Goal: Task Accomplishment & Management: Manage account settings

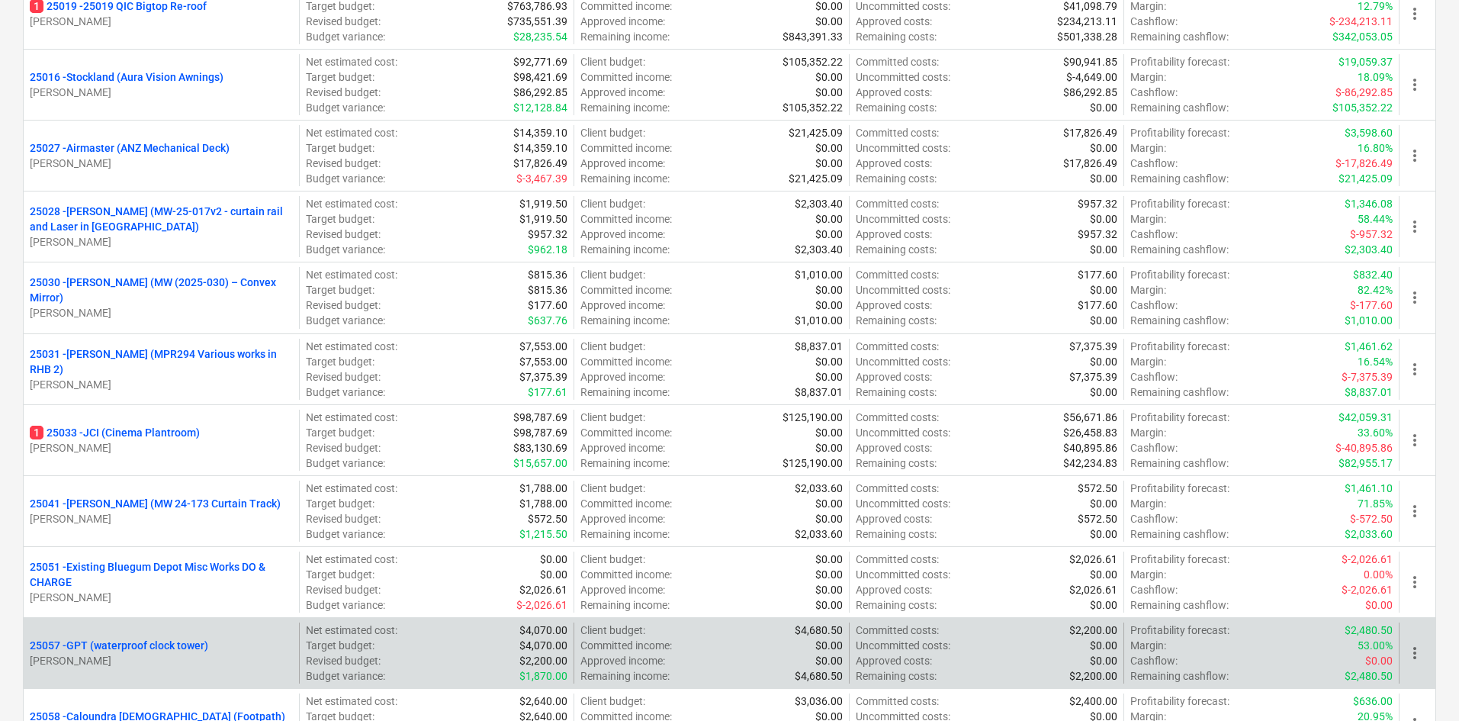
scroll to position [610, 0]
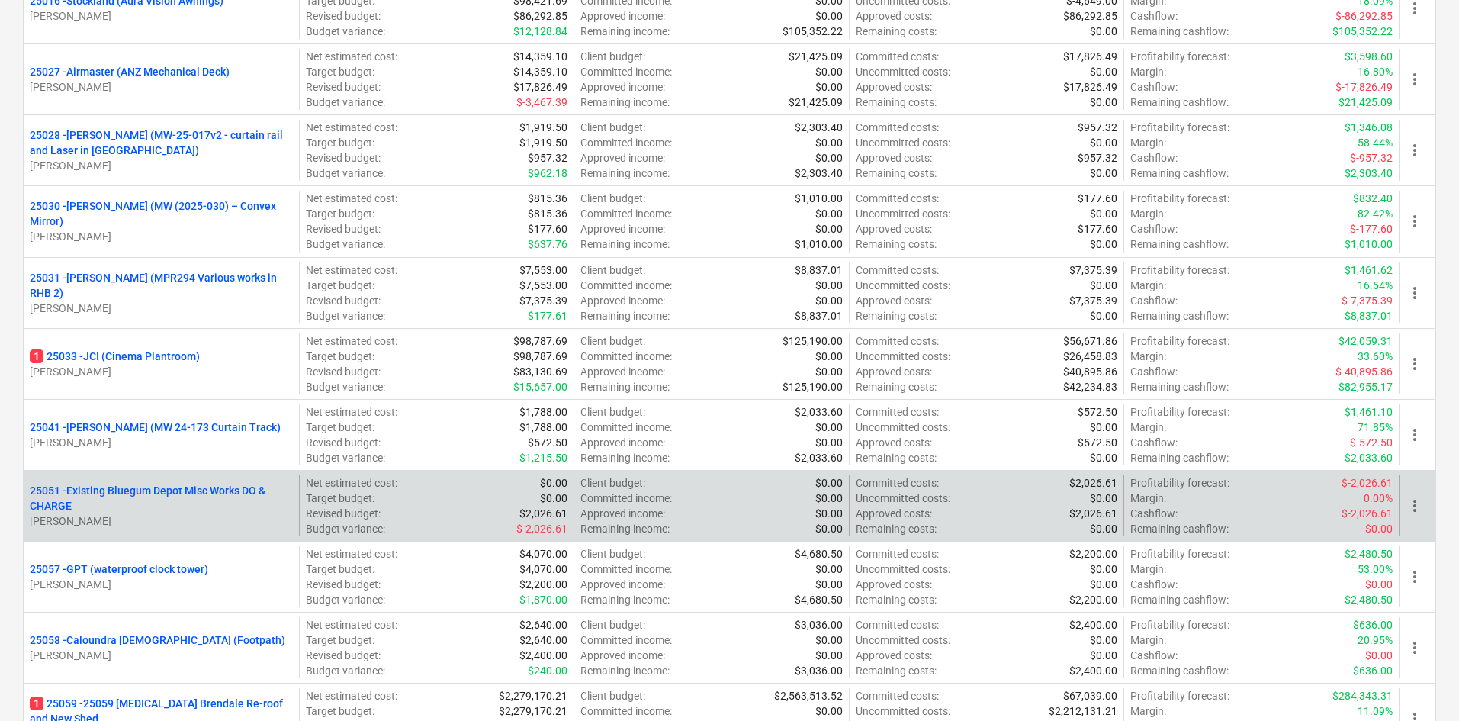
click at [176, 487] on p "25051 - Existing Bluegum Depot Misc Works DO & CHARGE" at bounding box center [161, 498] width 263 height 31
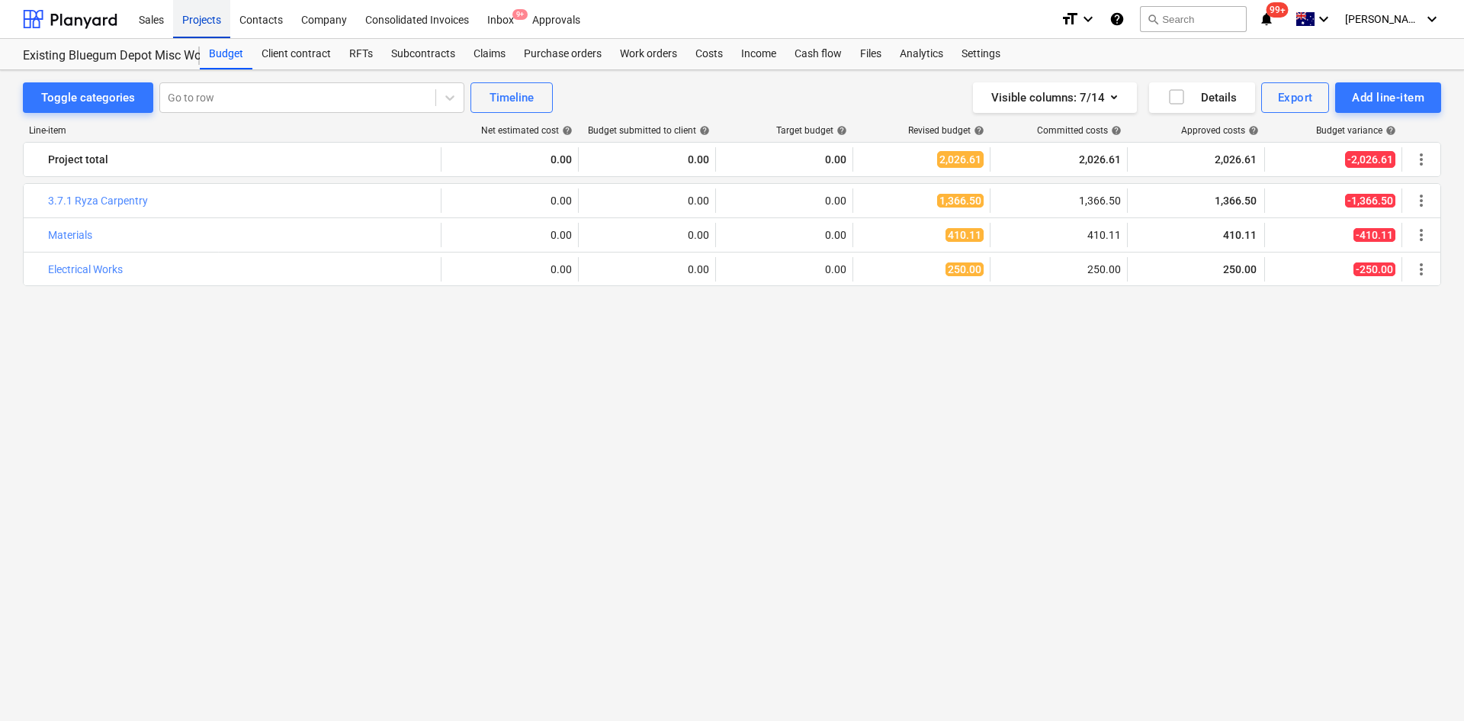
click at [188, 27] on div "Projects" at bounding box center [201, 18] width 57 height 39
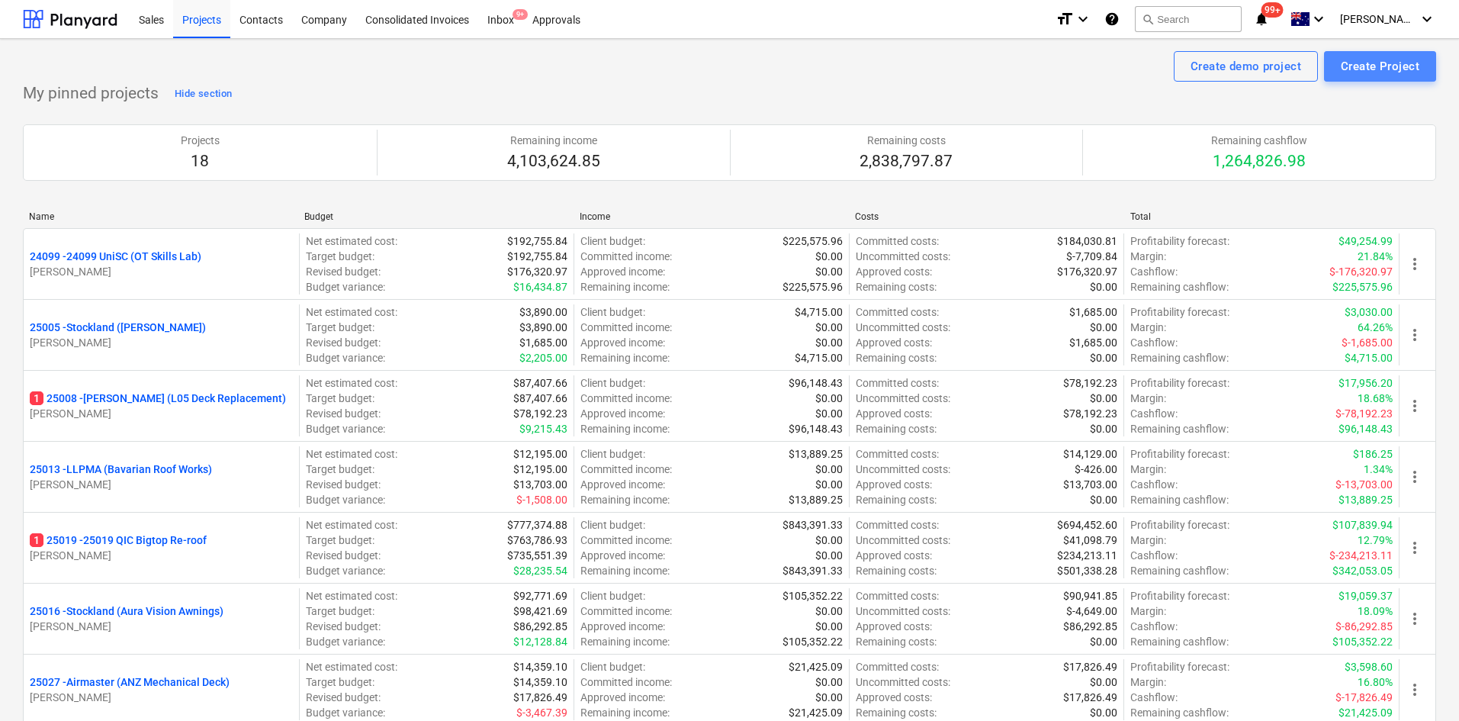
click at [1365, 73] on div "Create Project" at bounding box center [1380, 66] width 79 height 20
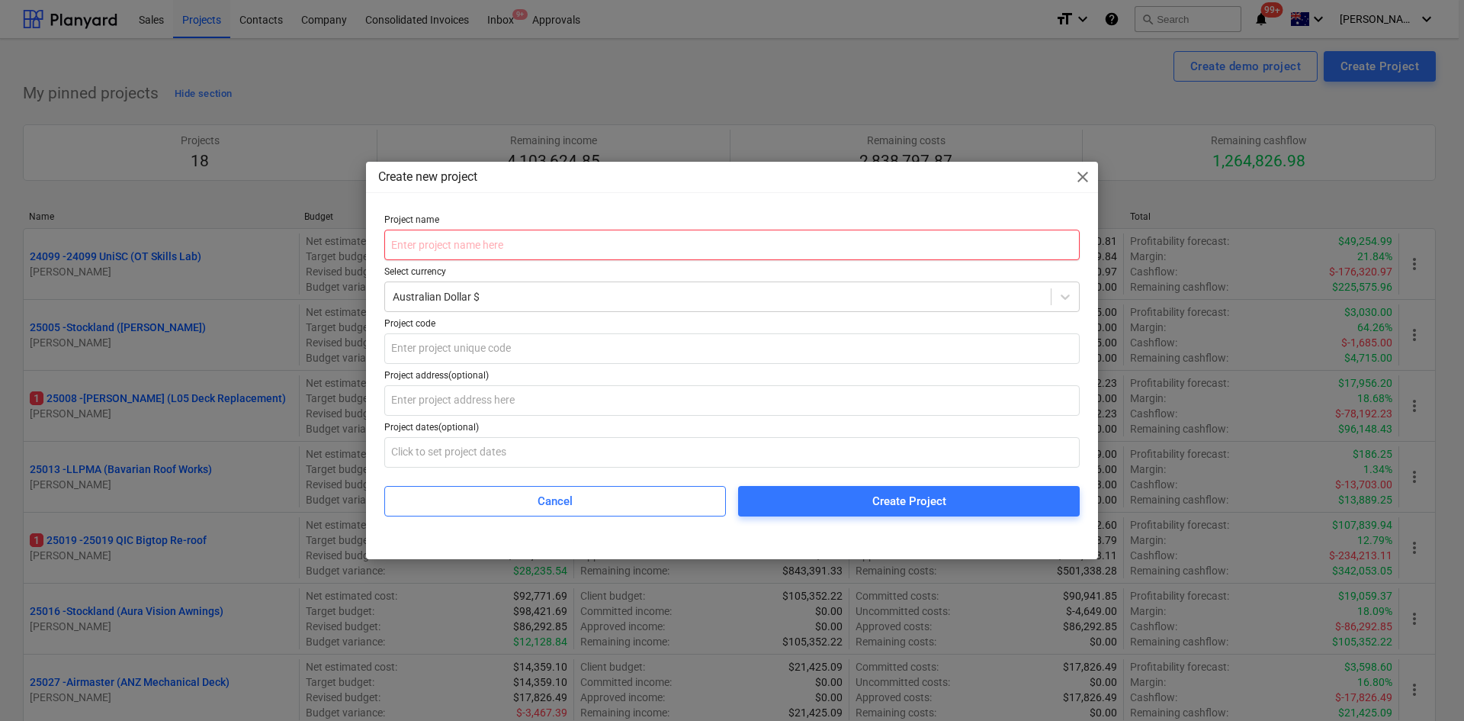
click at [760, 249] on input "text" at bounding box center [732, 245] width 696 height 31
paste input "25070 - [MEDICAL_DATA] ( Roof Investigation)"
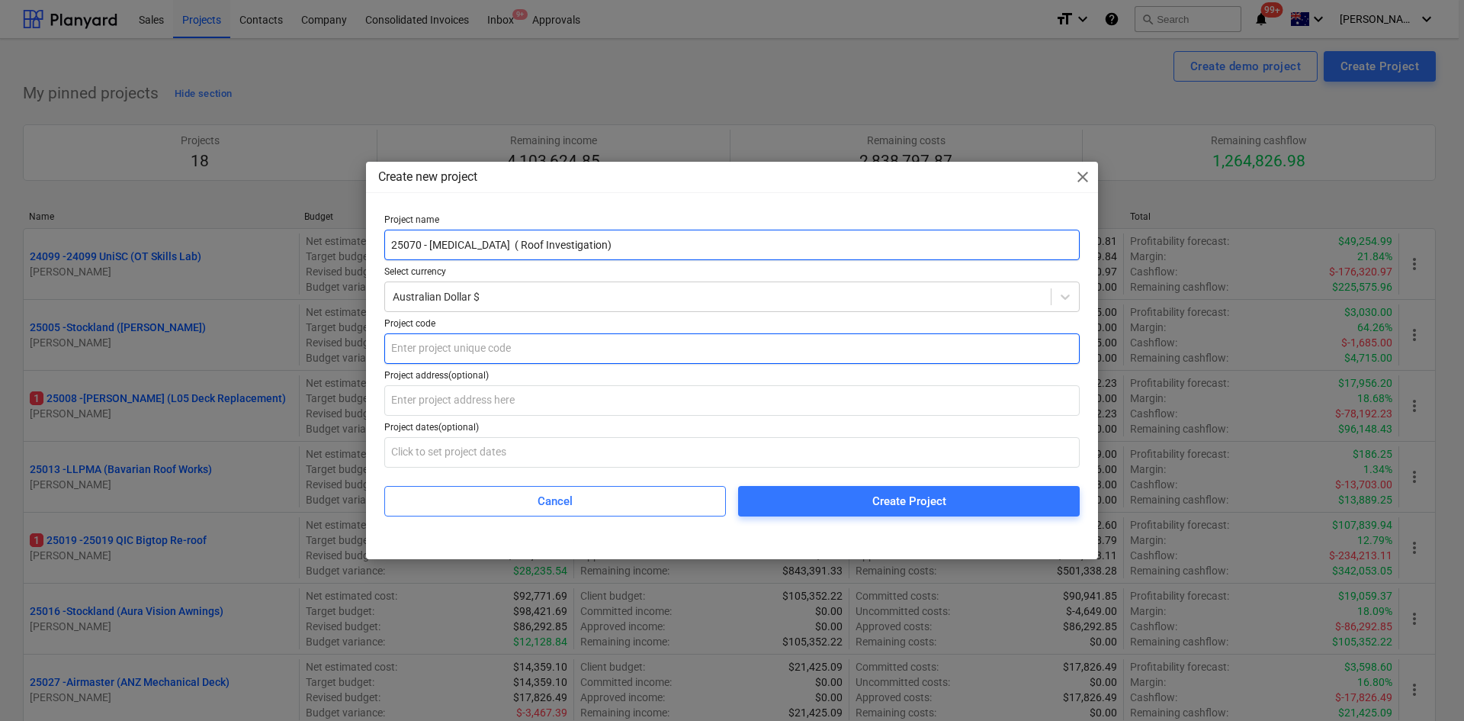
type input "25070 - [MEDICAL_DATA] ( Roof Investigation)"
click at [689, 340] on input "text" at bounding box center [732, 348] width 696 height 31
type input "25070"
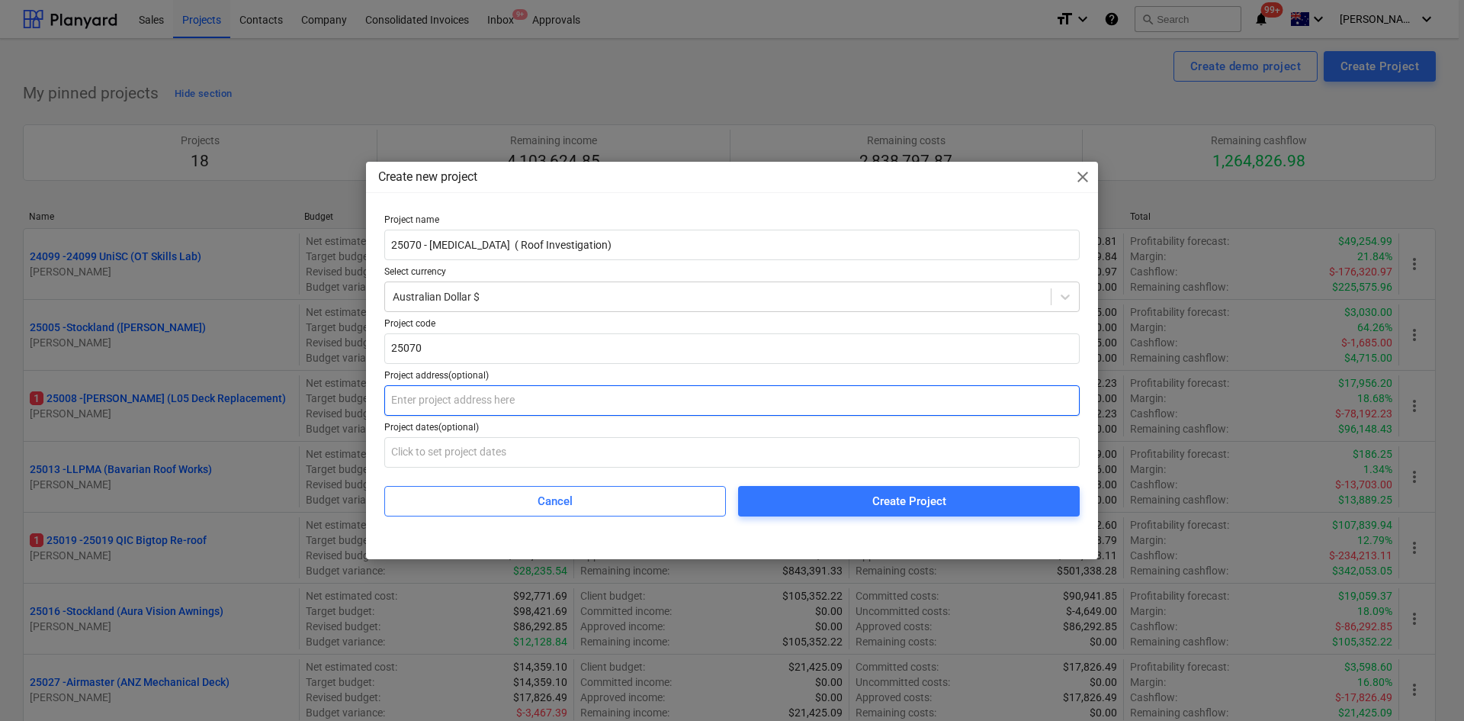
click at [651, 401] on input "text" at bounding box center [732, 400] width 696 height 31
click at [371, 258] on div "Project name 25070 - [MEDICAL_DATA] ( Roof Investigation) Select currency Austr…" at bounding box center [732, 371] width 732 height 326
click at [449, 405] on input "text" at bounding box center [732, 400] width 696 height 31
paste input "[MEDICAL_DATA] Pipelines Australia Pty Ltd (corner [GEOGRAPHIC_DATA][PERSON_NAM…"
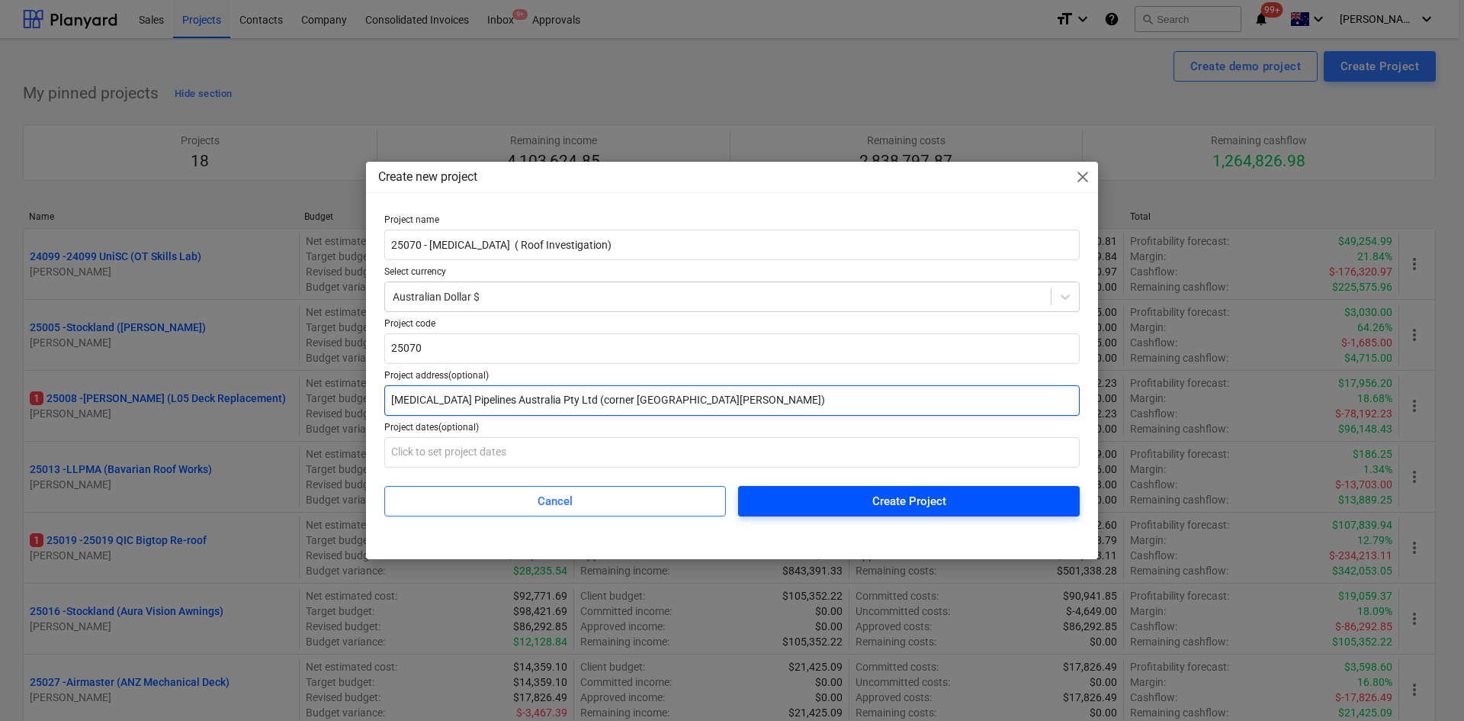
type input "[MEDICAL_DATA] Pipelines Australia Pty Ltd (corner [GEOGRAPHIC_DATA][PERSON_NAM…"
click at [839, 503] on span "Create Project" at bounding box center [909, 501] width 305 height 20
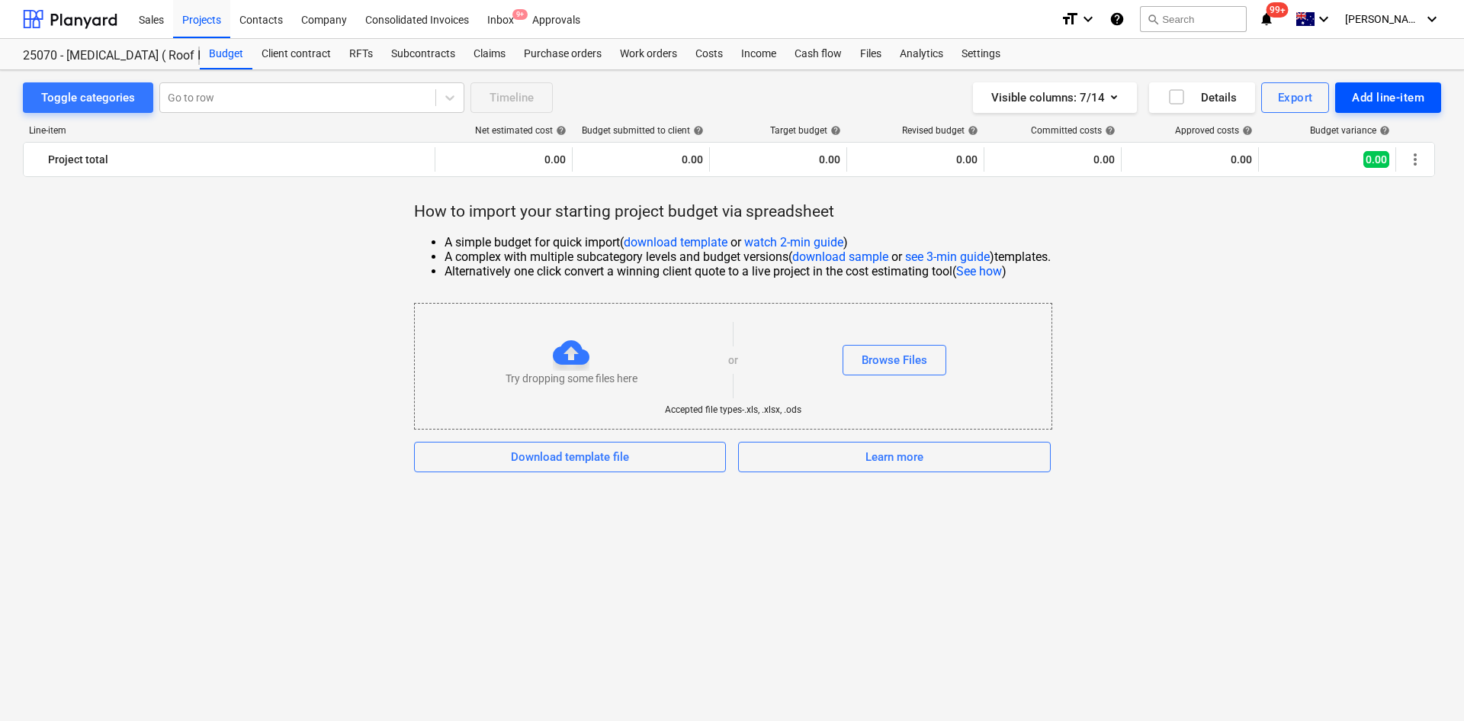
click at [1394, 95] on div "Add line-item" at bounding box center [1388, 98] width 72 height 20
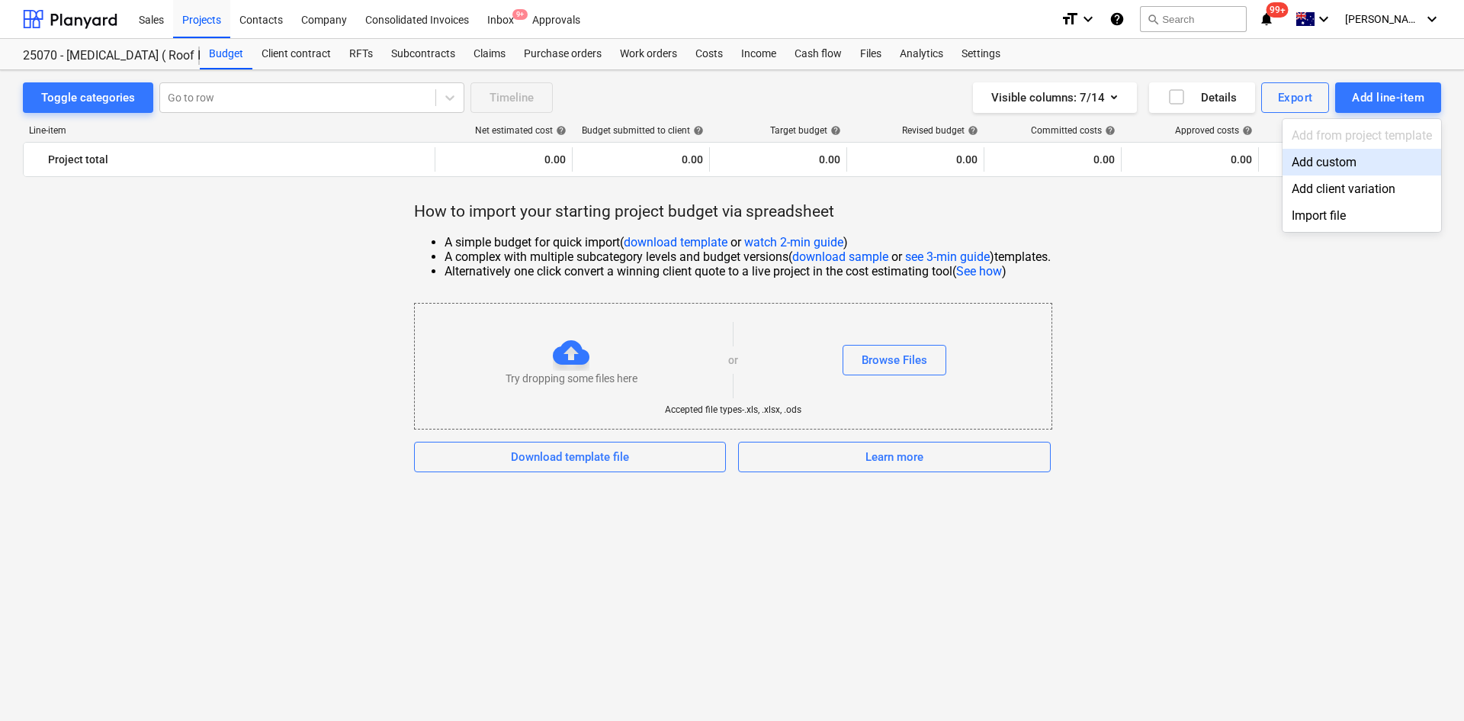
click at [1321, 165] on div "Add custom" at bounding box center [1362, 162] width 159 height 27
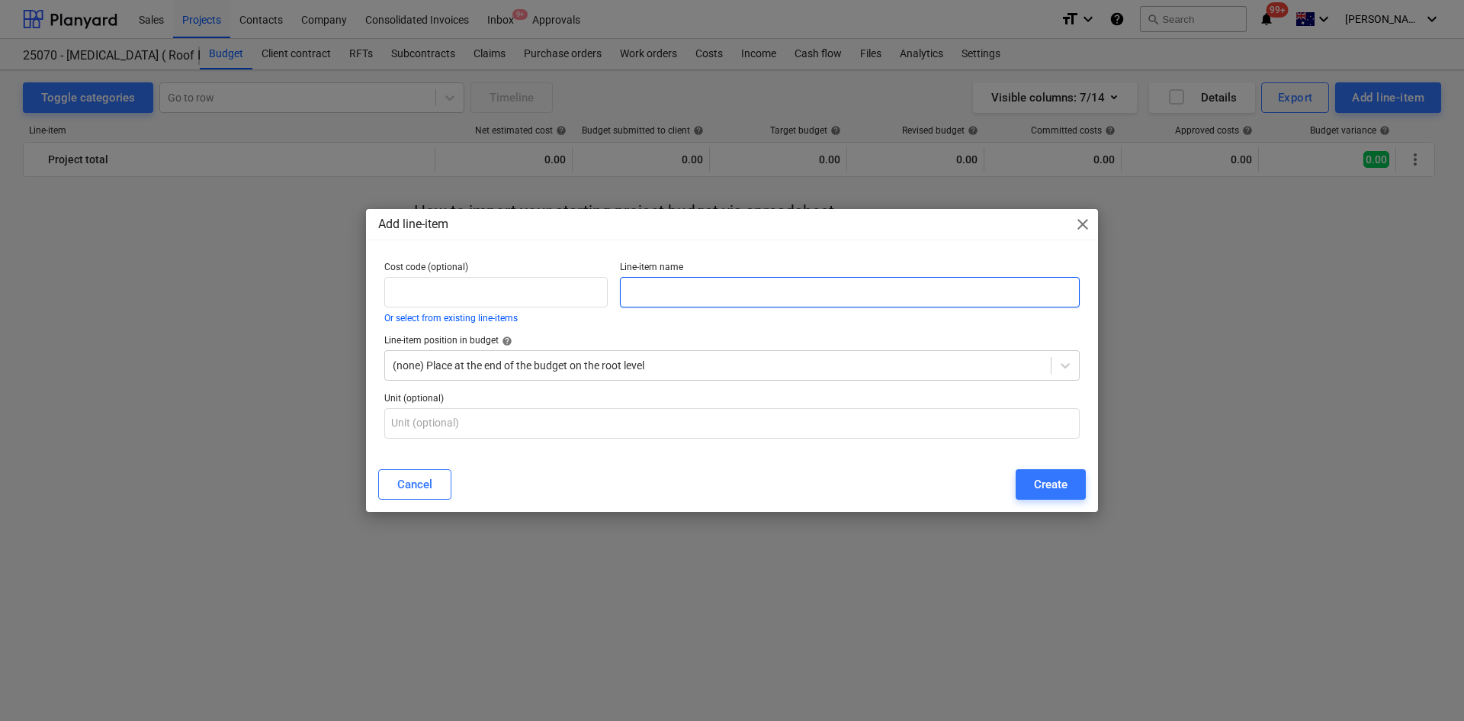
click at [670, 285] on input "text" at bounding box center [850, 292] width 460 height 31
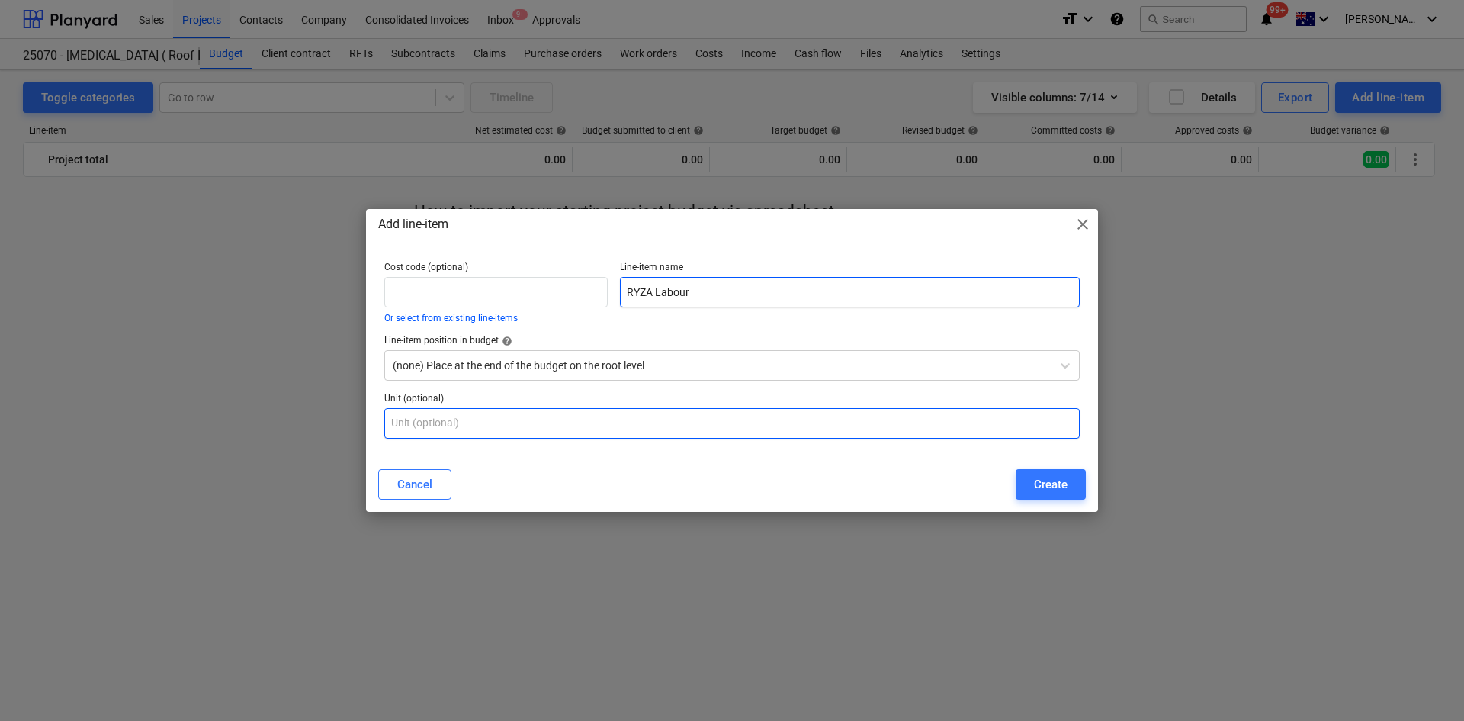
type input "RYZA Labour"
click at [639, 426] on input "text" at bounding box center [732, 423] width 696 height 31
type input "Item"
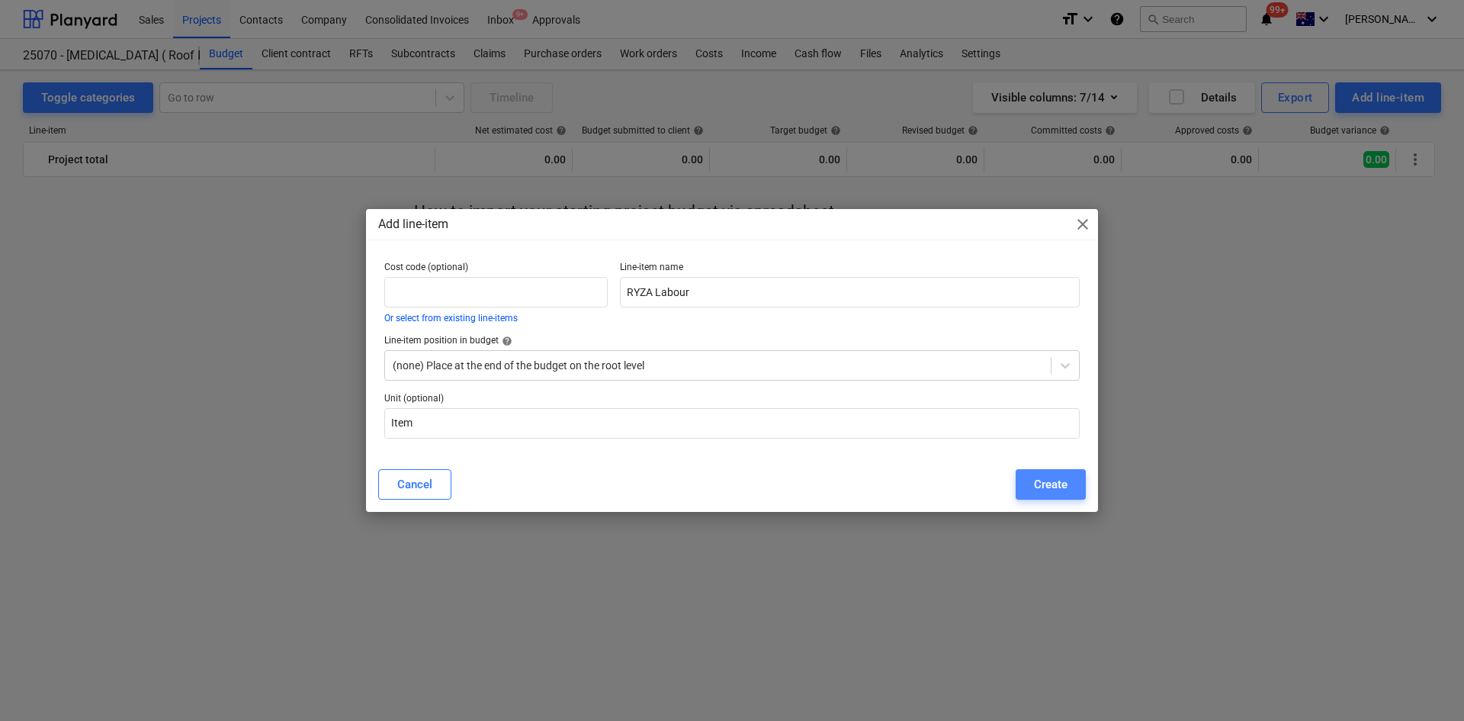
click at [1054, 485] on div "Create" at bounding box center [1051, 484] width 34 height 20
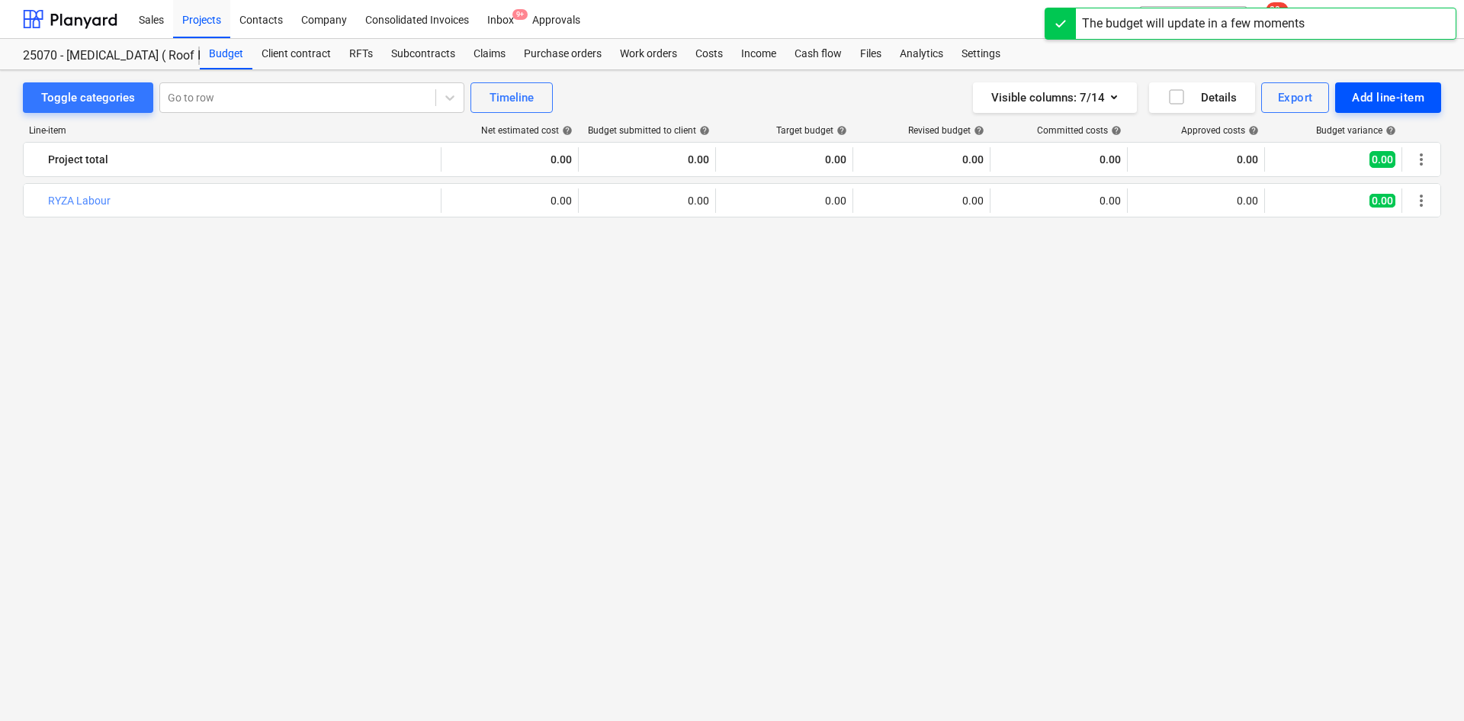
click at [1407, 92] on div "Add line-item" at bounding box center [1388, 98] width 72 height 20
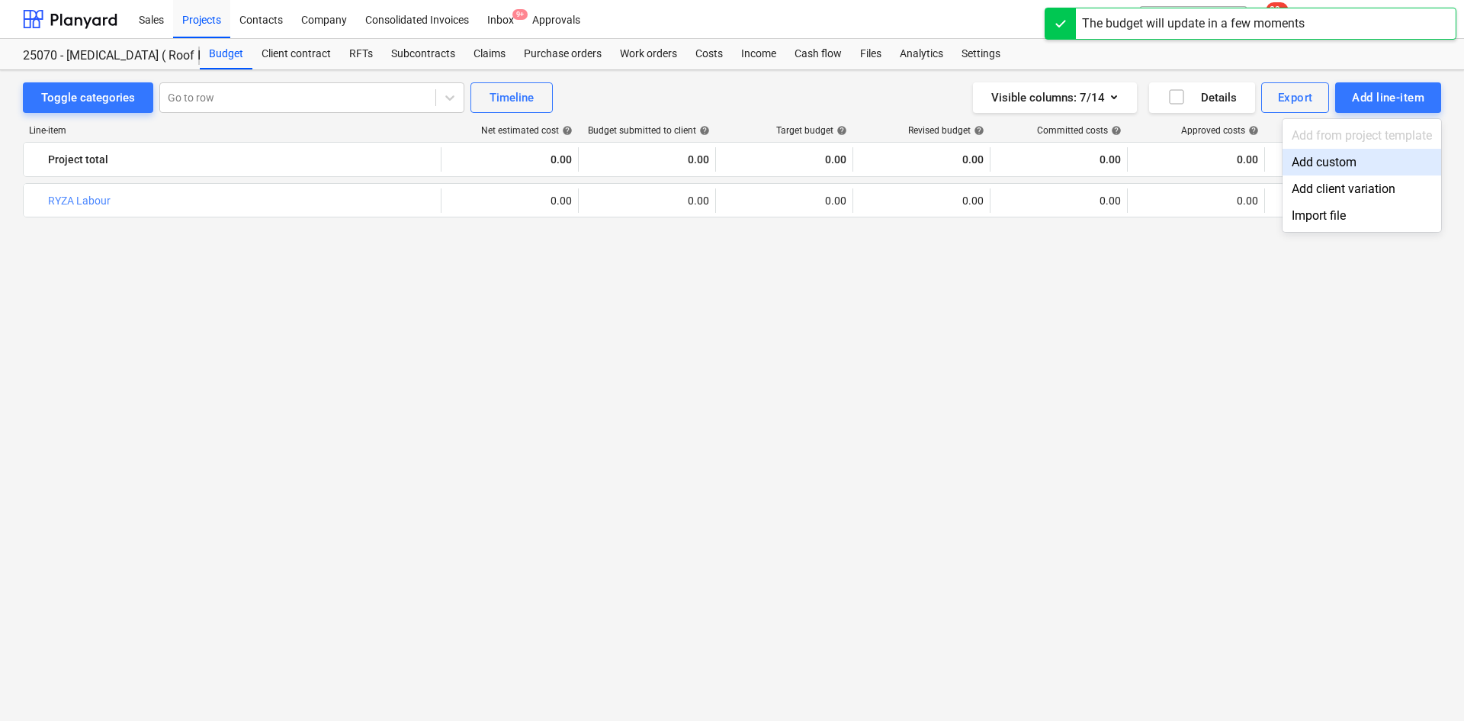
click at [1388, 156] on div "Add custom" at bounding box center [1362, 162] width 159 height 27
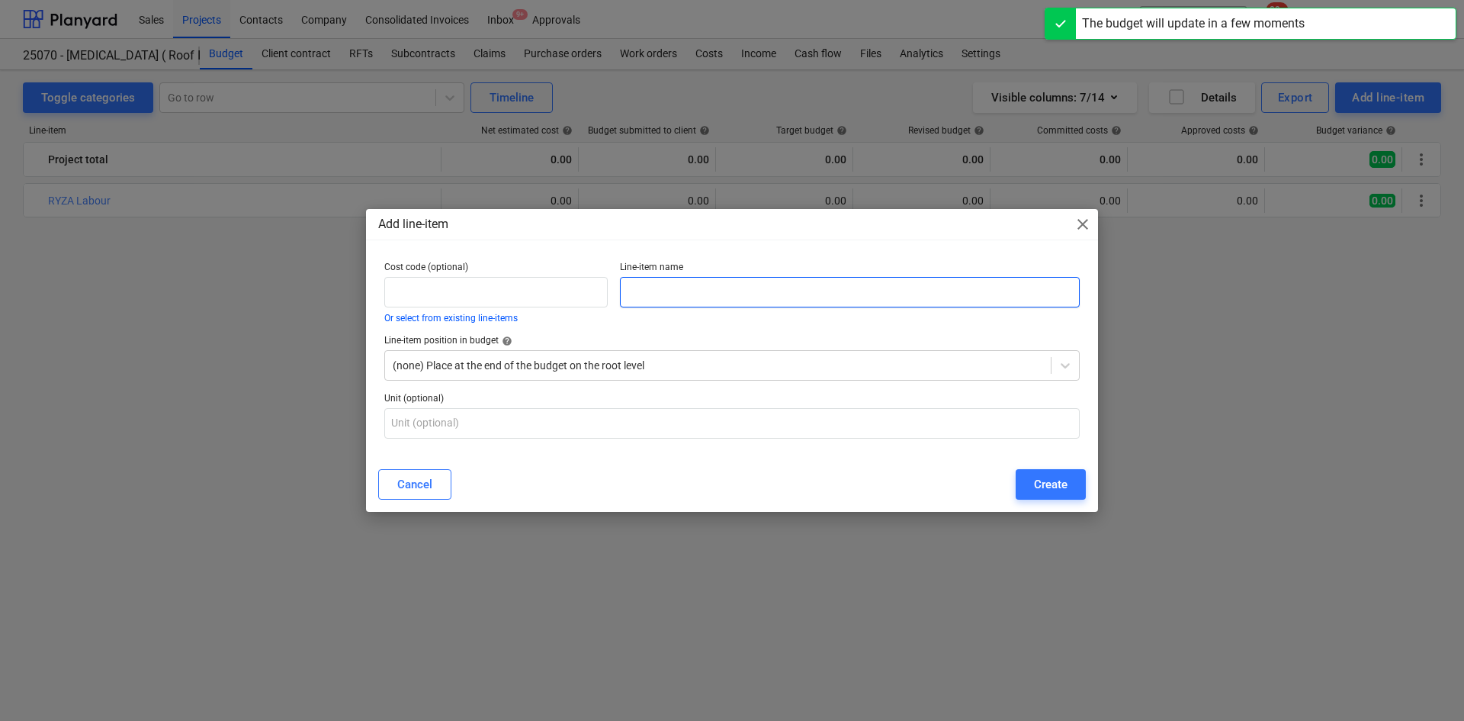
click at [784, 292] on input "text" at bounding box center [850, 292] width 460 height 31
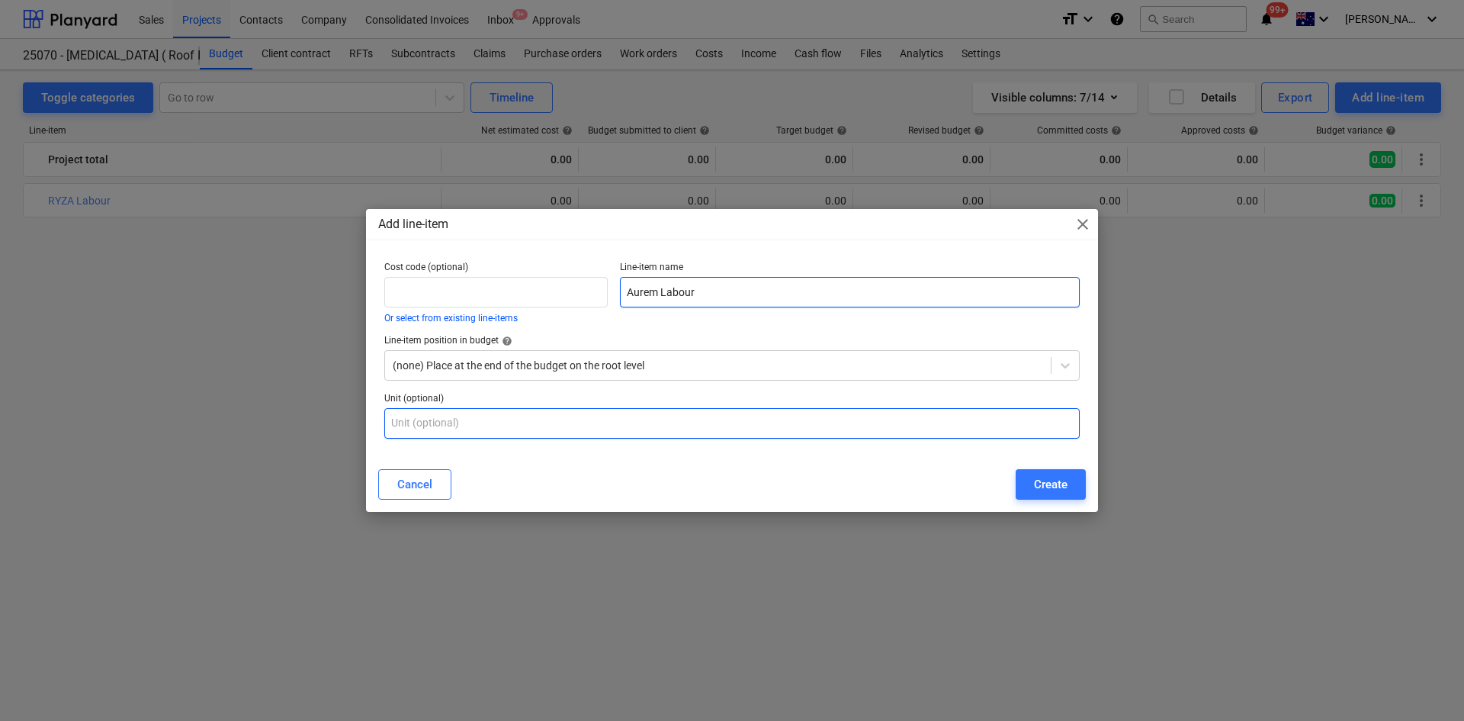
type input "Aurem Labour"
click at [700, 424] on input "text" at bounding box center [732, 423] width 696 height 31
type input "Item"
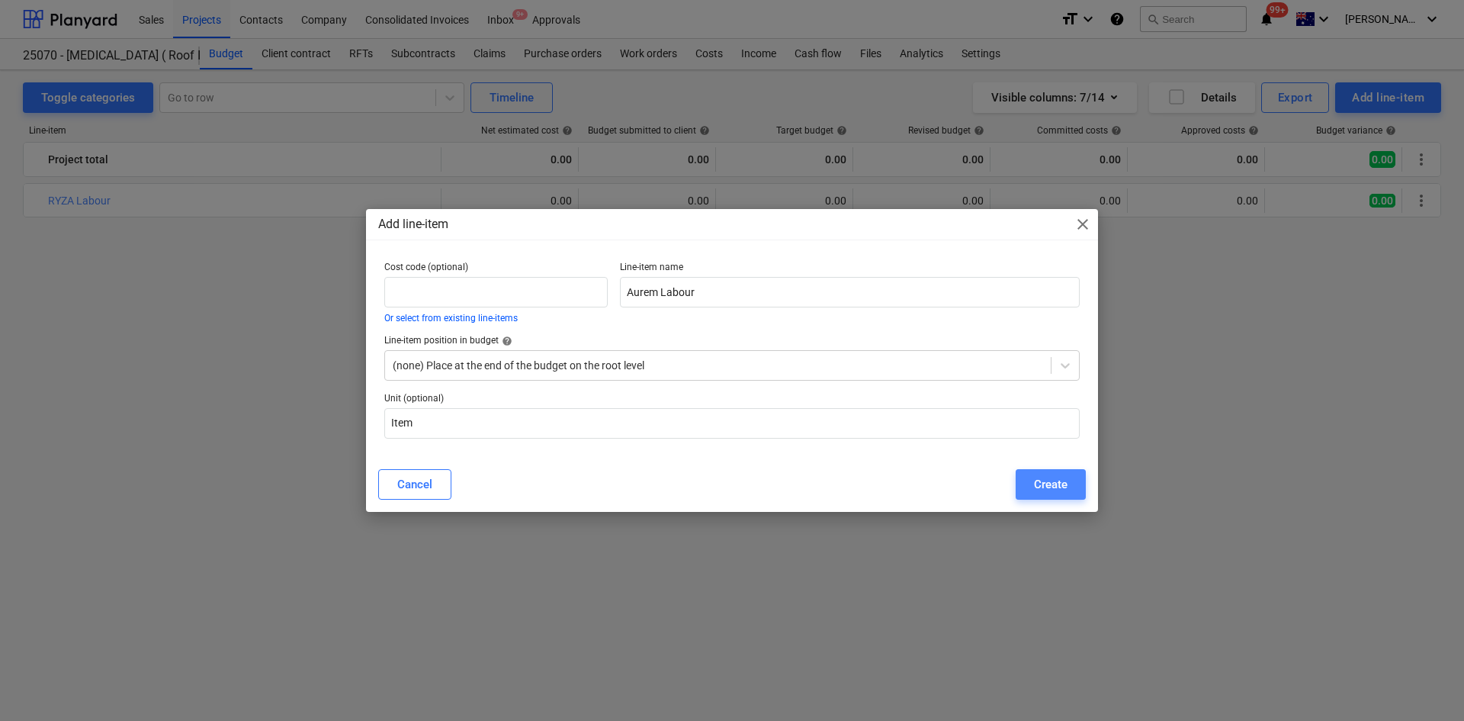
click at [1048, 483] on div "Create" at bounding box center [1051, 484] width 34 height 20
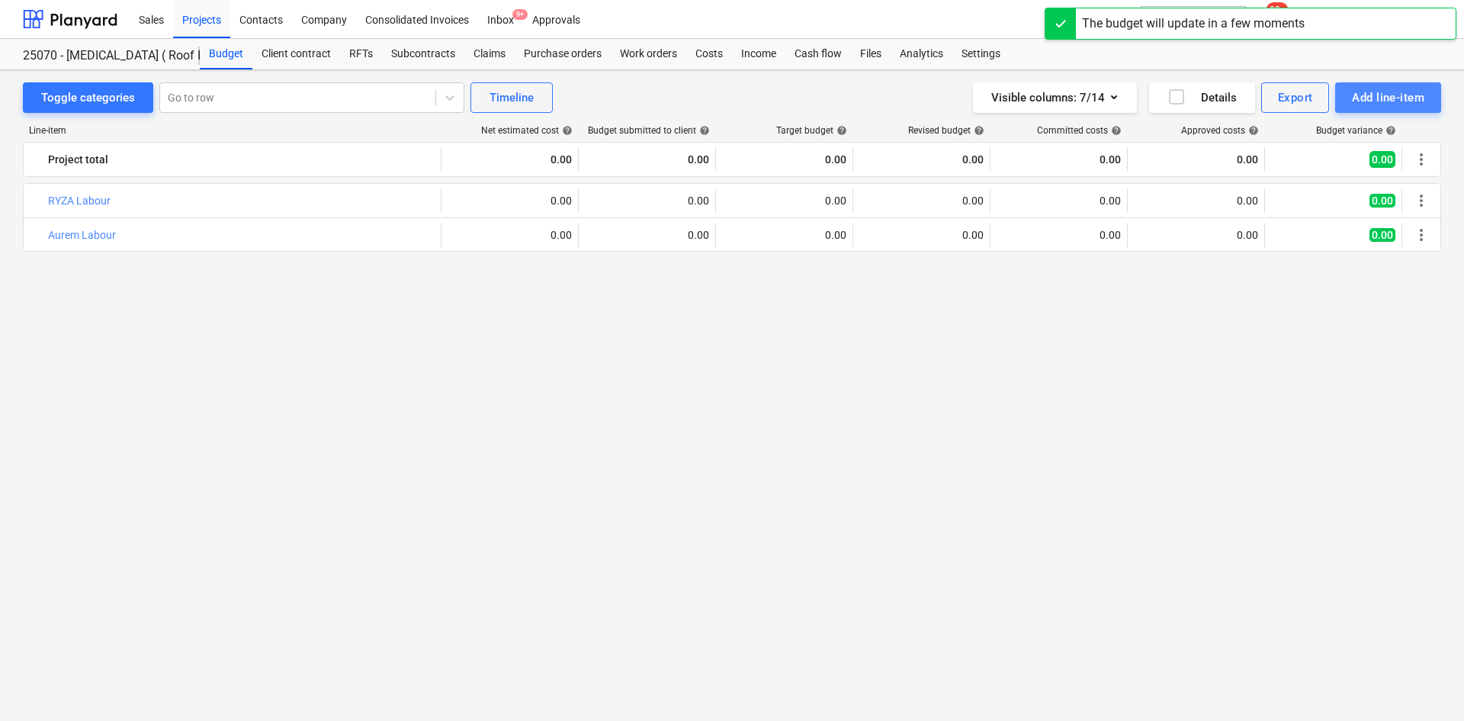
click at [1383, 95] on div "Add line-item" at bounding box center [1388, 98] width 72 height 20
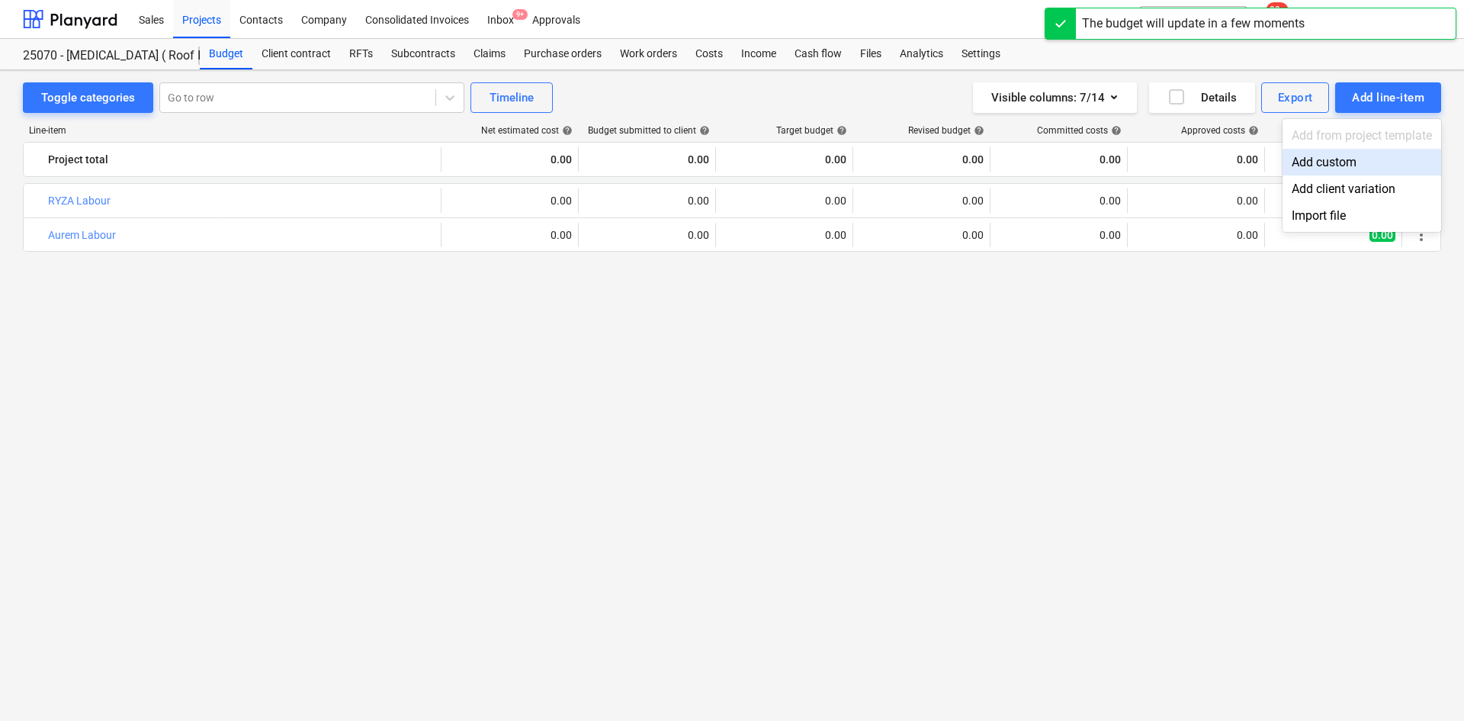
click at [1326, 165] on div "Add custom" at bounding box center [1362, 162] width 159 height 27
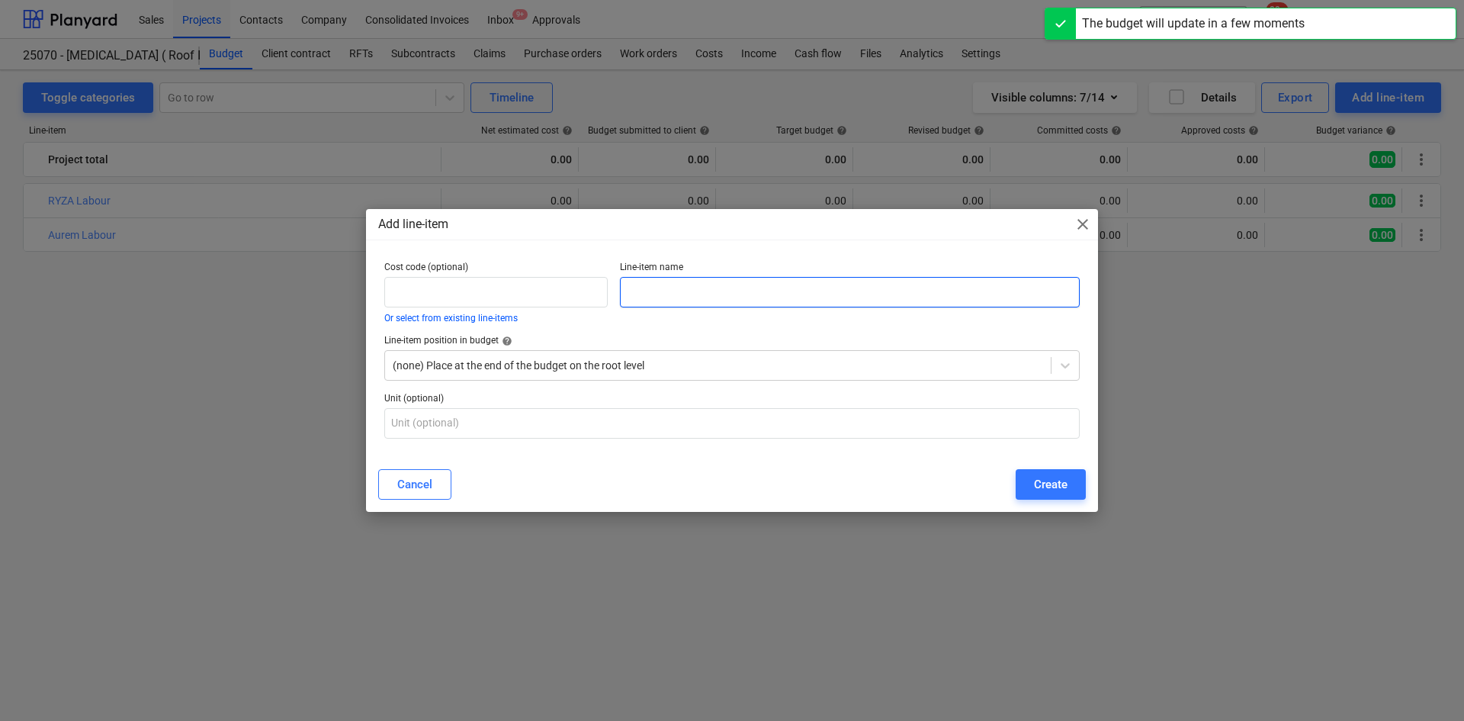
click at [681, 285] on input "text" at bounding box center [850, 292] width 460 height 31
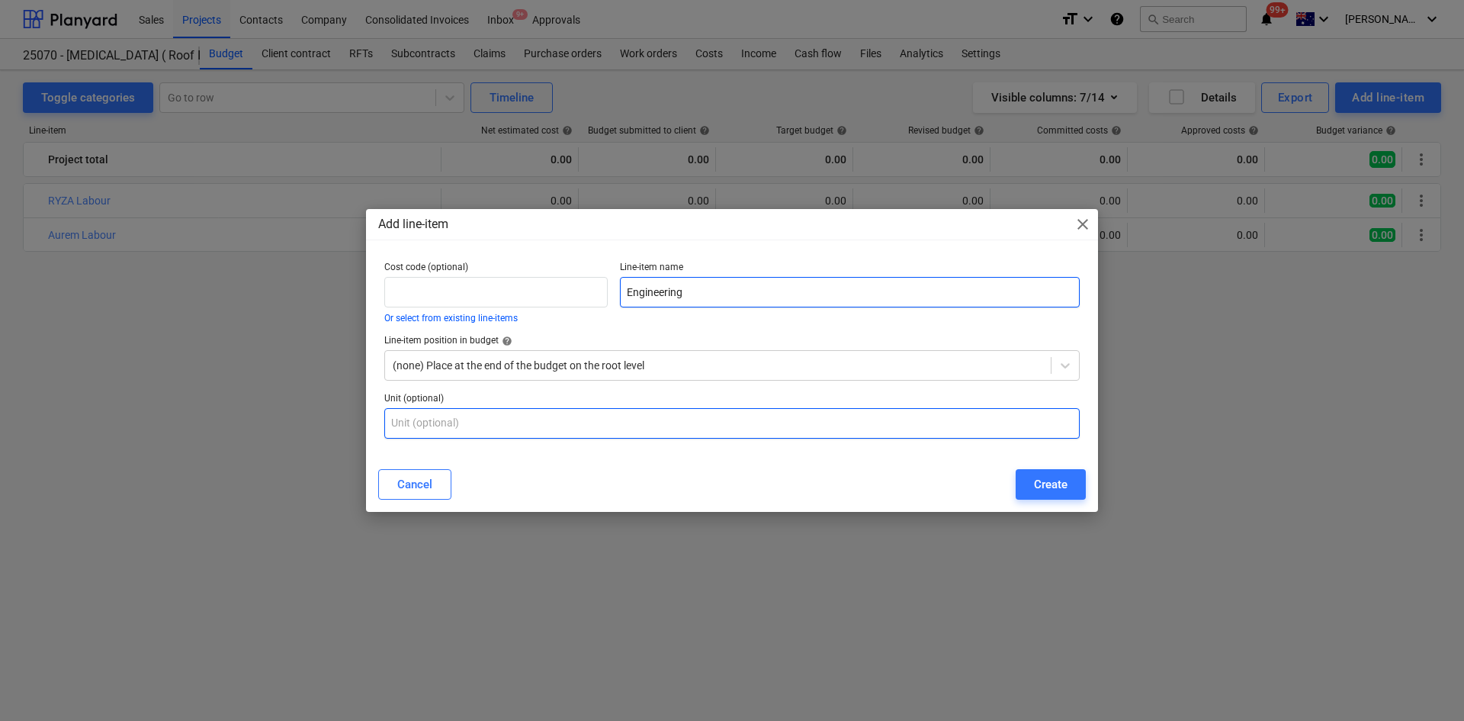
type input "Engineering"
click at [564, 435] on input "text" at bounding box center [732, 423] width 696 height 31
type input "Item"
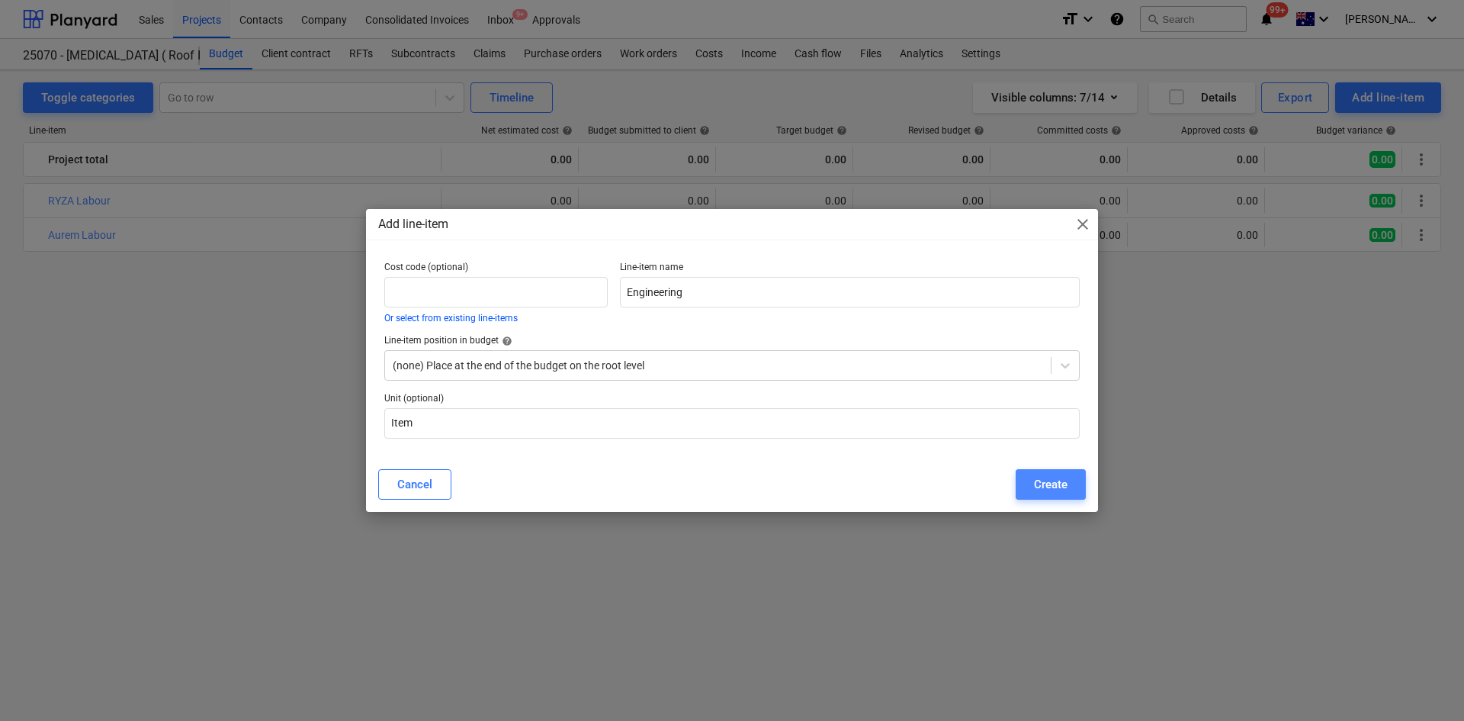
click at [1072, 484] on button "Create" at bounding box center [1051, 484] width 70 height 31
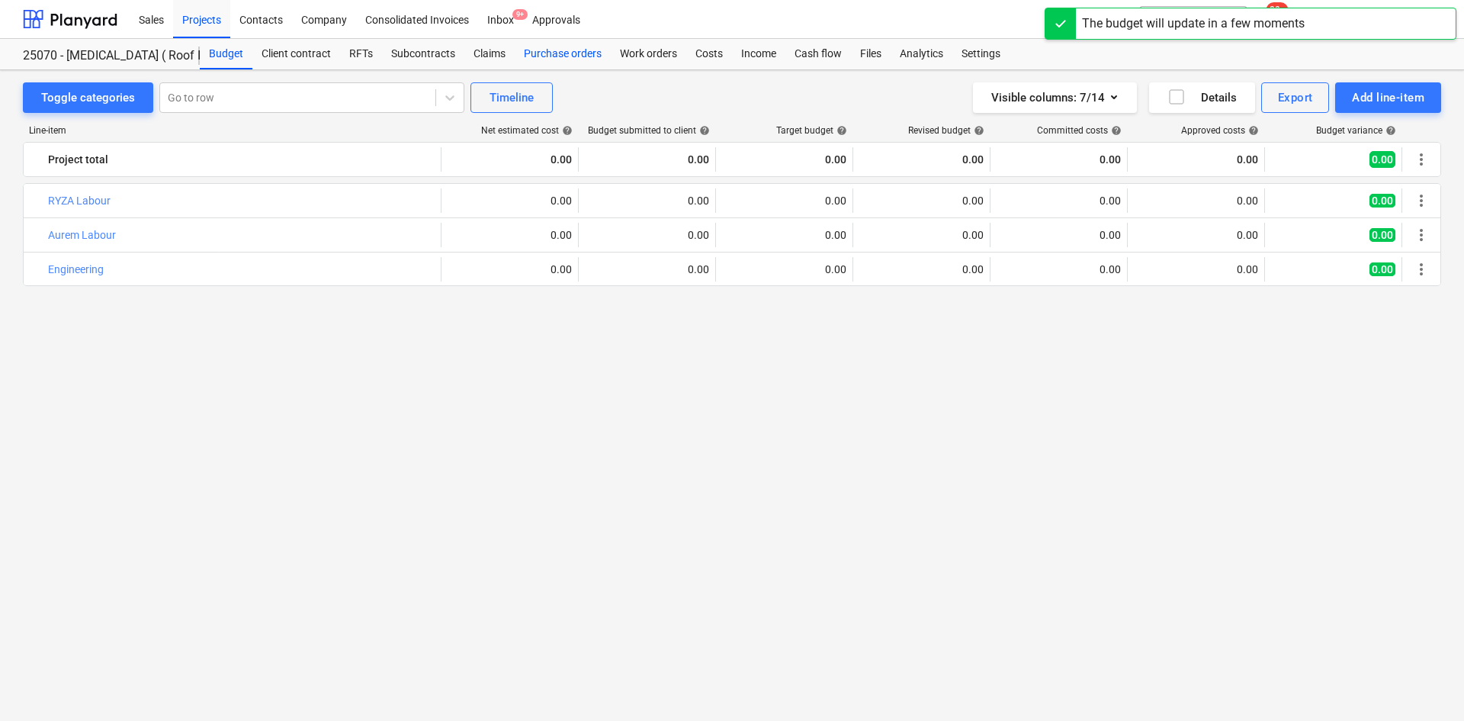
click at [573, 54] on div "Purchase orders" at bounding box center [563, 54] width 96 height 31
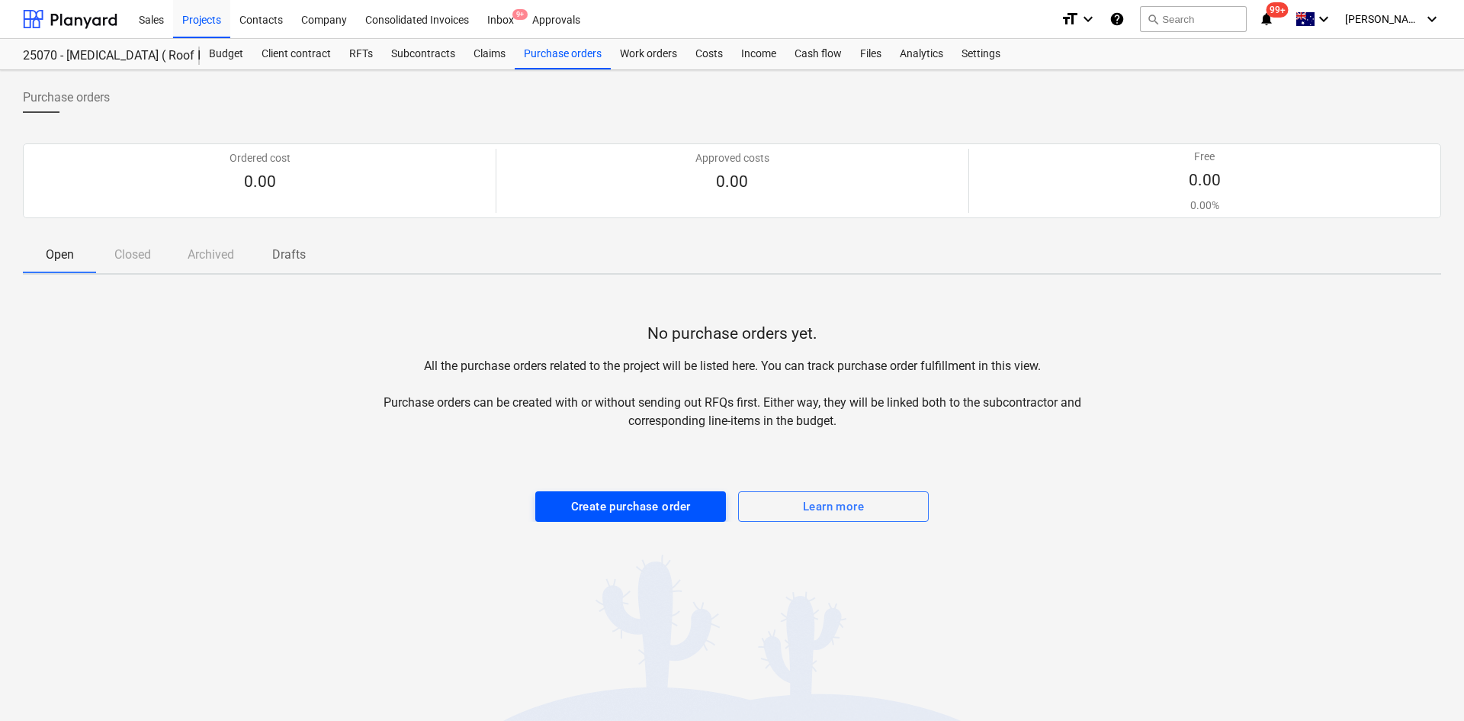
click at [661, 506] on div "Create purchase order" at bounding box center [631, 507] width 120 height 20
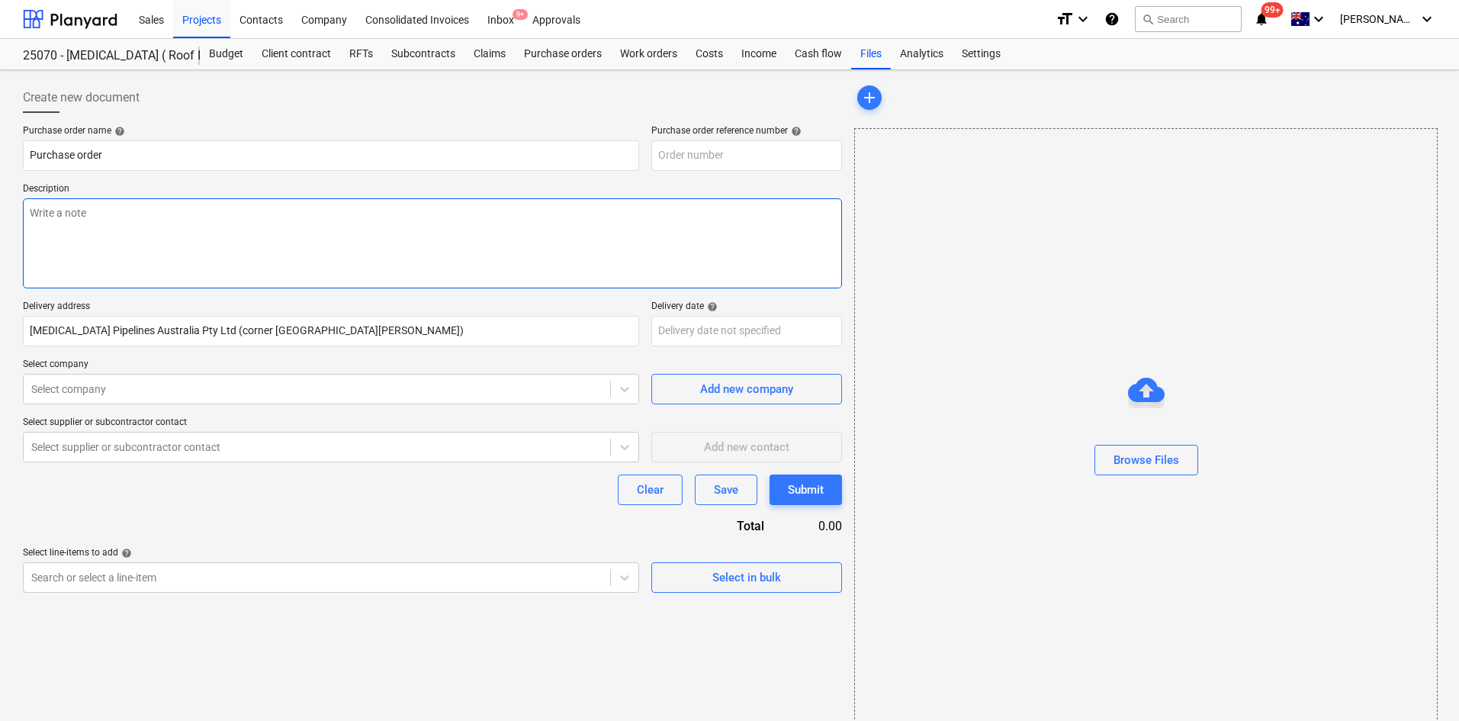
type textarea "x"
type input "25070-PO-001"
type textarea "x"
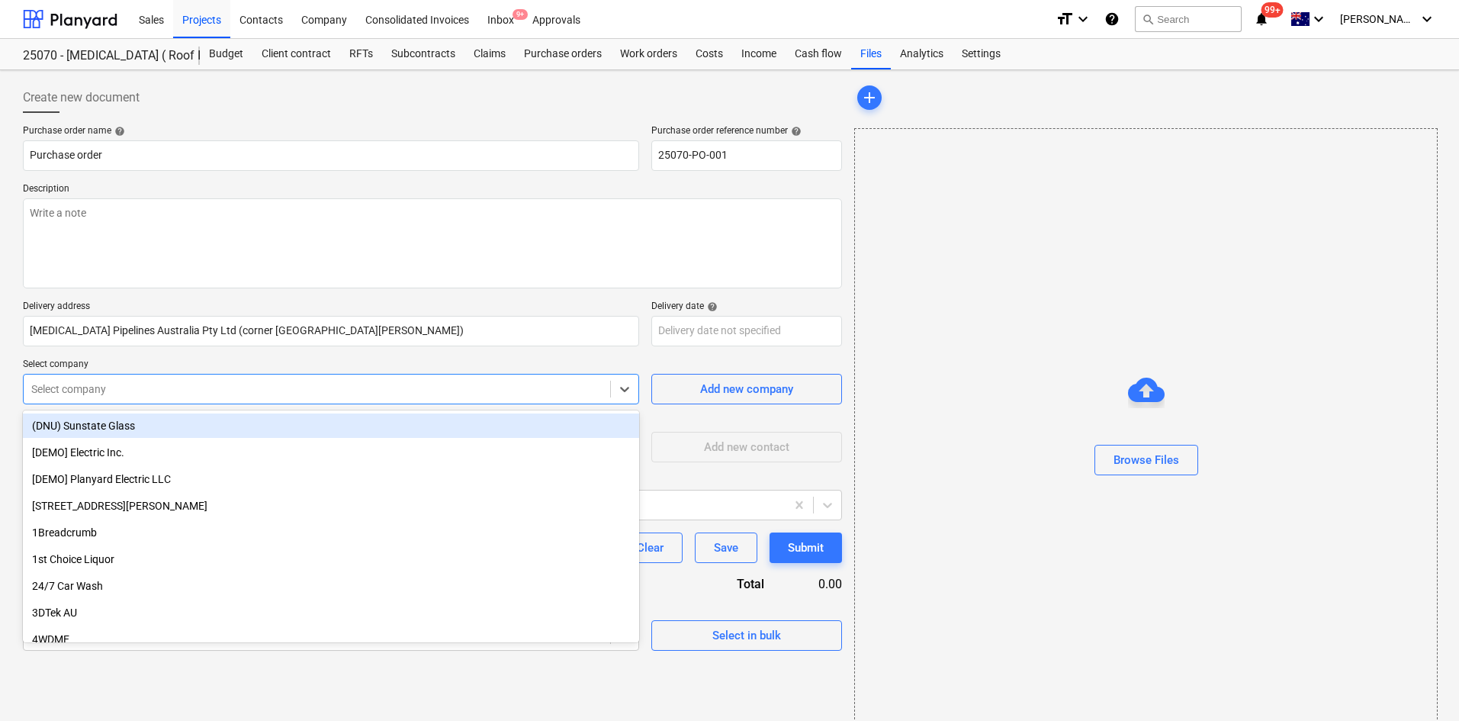
click at [129, 387] on div at bounding box center [316, 388] width 571 height 15
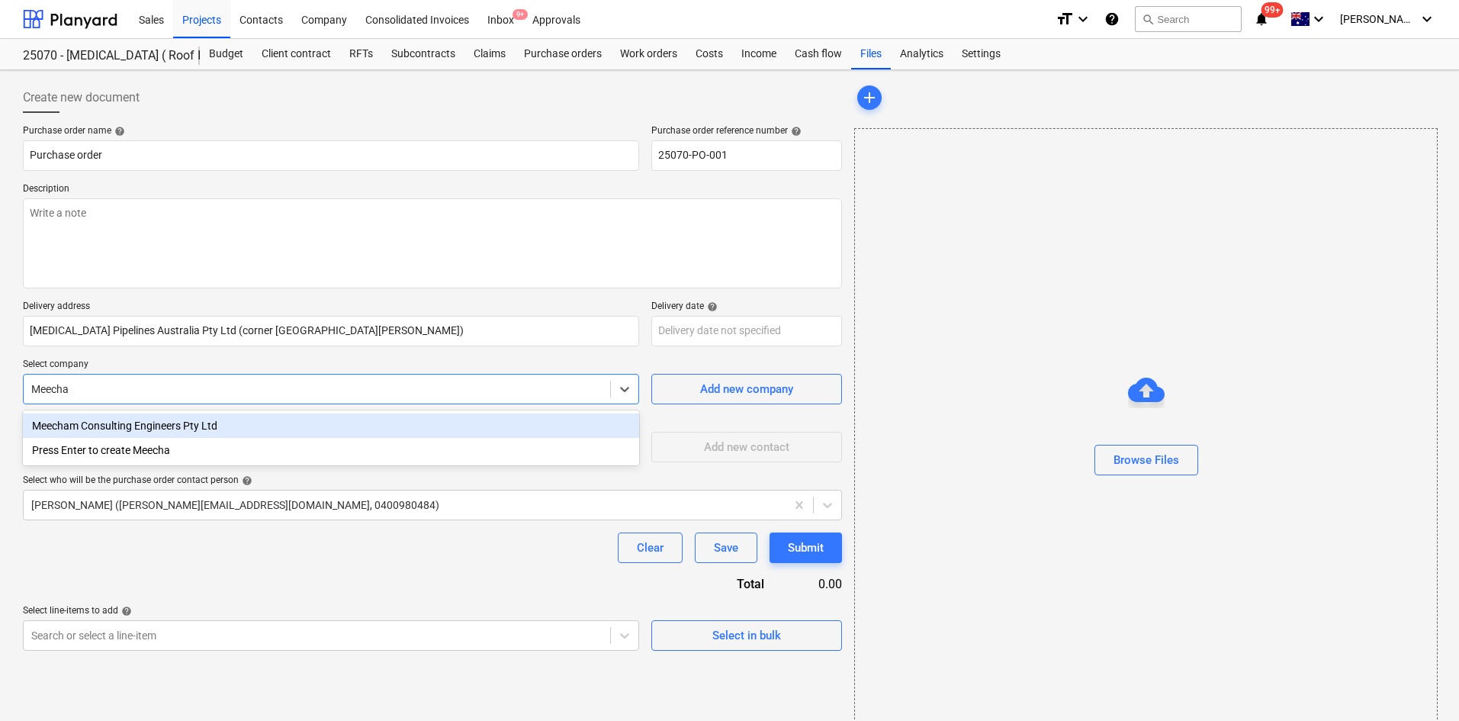
type input "Meecham"
click at [140, 423] on div "Meecham Consulting Engineers Pty Ltd" at bounding box center [331, 425] width 616 height 24
type textarea "x"
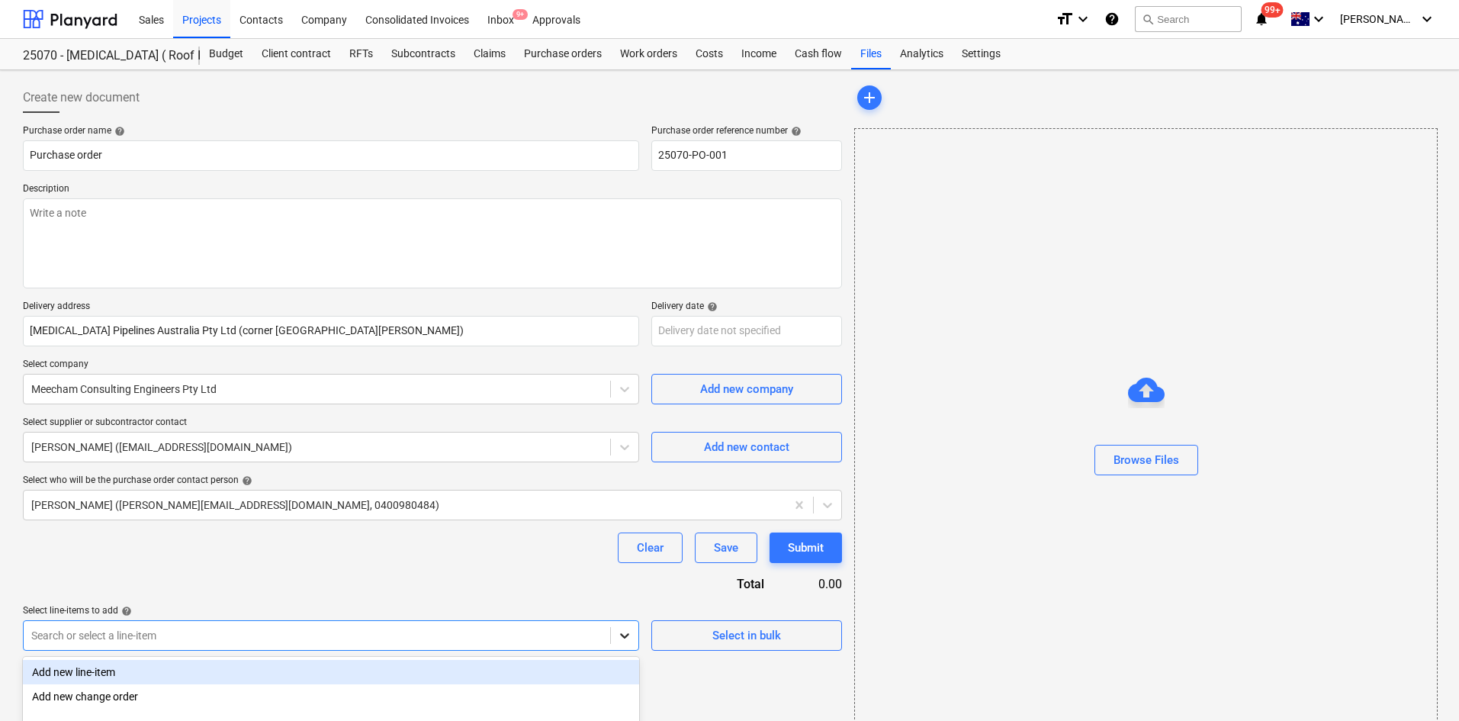
scroll to position [93, 0]
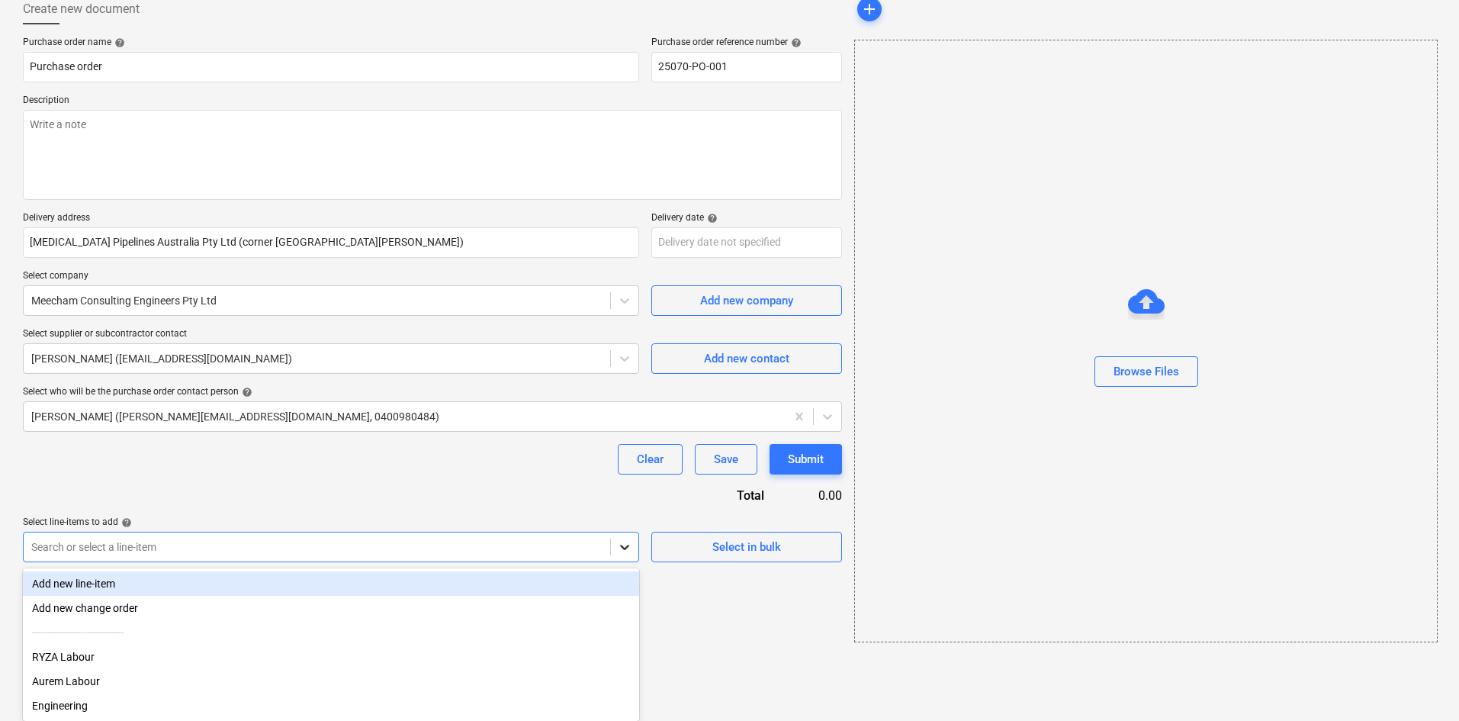
click at [631, 632] on body "Sales Projects Contacts Company Consolidated Invoices Inbox 9+ Approvals format…" at bounding box center [729, 272] width 1459 height 721
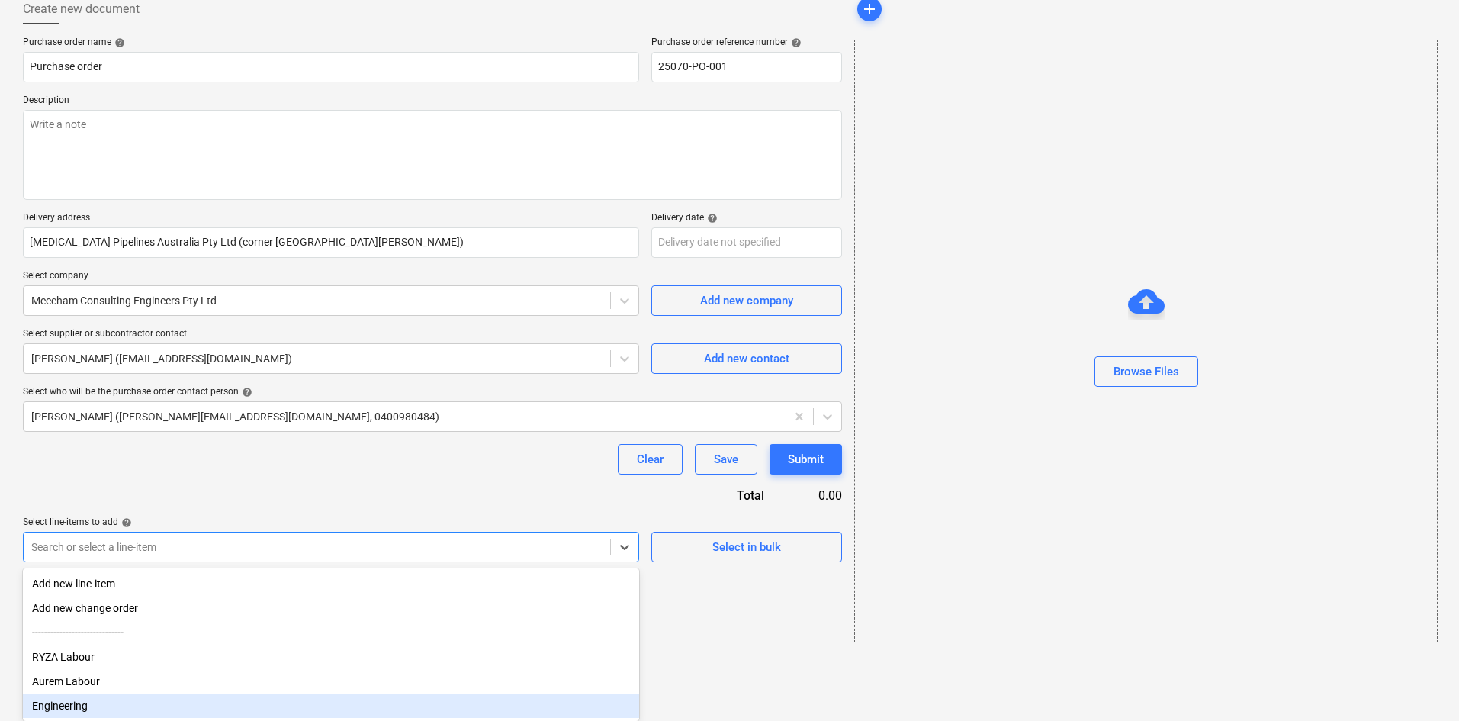
click at [217, 710] on div "Engineering" at bounding box center [331, 705] width 616 height 24
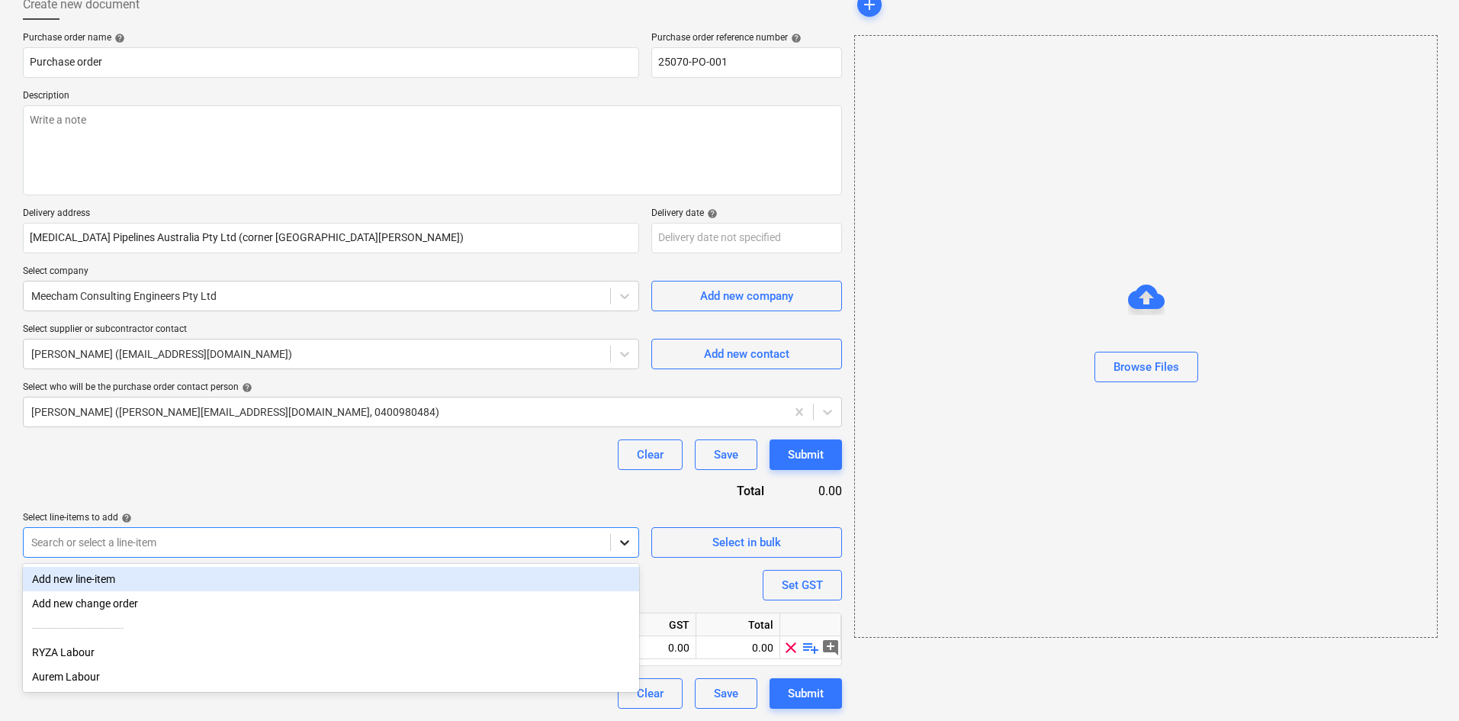
click at [621, 553] on div at bounding box center [624, 542] width 27 height 27
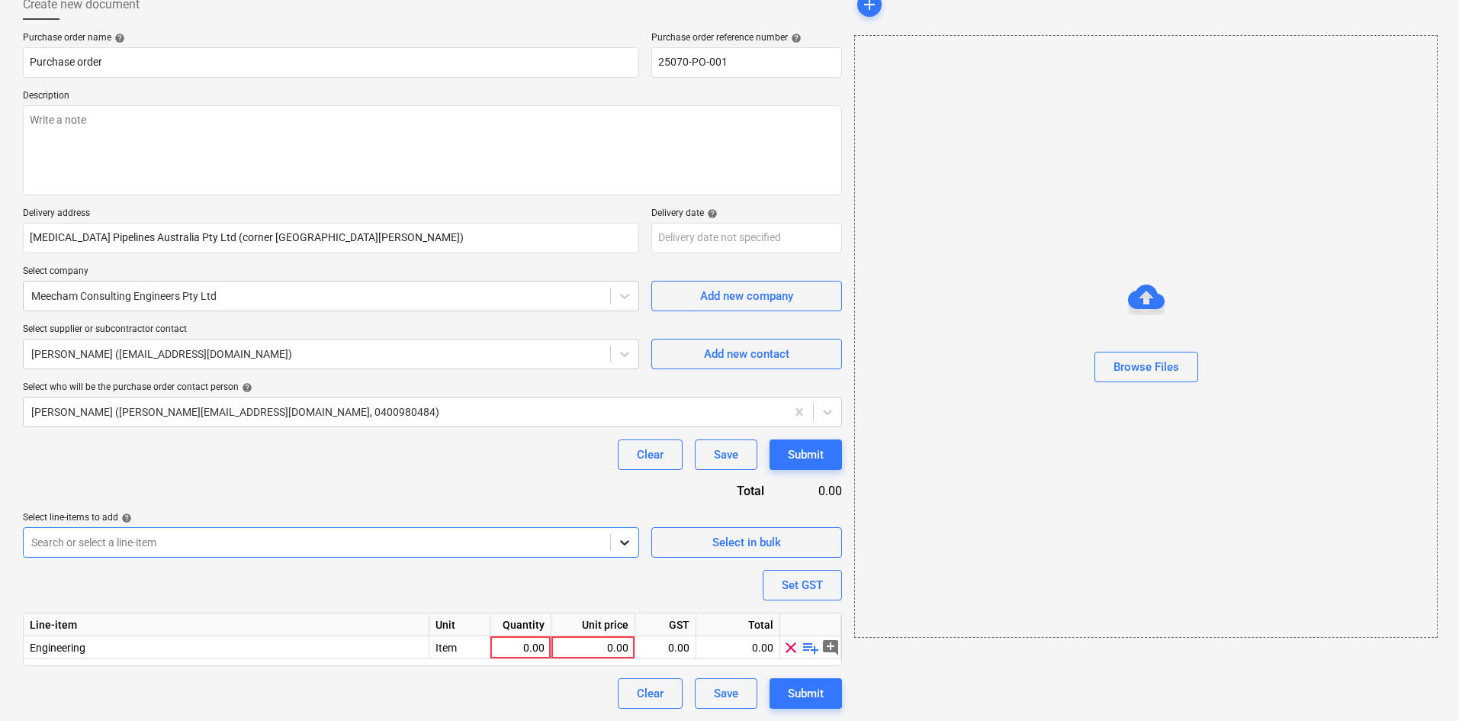
click at [621, 553] on div at bounding box center [624, 542] width 27 height 27
click at [814, 651] on span "playlist_add" at bounding box center [811, 647] width 18 height 18
type textarea "x"
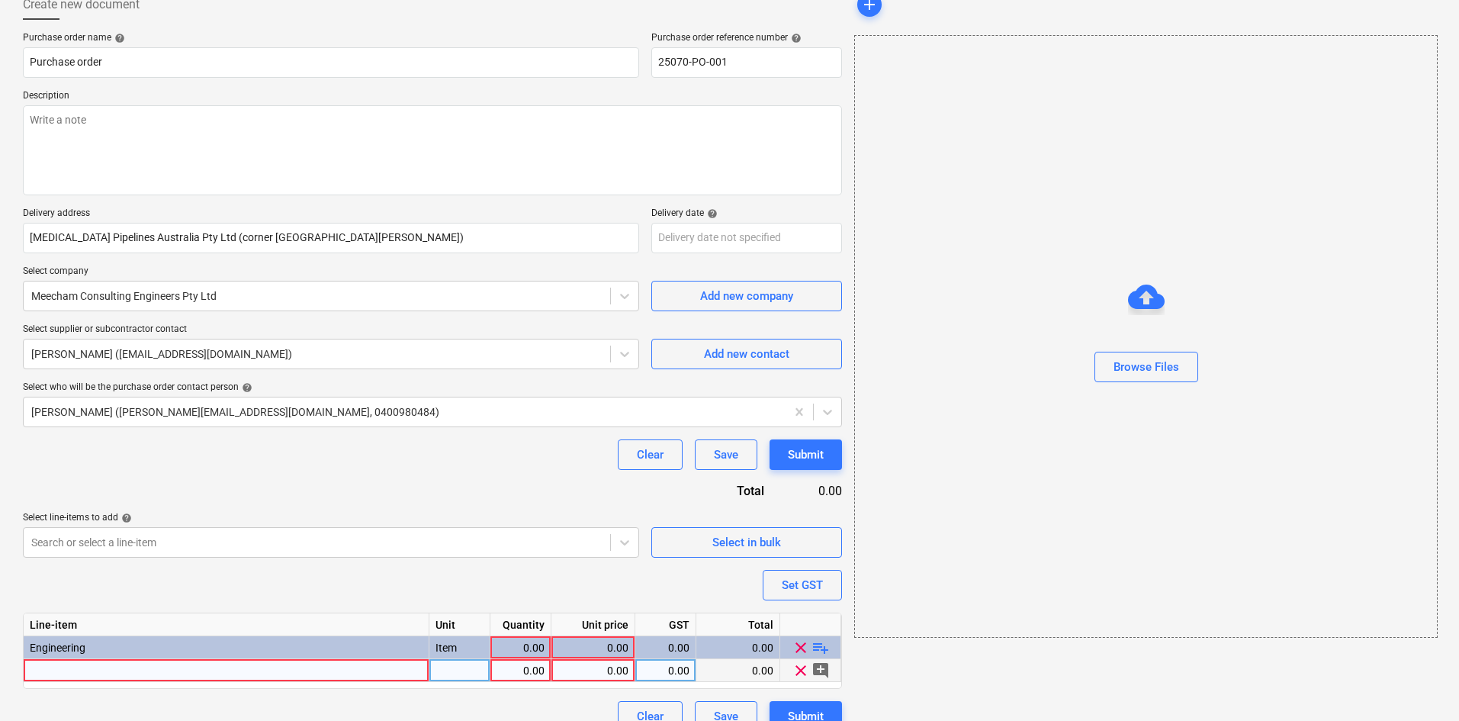
click at [333, 668] on div at bounding box center [227, 670] width 406 height 23
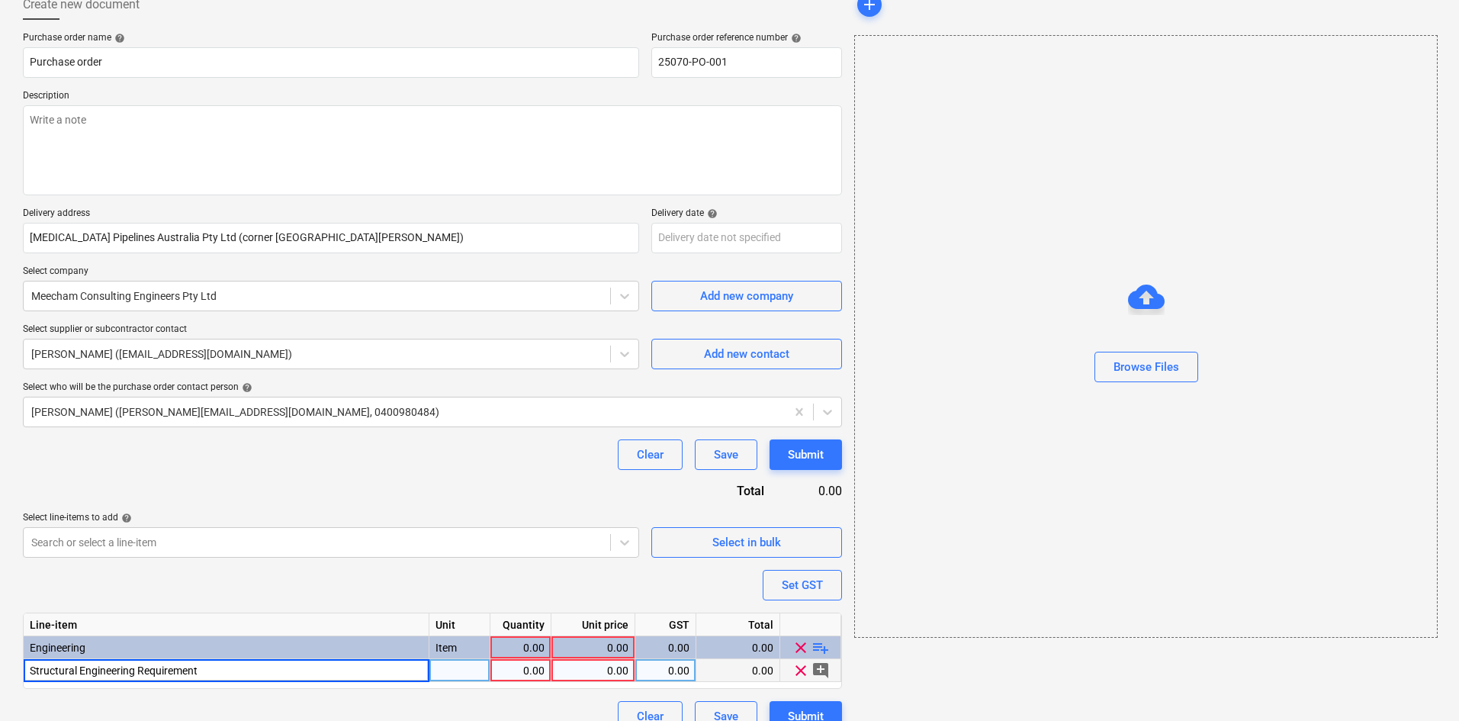
type input "Structural Engineering Requirements"
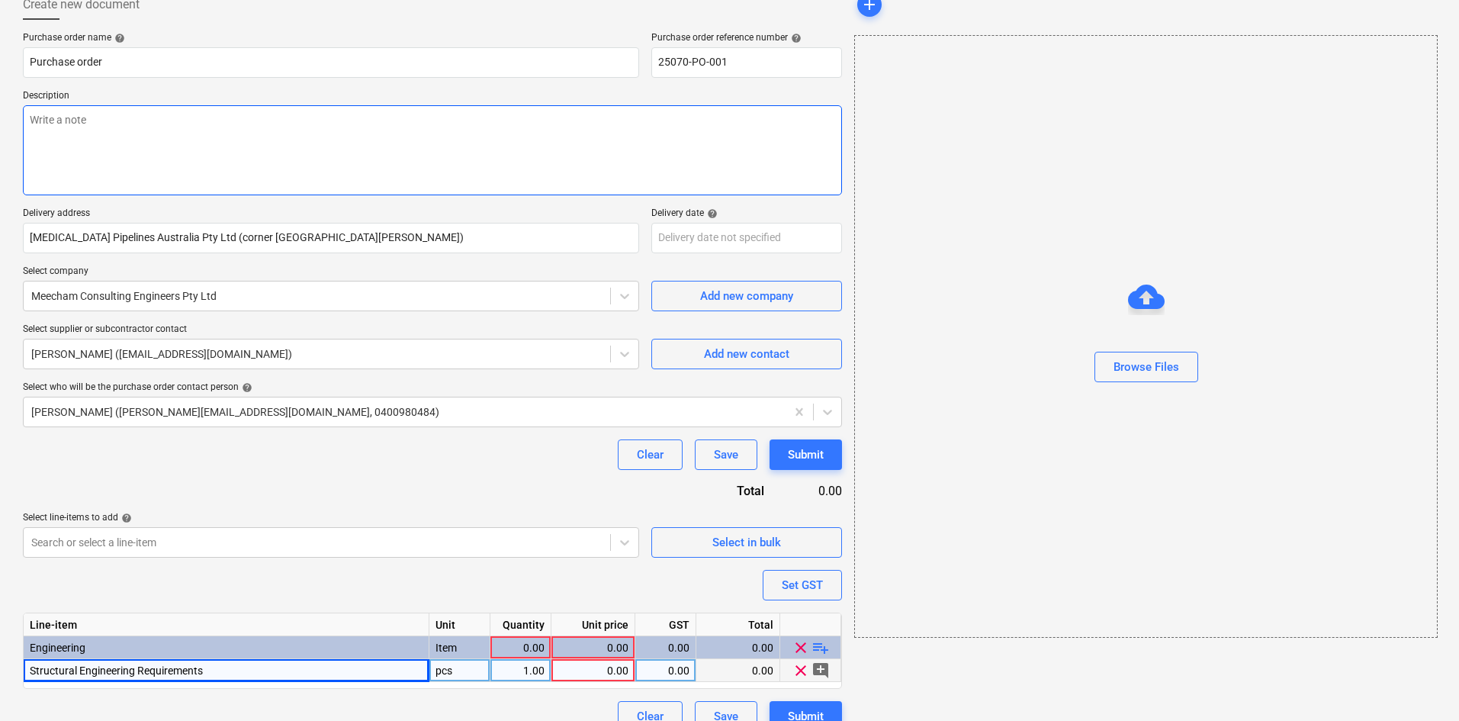
click at [109, 128] on textarea at bounding box center [432, 150] width 819 height 90
type textarea "x"
type textarea "S"
type textarea "x"
type textarea "Sc"
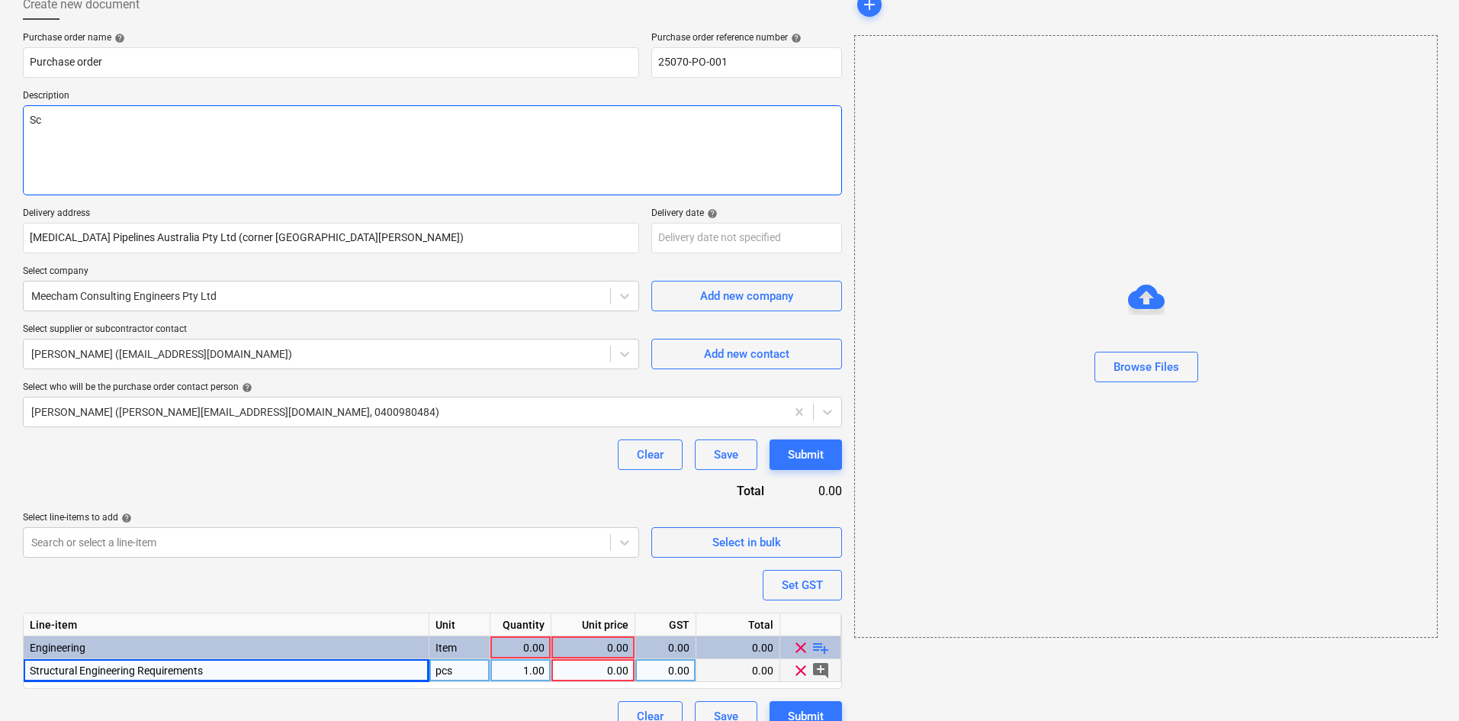
type textarea "x"
type textarea "Sci"
type textarea "x"
type textarea "Sc"
type textarea "x"
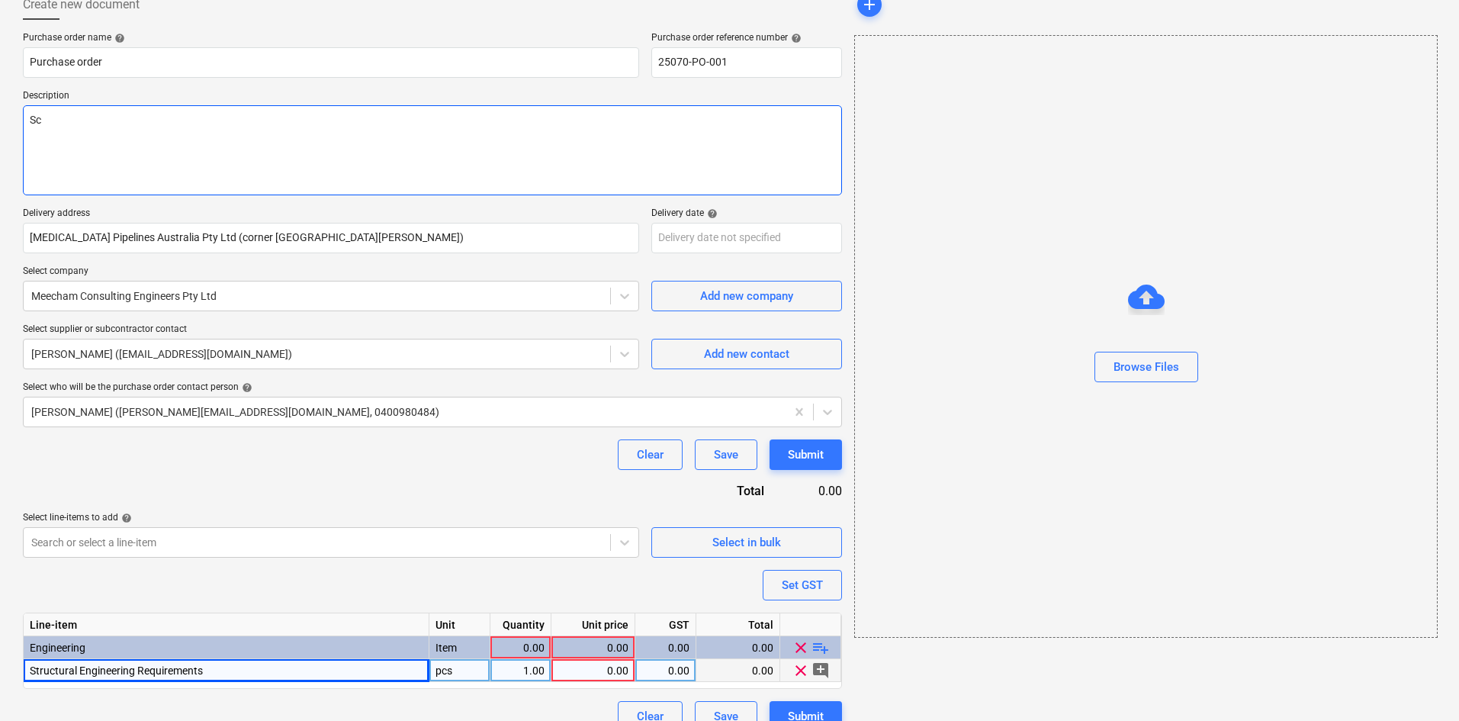
type textarea "Sco"
type textarea "x"
type textarea "Scop"
type textarea "x"
type textarea "Scope"
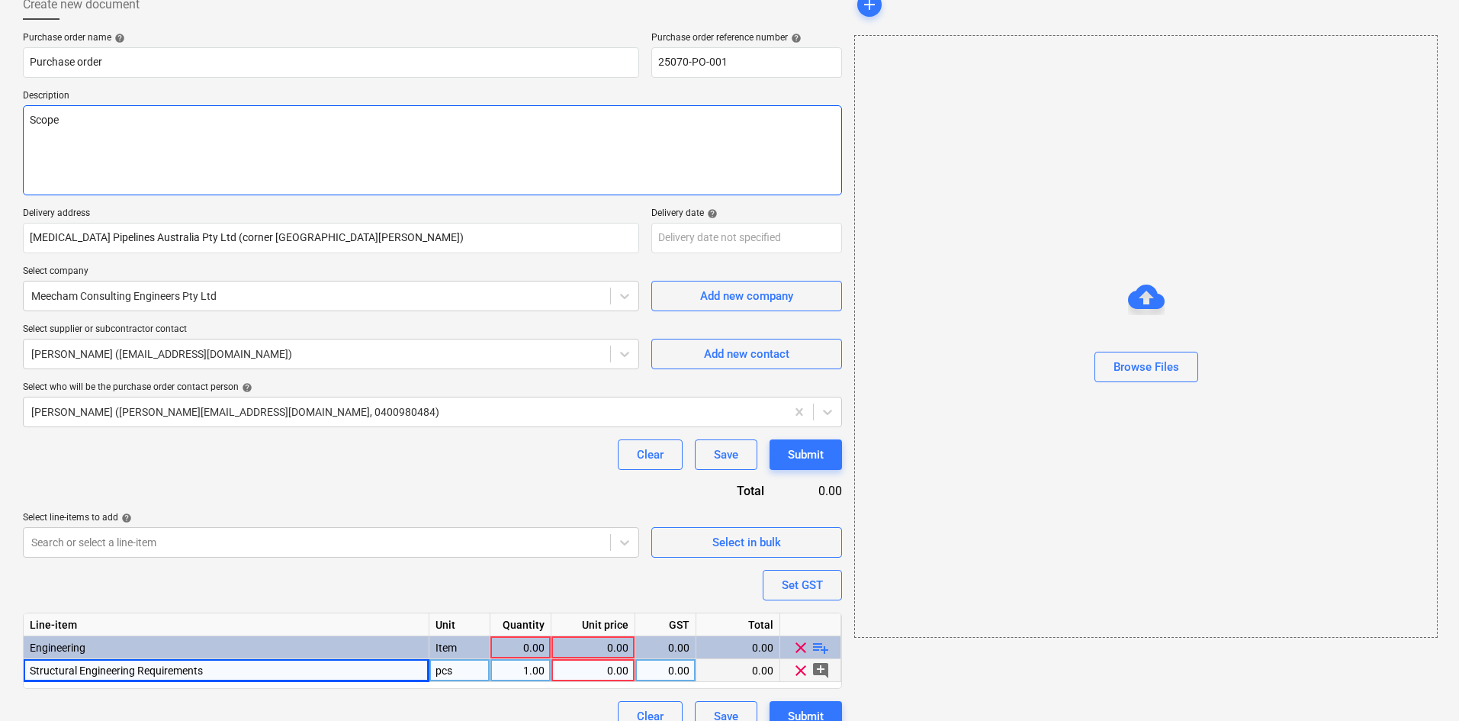
type textarea "x"
type textarea "Scope"
paste textarea "2 Inspections; organise roof replacement condition review with Bluescope; detai…"
type textarea "x"
type textarea "Scope 2 Inspections; organise roof replacement condition review with Bluescope;…"
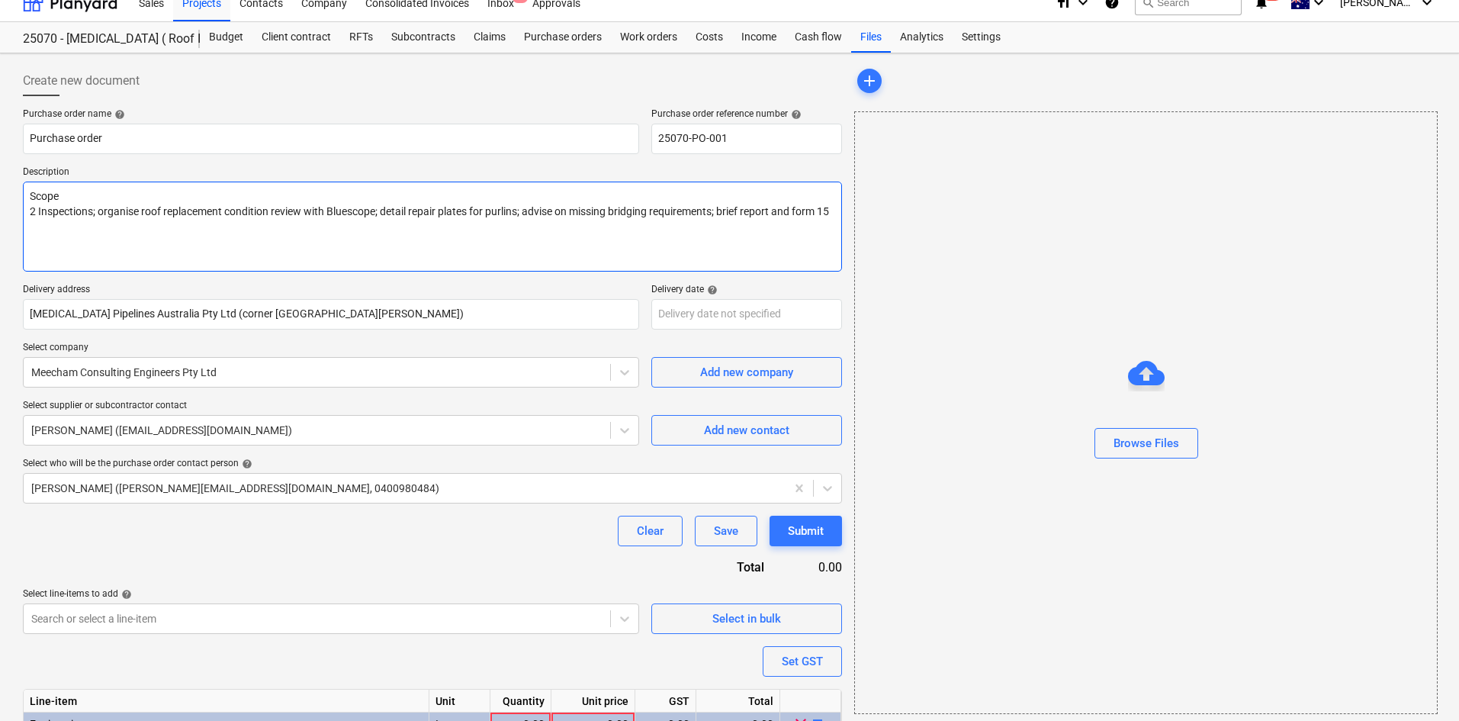
scroll to position [0, 0]
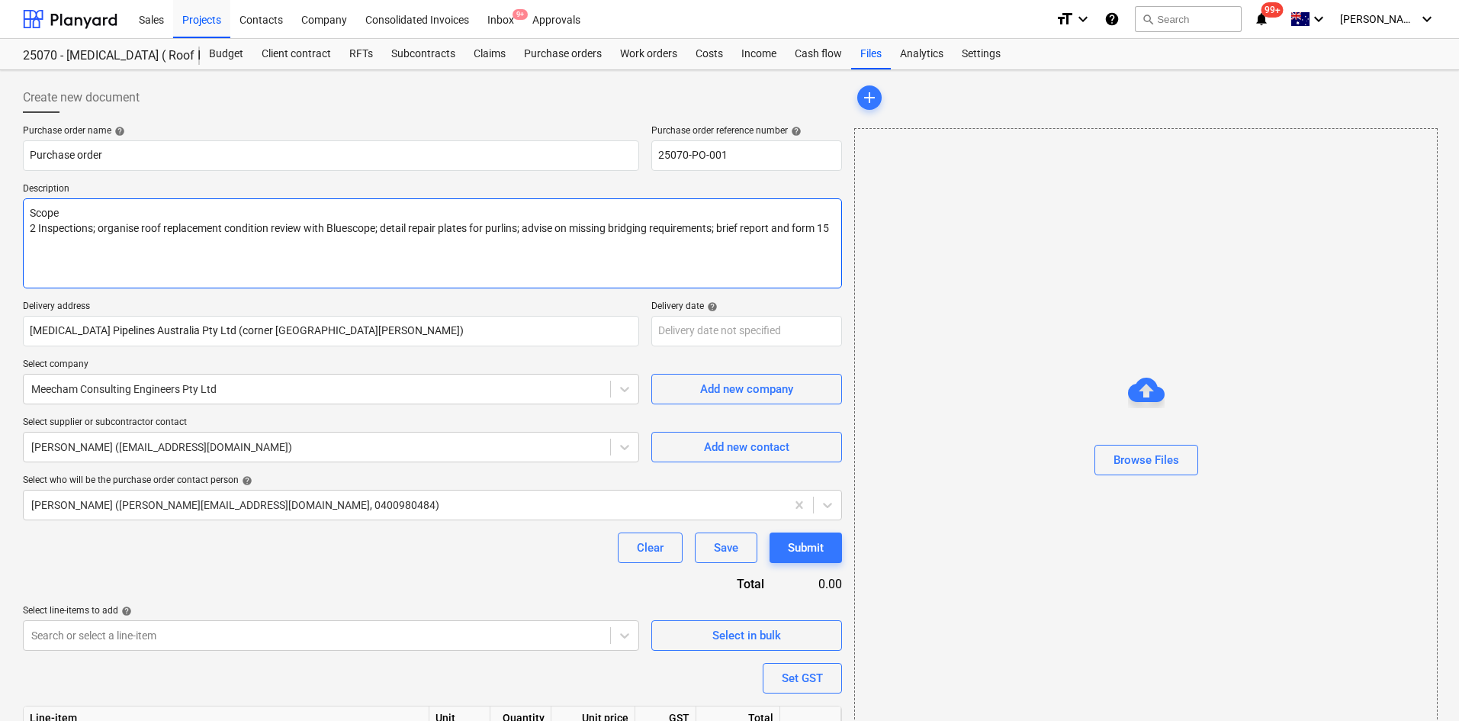
click at [28, 227] on textarea "Scope 2 Inspections; organise roof replacement condition review with Bluescope;…" at bounding box center [432, 243] width 819 height 90
type textarea "x"
type textarea "Scope -2 Inspections; organise roof replacement condition review with Bluescope…"
type textarea "x"
type textarea "Scope - 2 Inspections; organise roof replacement condition review with Bluescop…"
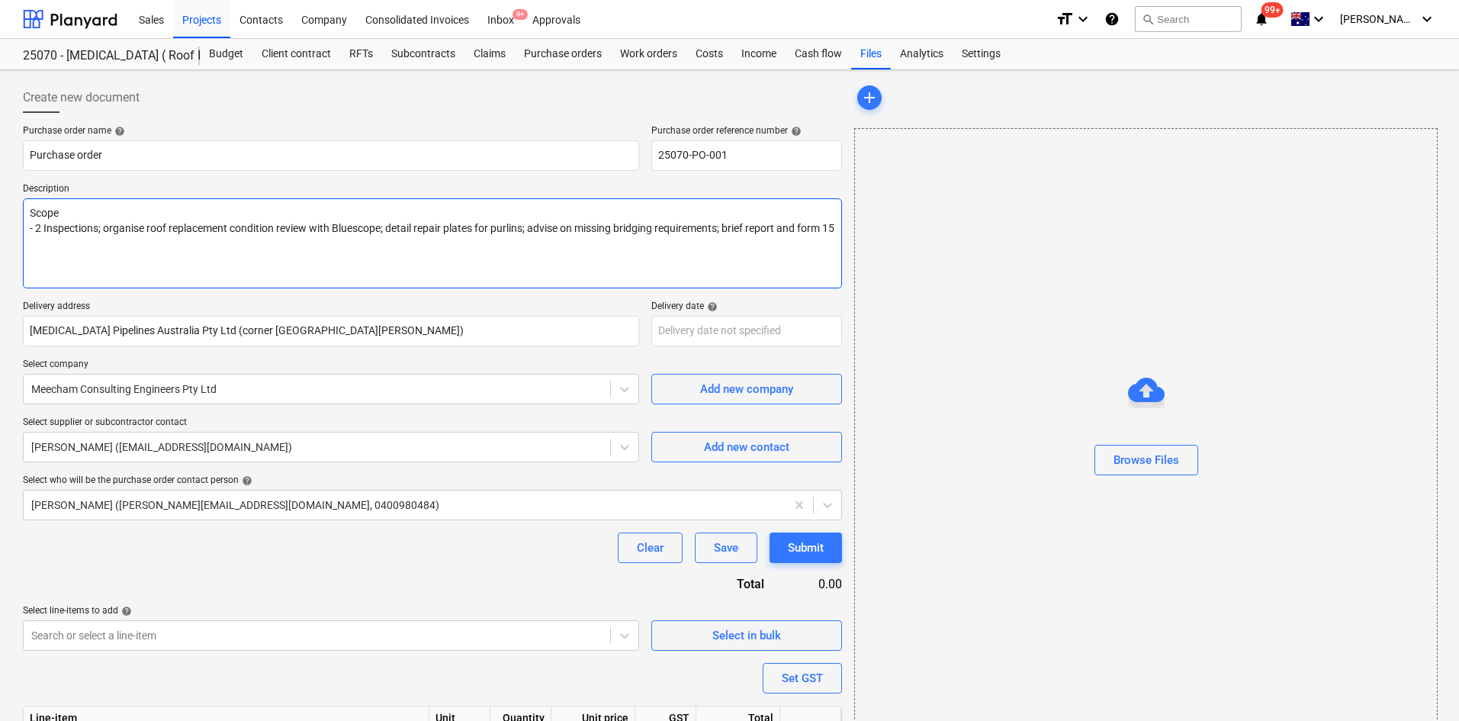
click at [177, 246] on textarea "Scope - 2 Inspections; organise roof replacement condition review with Bluescop…" at bounding box center [432, 243] width 819 height 90
type textarea "x"
type textarea "Scope - 2 Inspections; organise roof replacement condition review with Bluescop…"
type textarea "x"
type textarea "Scope - 2 Inspections; organise roof replacement condition review with Bluescop…"
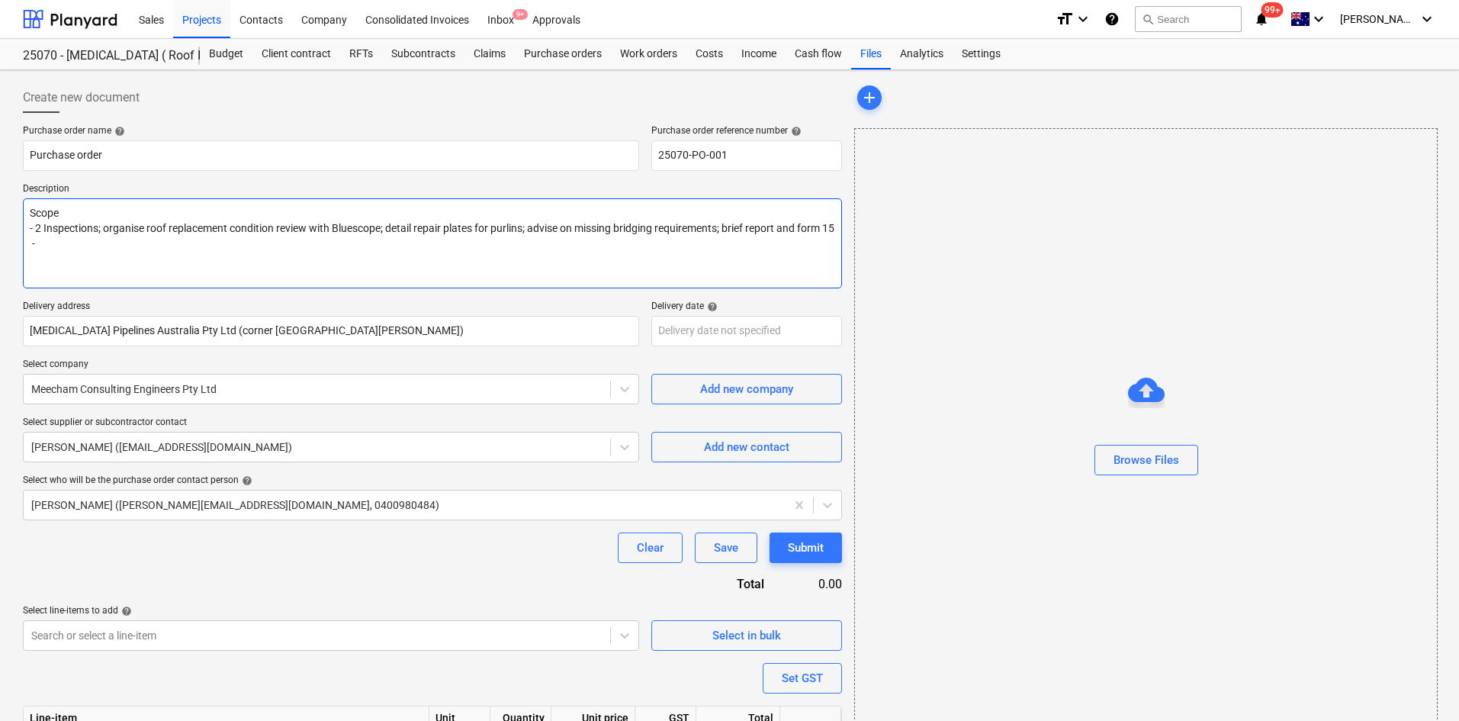
type textarea "x"
type textarea "Scope - 2 Inspections; organise roof replacement condition review with Bluescop…"
type textarea "x"
type textarea "Scope - 2 Inspections; organise roof replacement condition review with Bluescop…"
click at [47, 261] on textarea "Scope - 2 Inspections; organise roof replacement condition review with Bluescop…" at bounding box center [432, 243] width 819 height 90
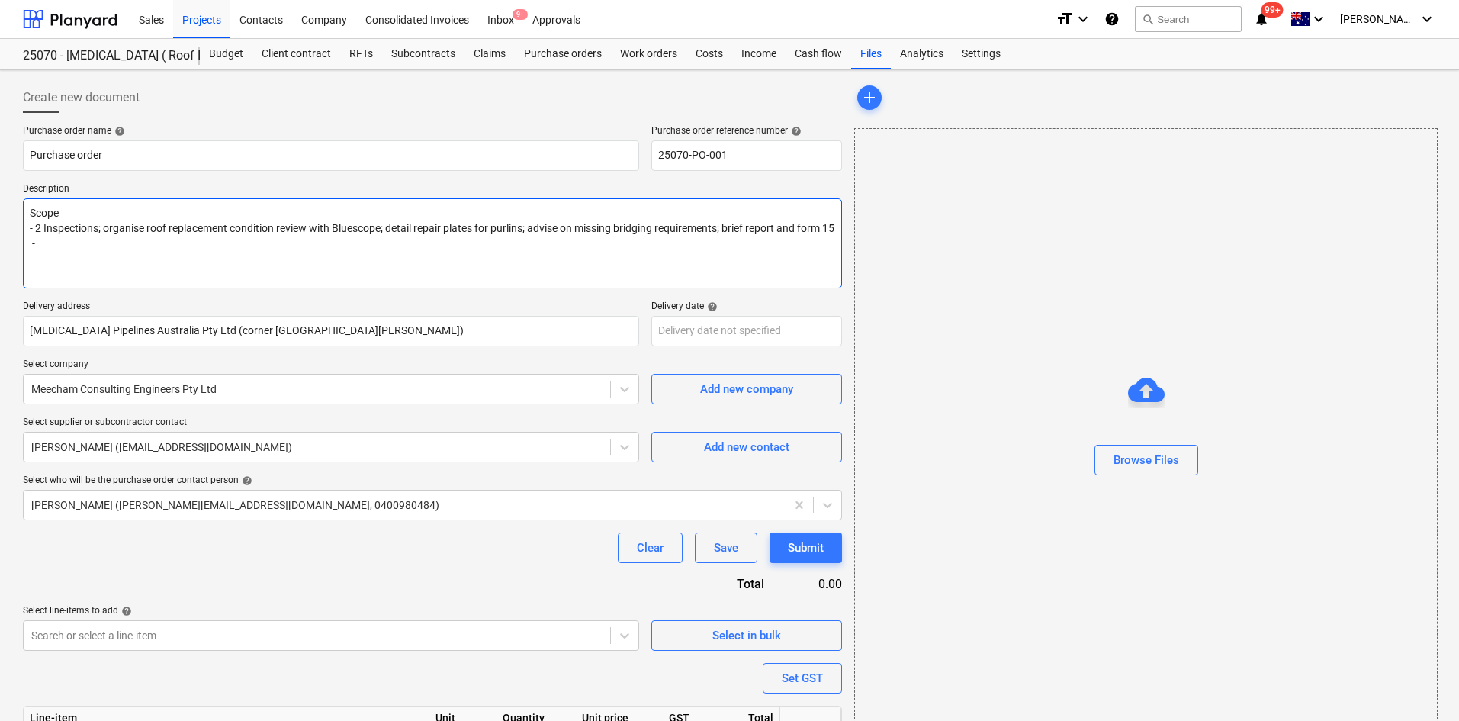
paste textarea "Inspection of works and form 12 certification"
type textarea "x"
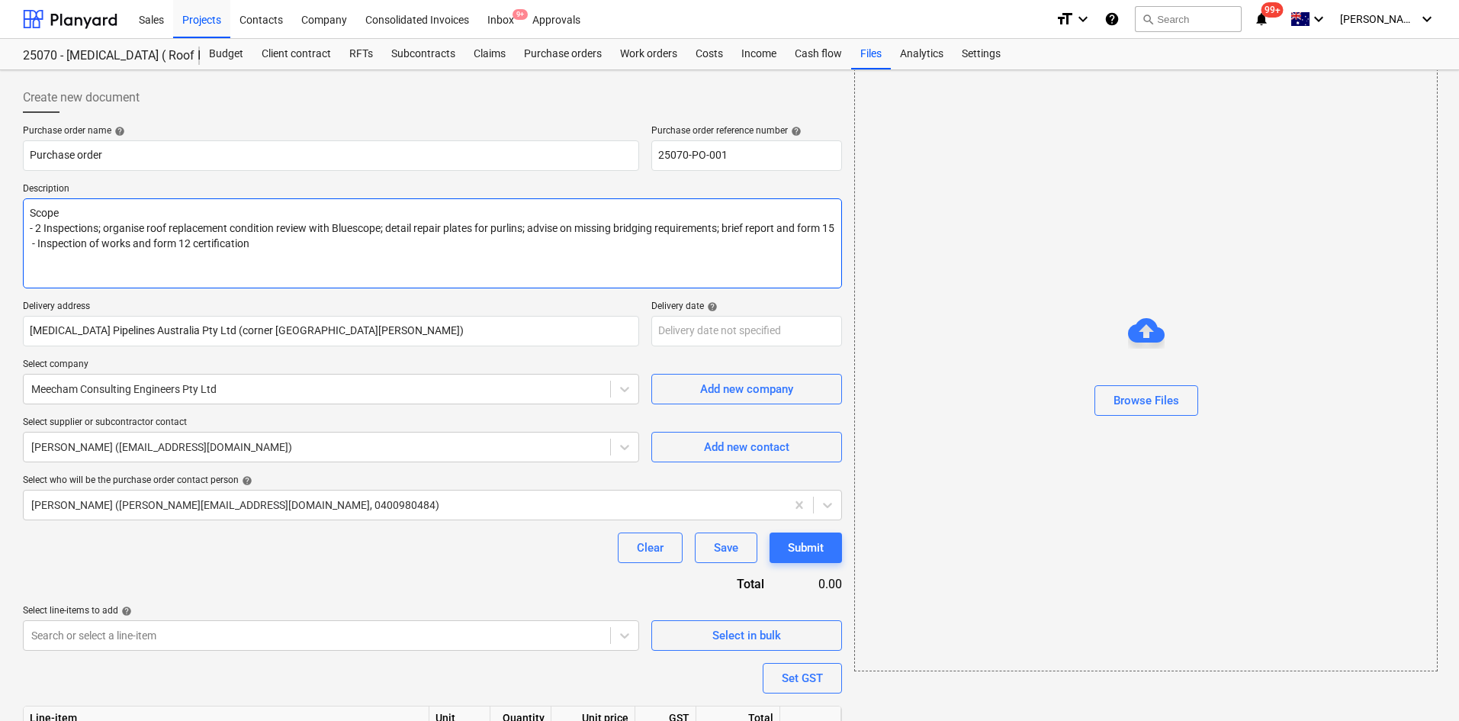
scroll to position [116, 0]
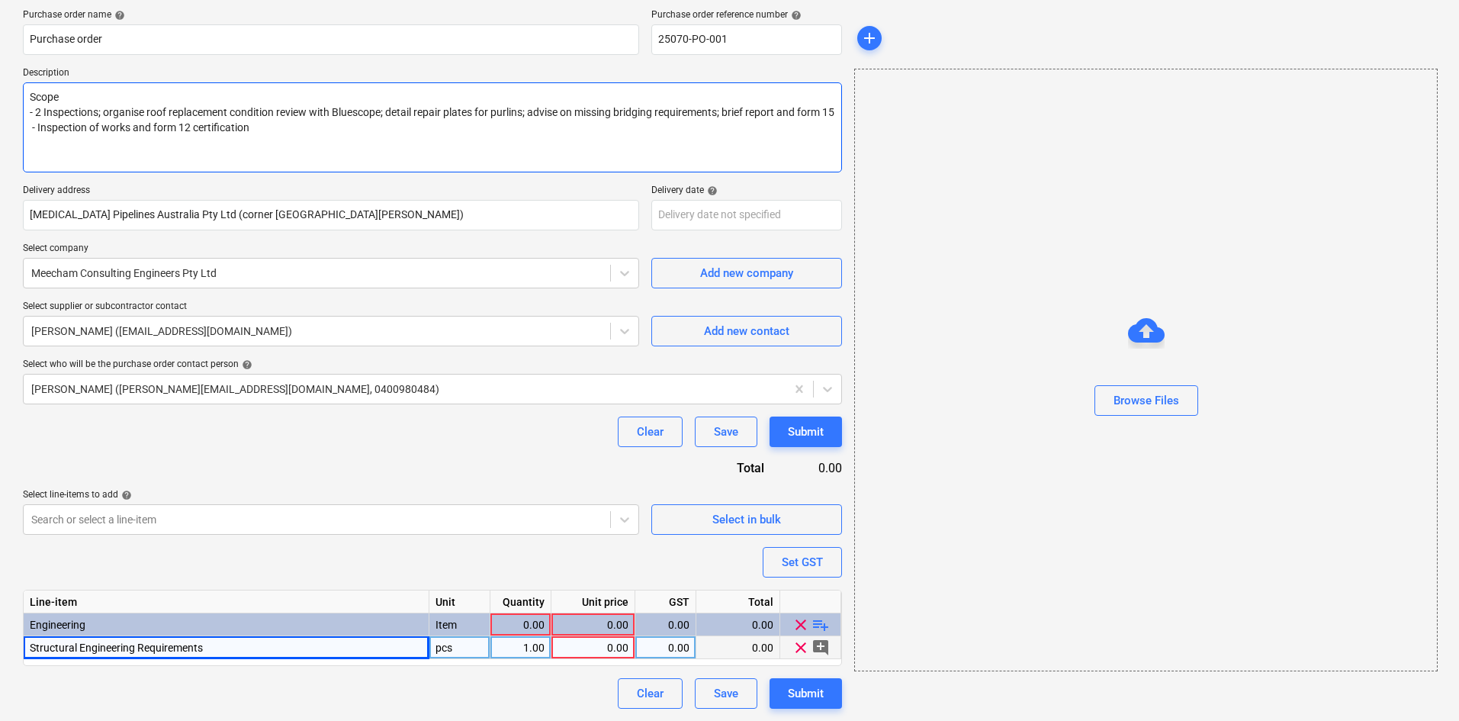
type textarea "Scope - 2 Inspections; organise roof replacement condition review with Bluescop…"
type textarea "x"
drag, startPoint x: 452, startPoint y: 649, endPoint x: 419, endPoint y: 650, distance: 32.8
click at [0, 0] on div "Structural Engineering Requirements pcs 1.00 0.00 0.00 0.00 clear add_comment" at bounding box center [0, 0] width 0 height 0
type input "Item"
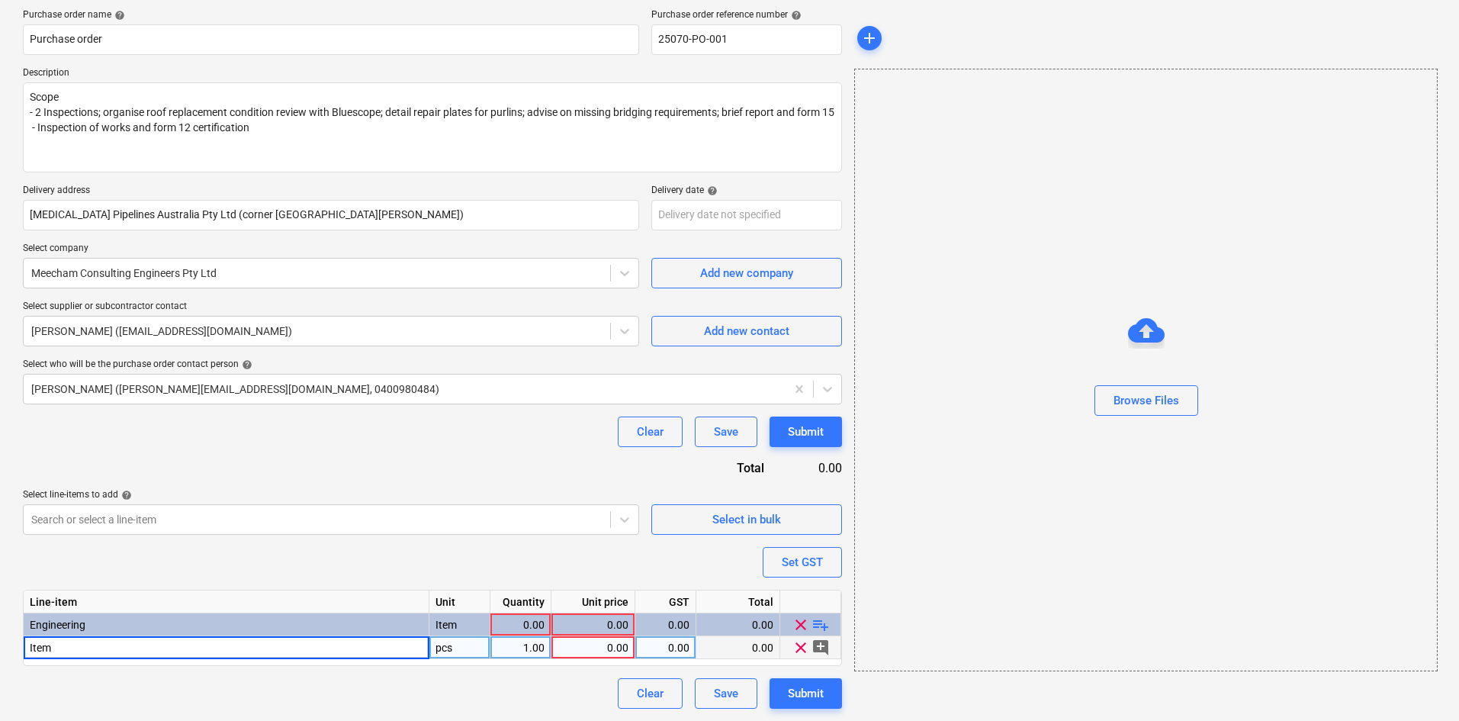
type textarea "x"
click at [462, 652] on div "pcs" at bounding box center [459, 647] width 61 height 23
type input "Item"
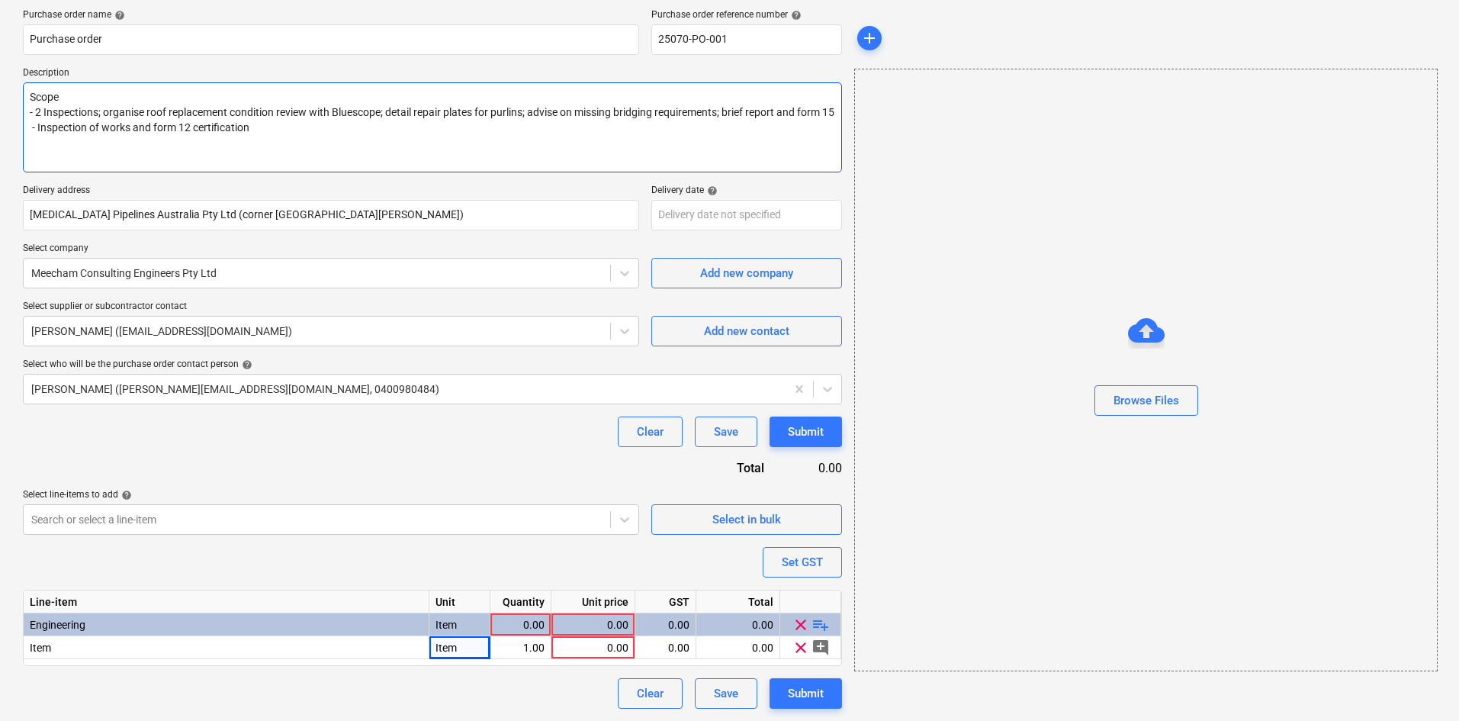
drag, startPoint x: 272, startPoint y: 143, endPoint x: 51, endPoint y: 117, distance: 222.6
click at [51, 117] on textarea "Scope - 2 Inspections; organise roof replacement condition review with Bluescop…" at bounding box center [432, 127] width 819 height 90
click at [249, 143] on textarea "Scope - 2 Inspections; organise roof replacement condition review with Bluescop…" at bounding box center [432, 127] width 819 height 90
drag, startPoint x: 249, startPoint y: 143, endPoint x: 19, endPoint y: 95, distance: 235.3
click at [19, 95] on div "Create new document Purchase order name help Purchase order Purchase order refe…" at bounding box center [432, 337] width 831 height 754
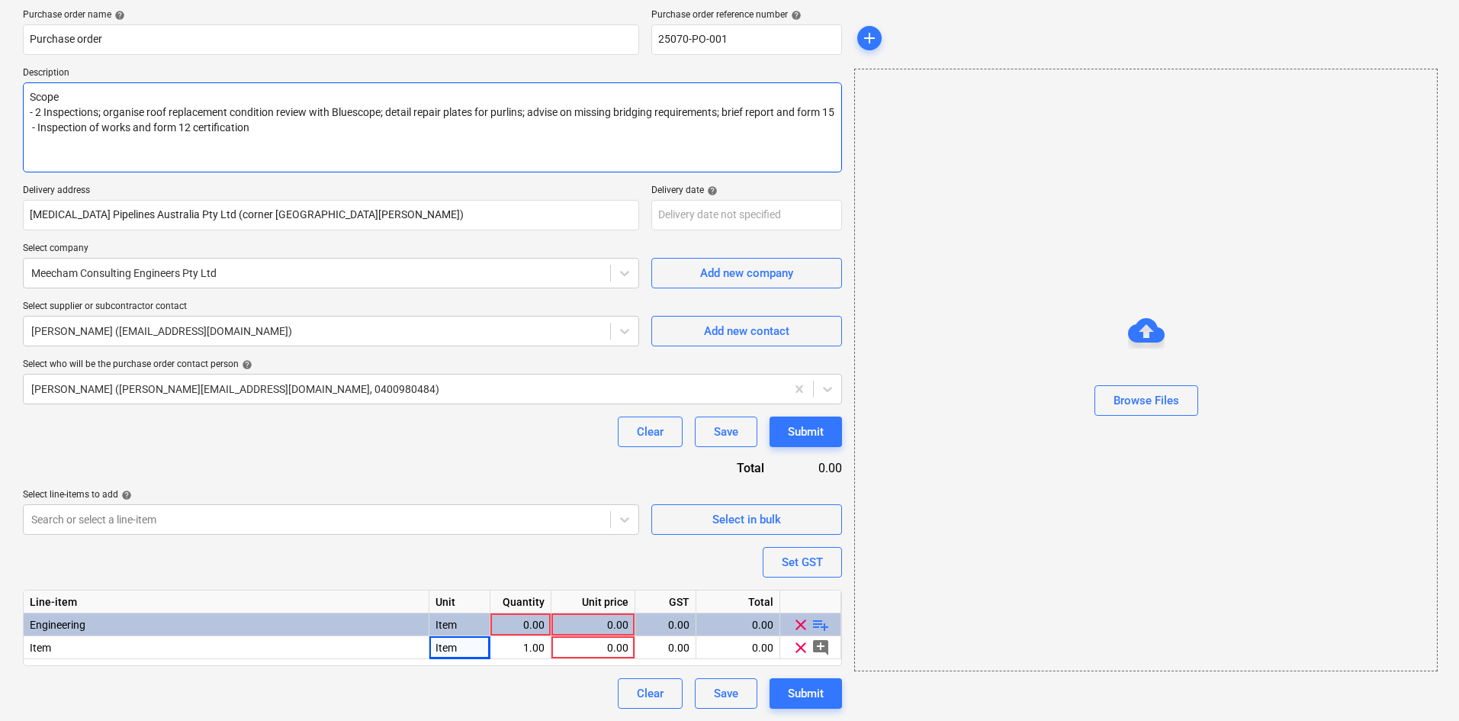
type textarea "x"
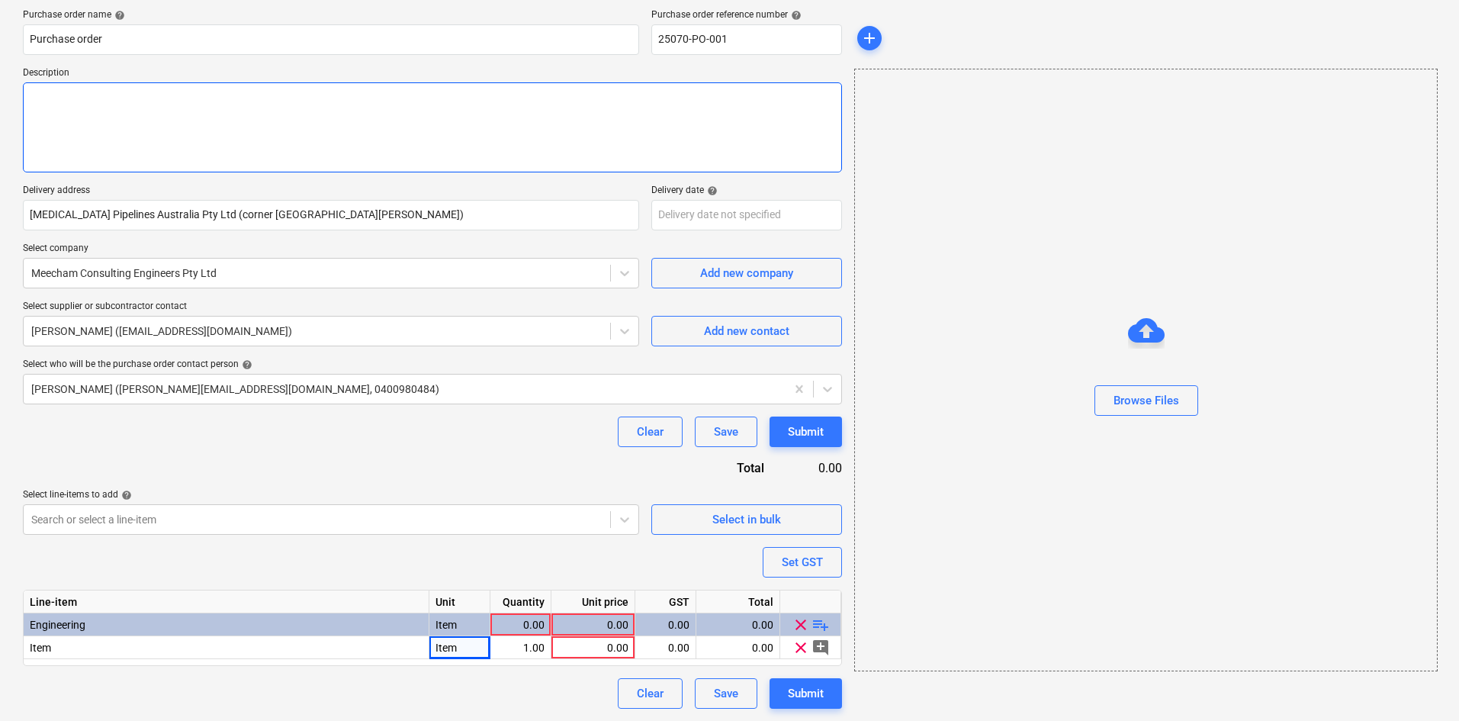
type textarea "x"
type textarea "-"
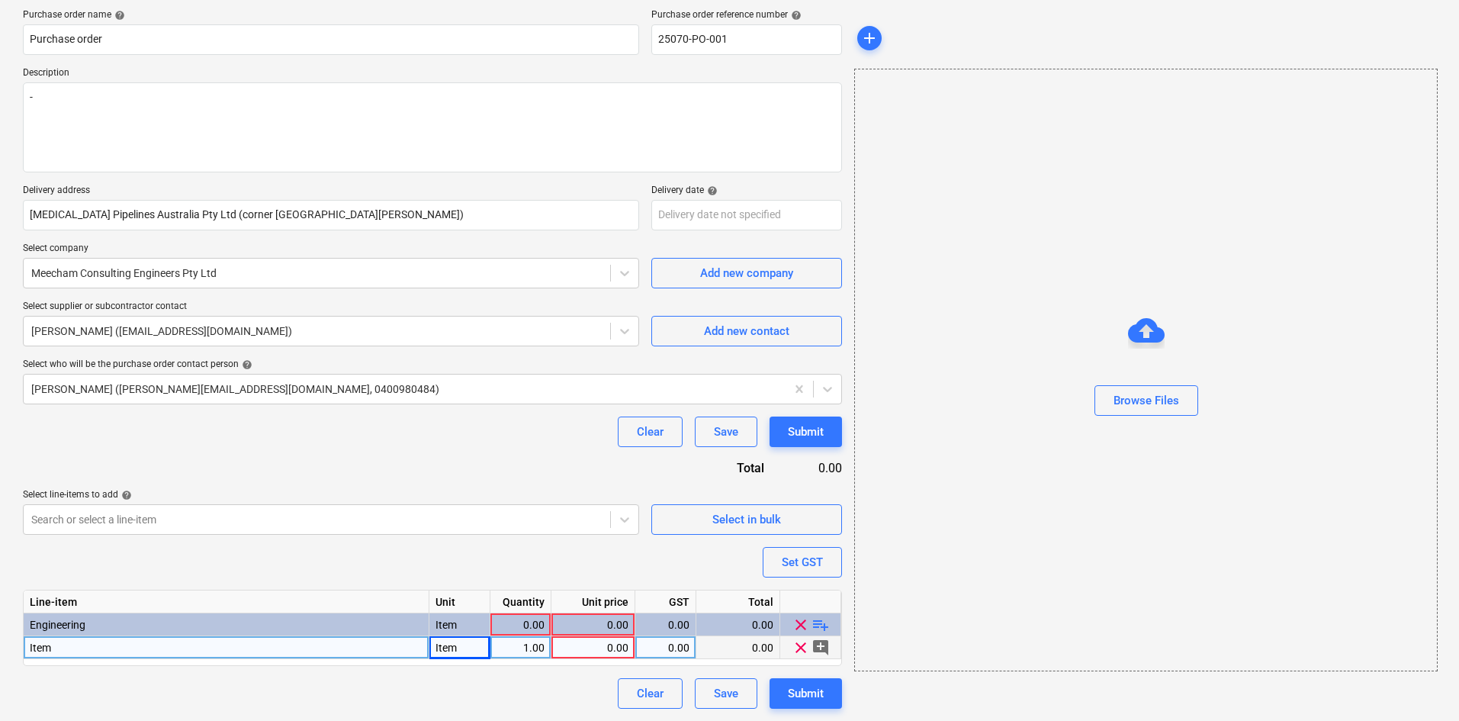
click at [99, 654] on div "Item" at bounding box center [227, 647] width 406 height 23
type textarea "x"
type input "2 Inspections; organise roof replacement condition review with Bluescope; detai…"
type textarea "x"
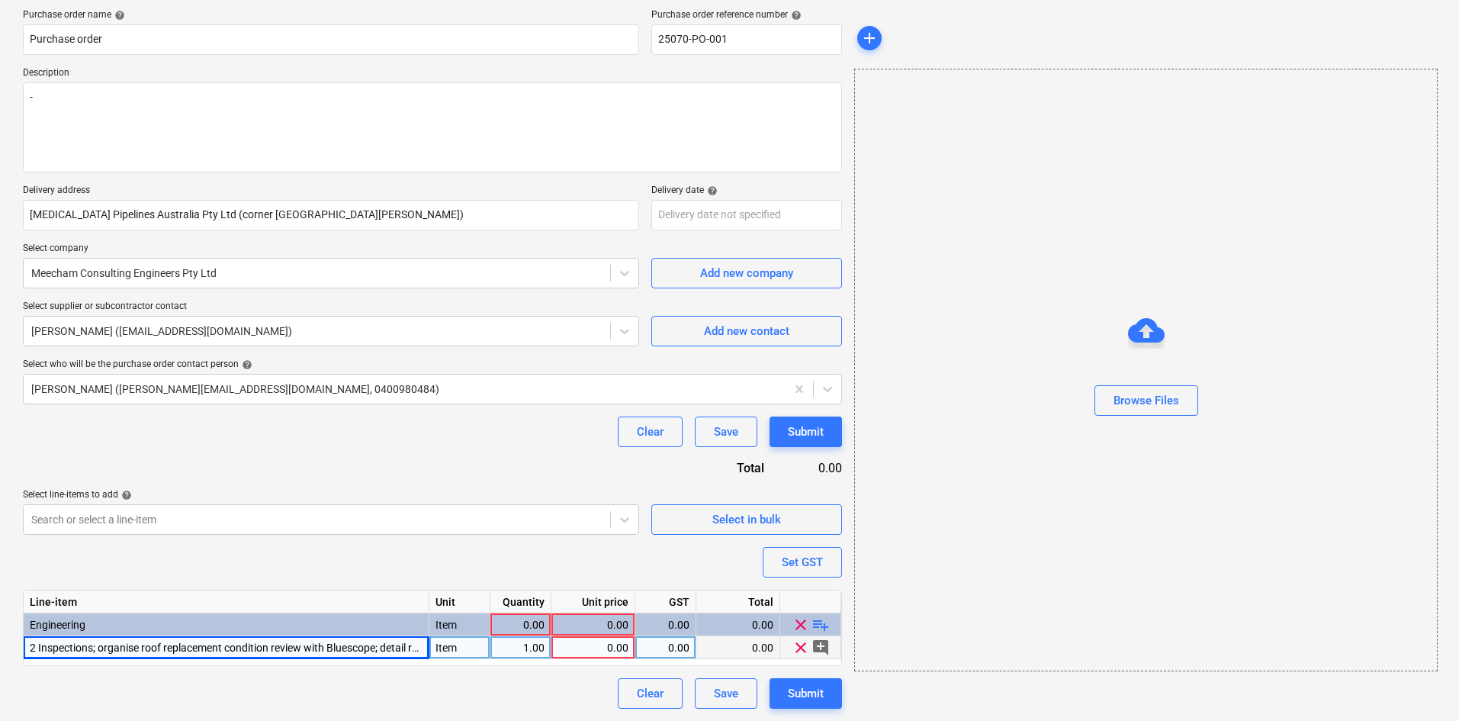
click at [604, 648] on div "0.00" at bounding box center [593, 647] width 71 height 23
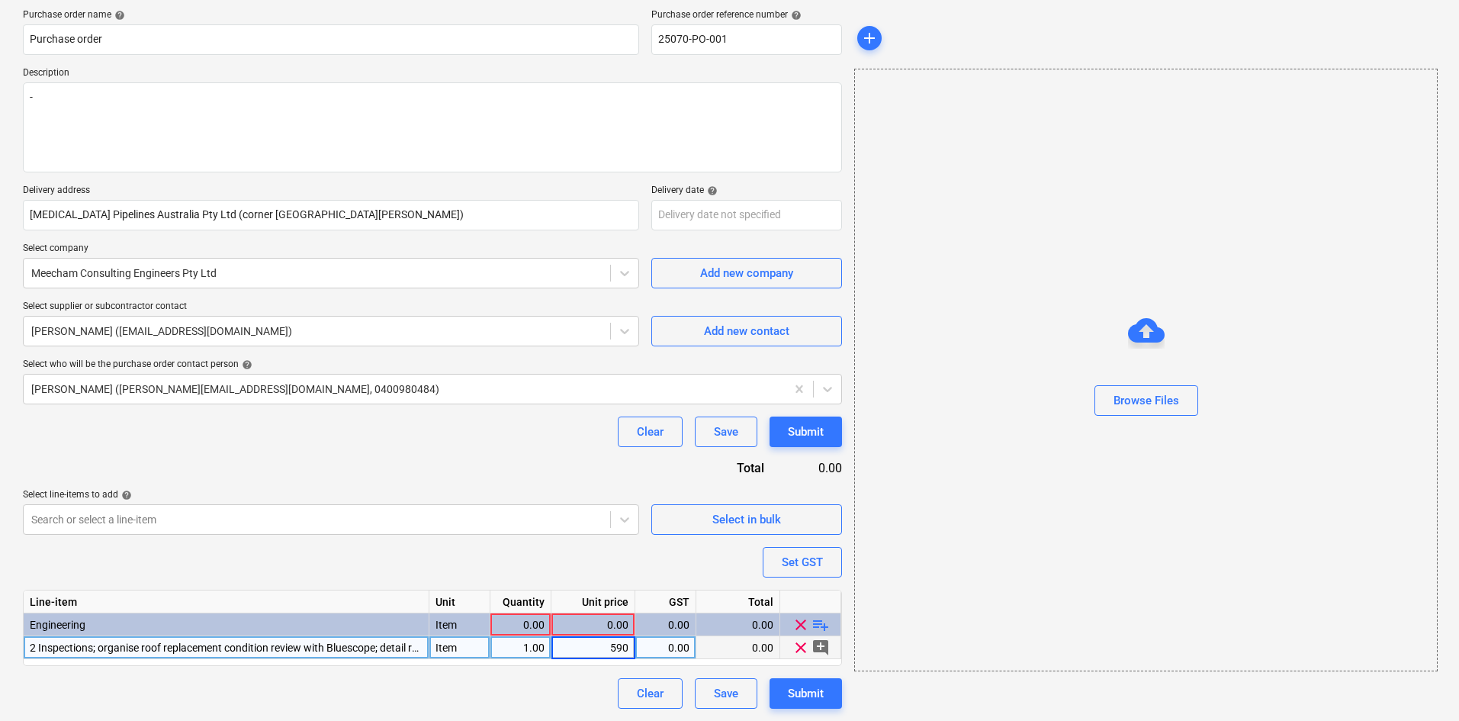
type input "5900"
type textarea "x"
click at [677, 645] on div "0.00" at bounding box center [665, 647] width 48 height 23
type input "10"
click at [579, 686] on div "Purchase order name help Purchase order Purchase order reference number help 25…" at bounding box center [432, 358] width 819 height 699
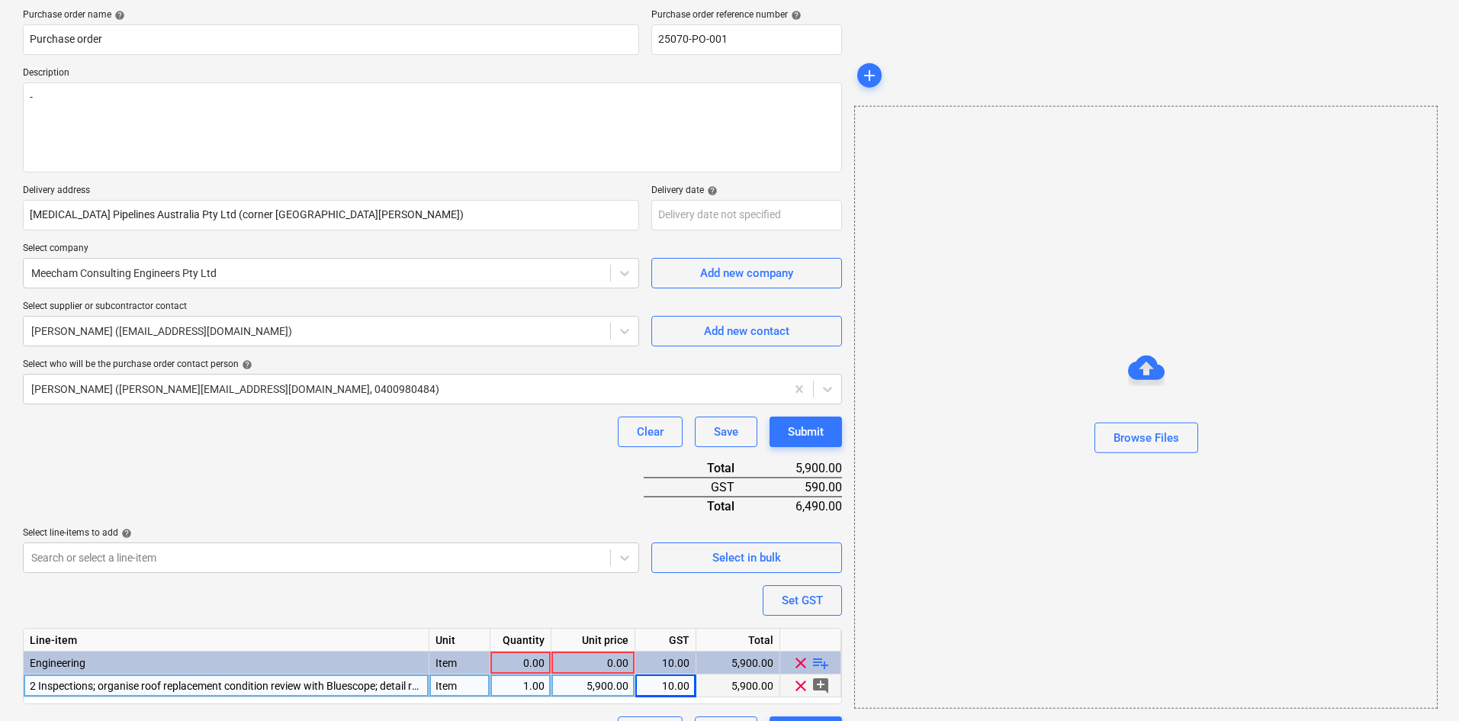
scroll to position [154, 0]
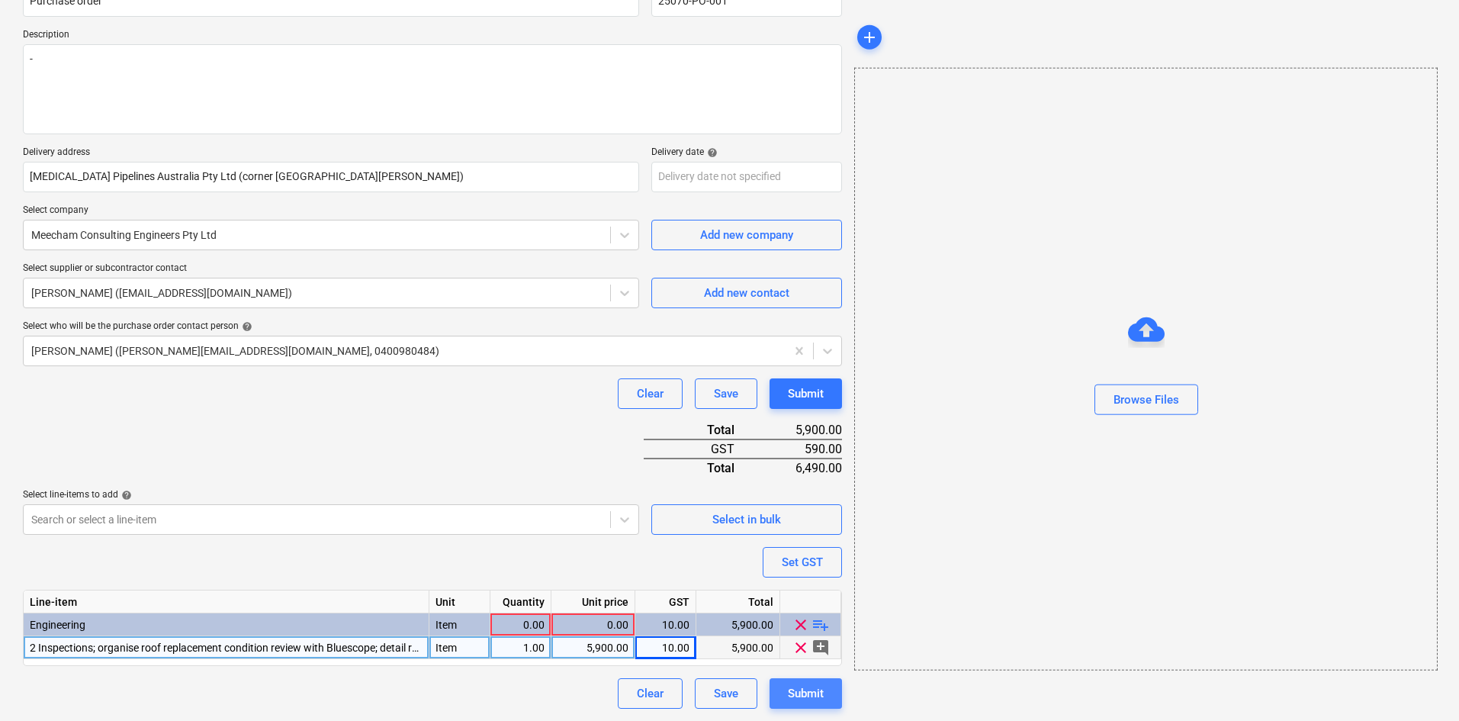
click at [825, 693] on button "Submit" at bounding box center [806, 693] width 72 height 31
type textarea "x"
click at [518, 621] on div "0.00" at bounding box center [521, 624] width 48 height 23
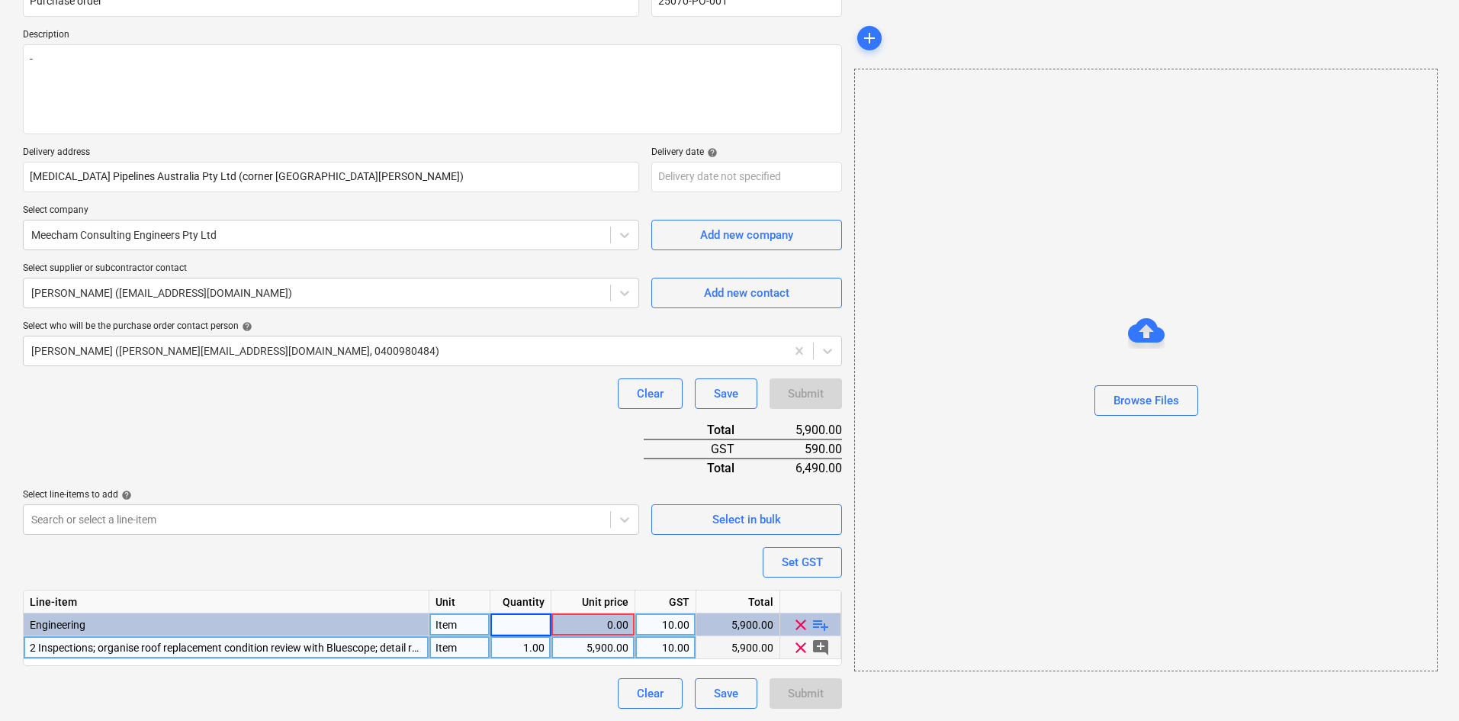
type input "1"
click at [573, 618] on div "0.00" at bounding box center [593, 624] width 71 height 23
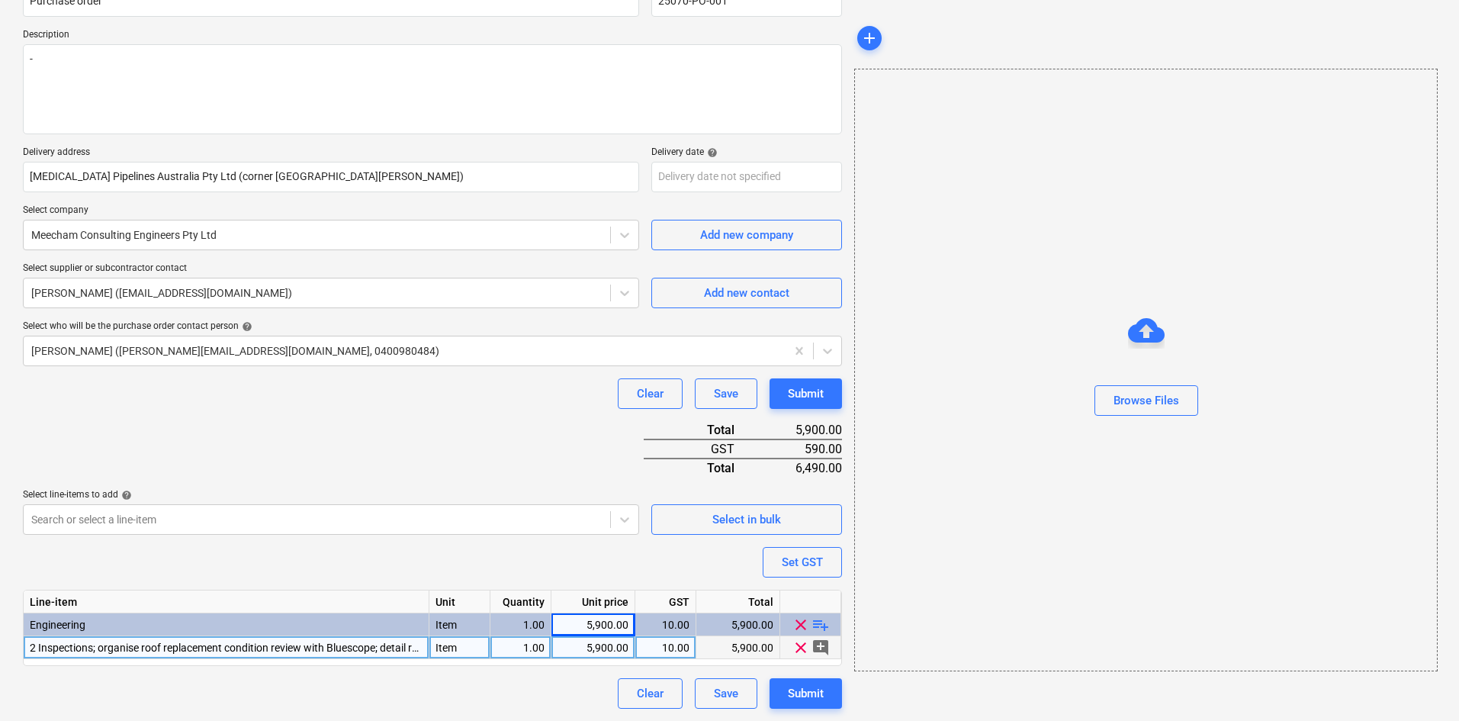
click at [593, 560] on div "Purchase order name help Purchase order Purchase order reference number help 25…" at bounding box center [432, 340] width 819 height 738
click at [802, 700] on div "Submit" at bounding box center [806, 693] width 36 height 20
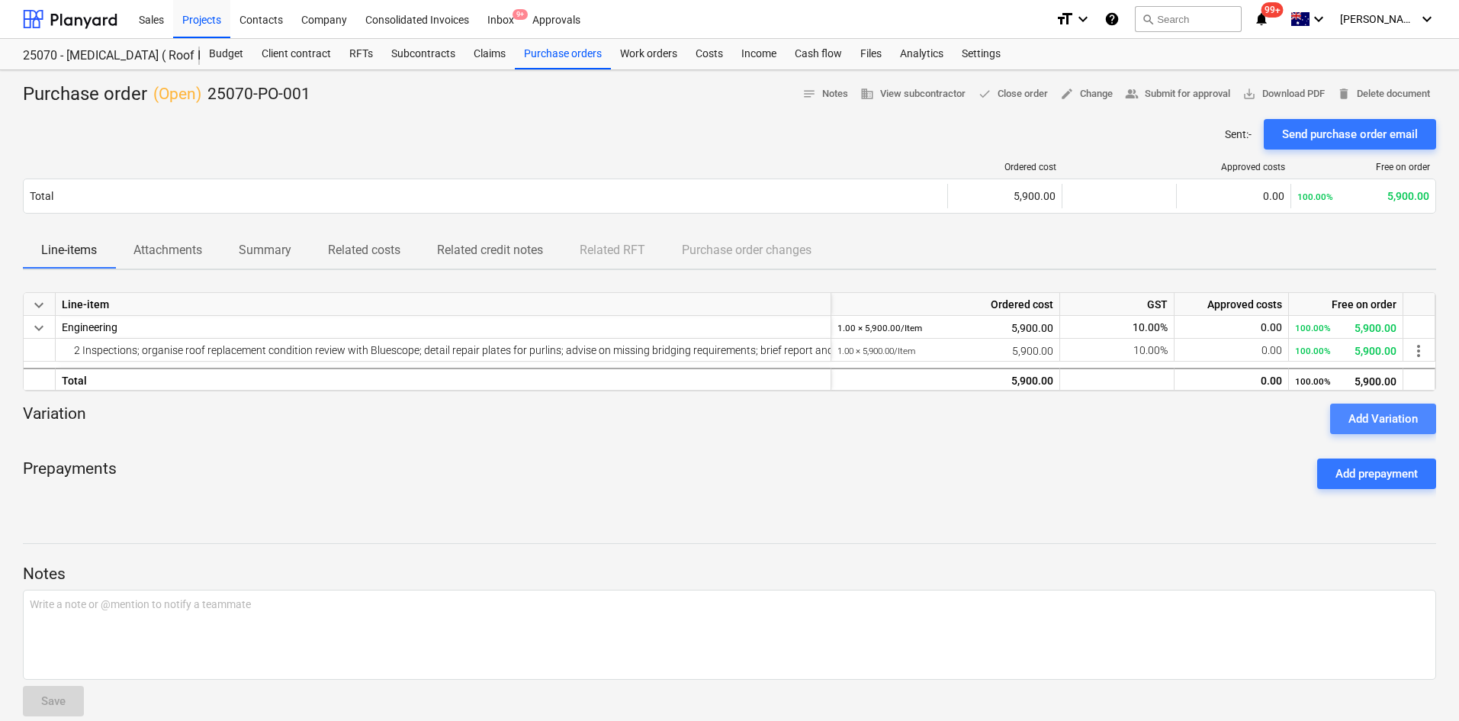
click at [1338, 413] on button "Add Variation" at bounding box center [1383, 418] width 106 height 31
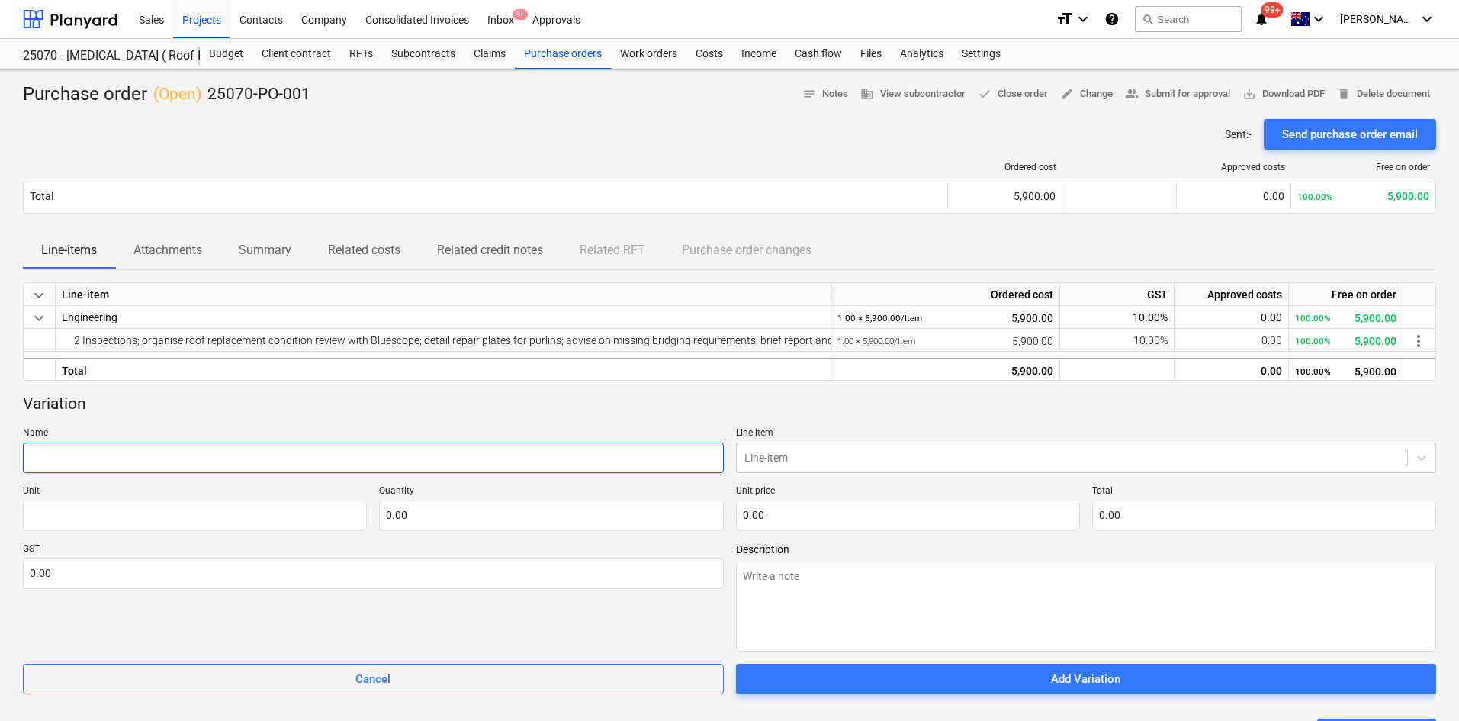
click at [576, 460] on input "text" at bounding box center [373, 457] width 701 height 31
click at [346, 463] on input "text" at bounding box center [373, 457] width 701 height 31
paste input "Inspection of works and form 12 certification"
type textarea "x"
type input "Inspection of works and form 12 certification"
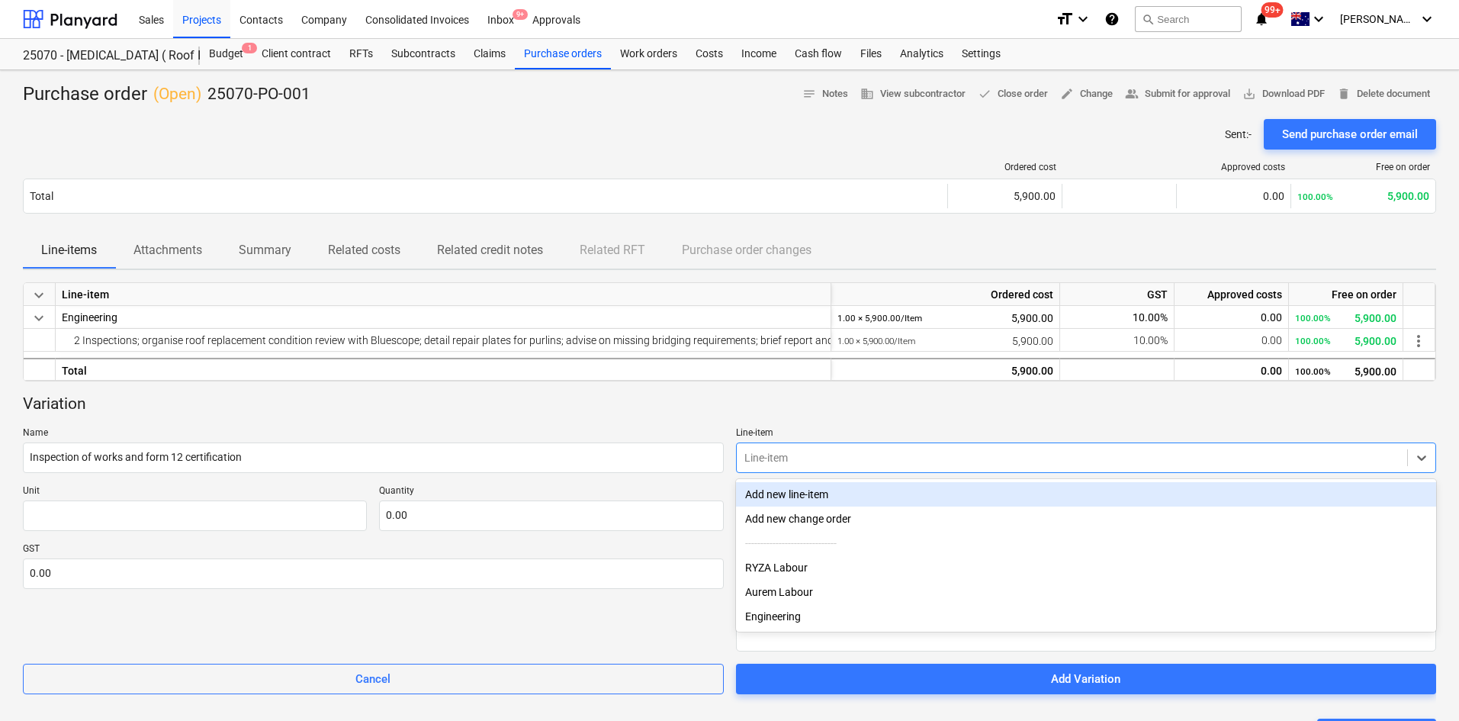
click at [879, 458] on div at bounding box center [1072, 457] width 656 height 15
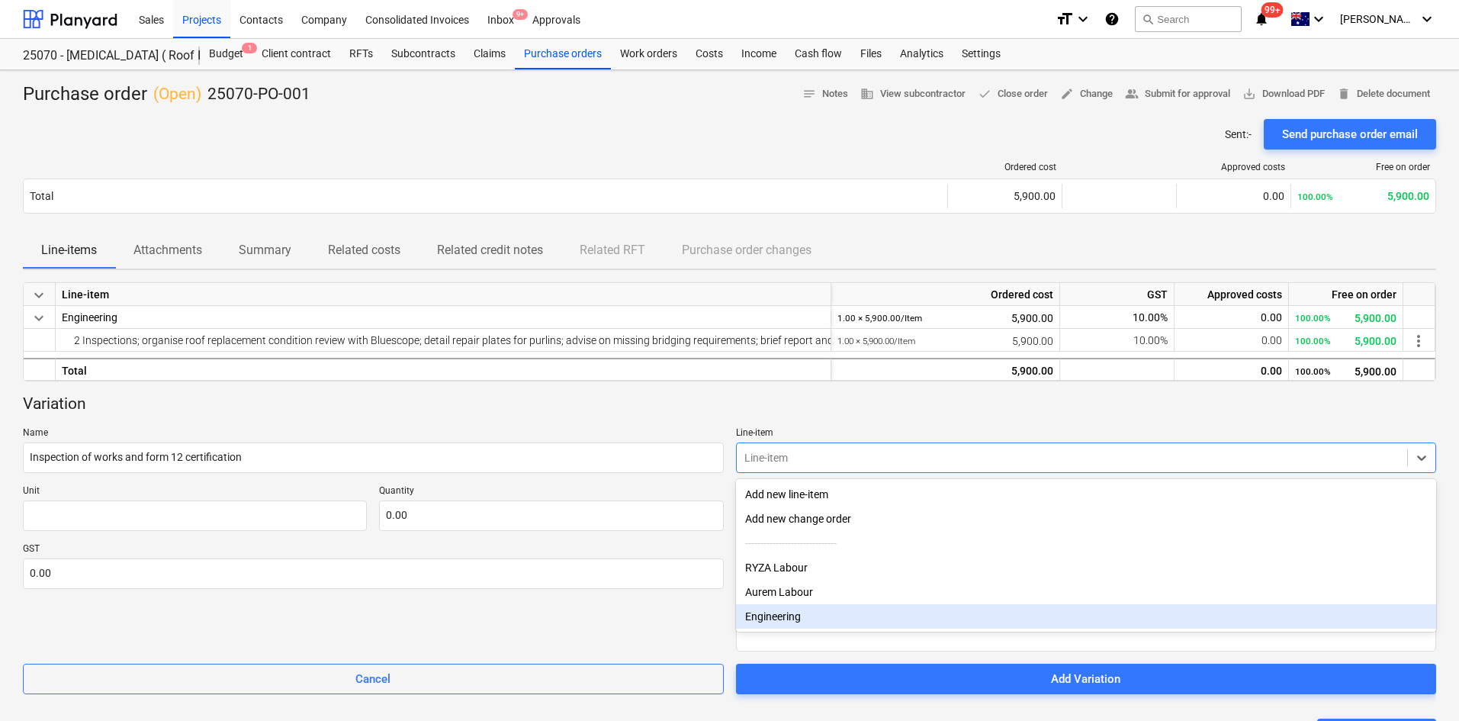
click at [815, 619] on div "Engineering" at bounding box center [1086, 616] width 701 height 24
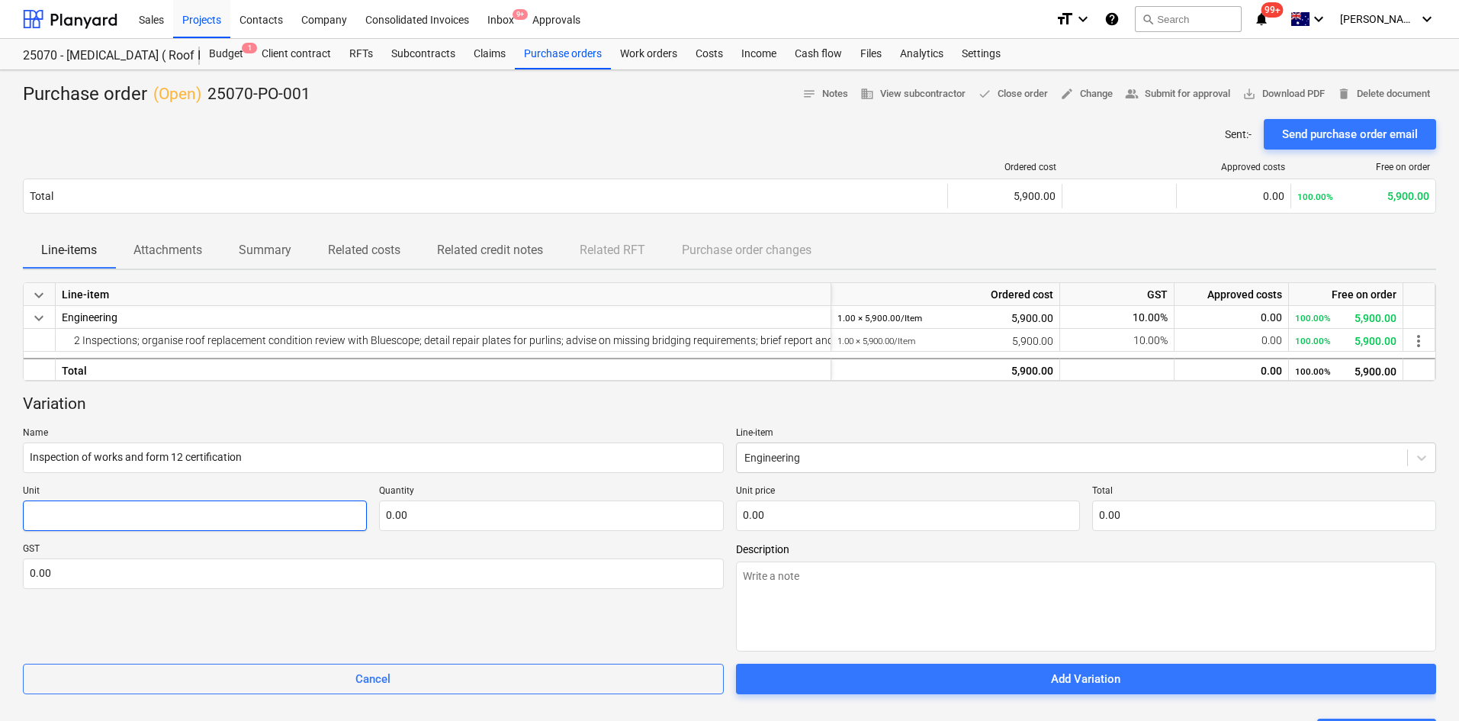
click at [225, 513] on input "text" at bounding box center [195, 515] width 344 height 31
type textarea "x"
type input "I"
type textarea "x"
type input "It"
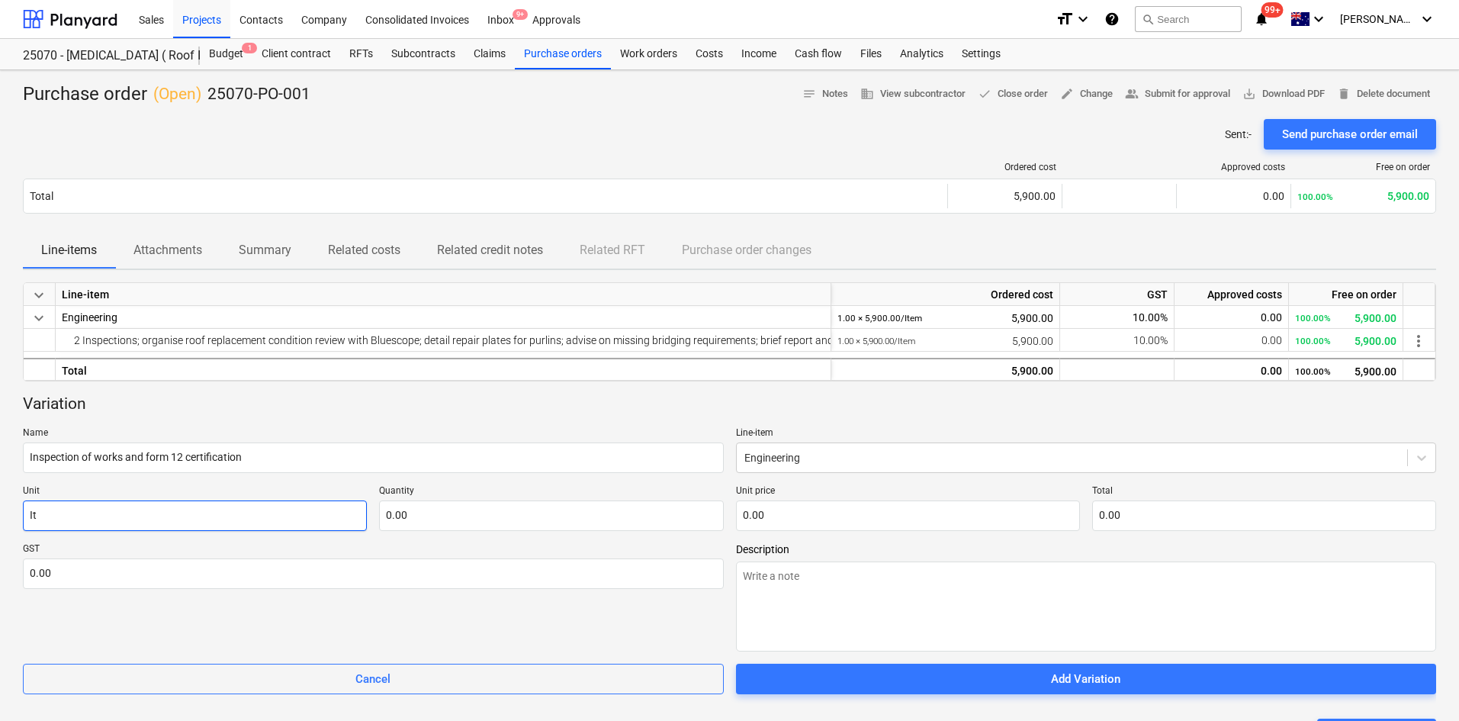
type textarea "x"
type input "Ite"
type textarea "x"
type input "Item"
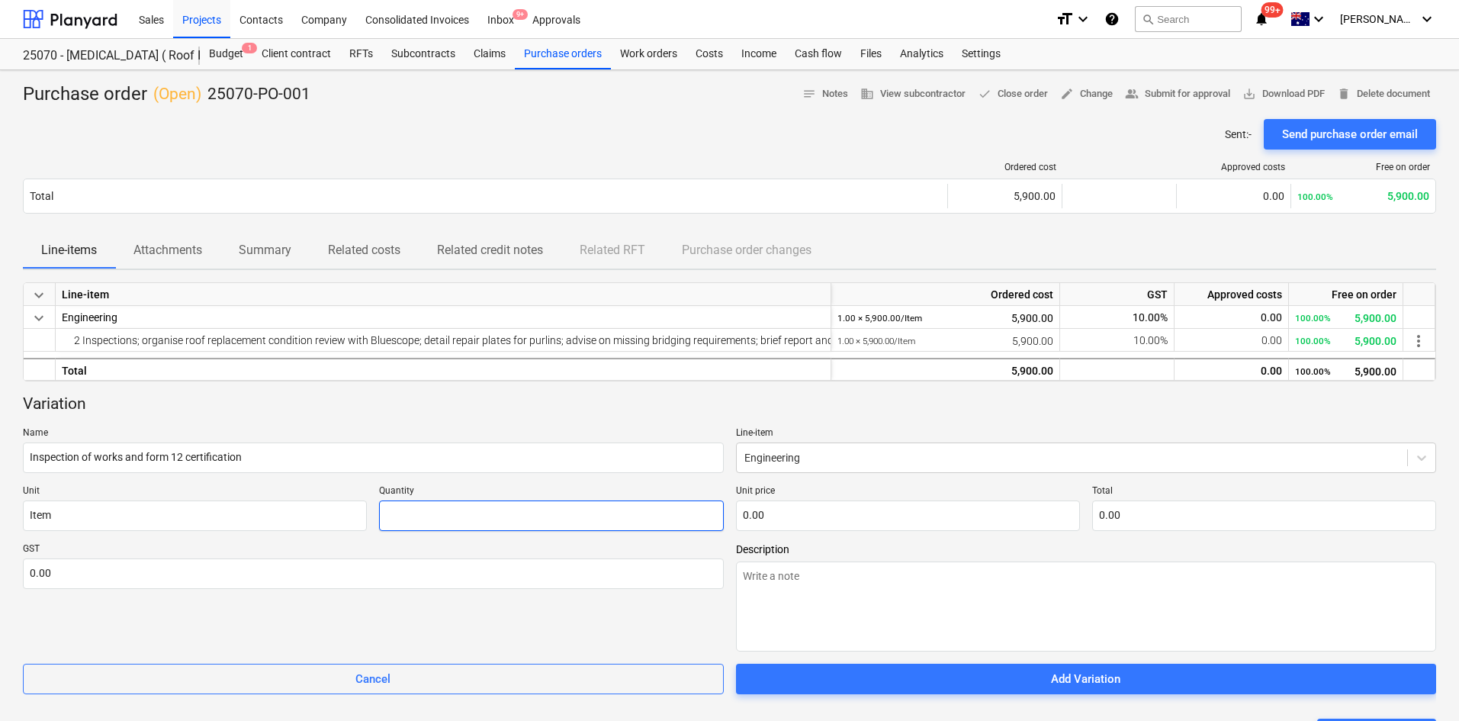
click at [414, 516] on input "text" at bounding box center [551, 515] width 344 height 31
type textarea "x"
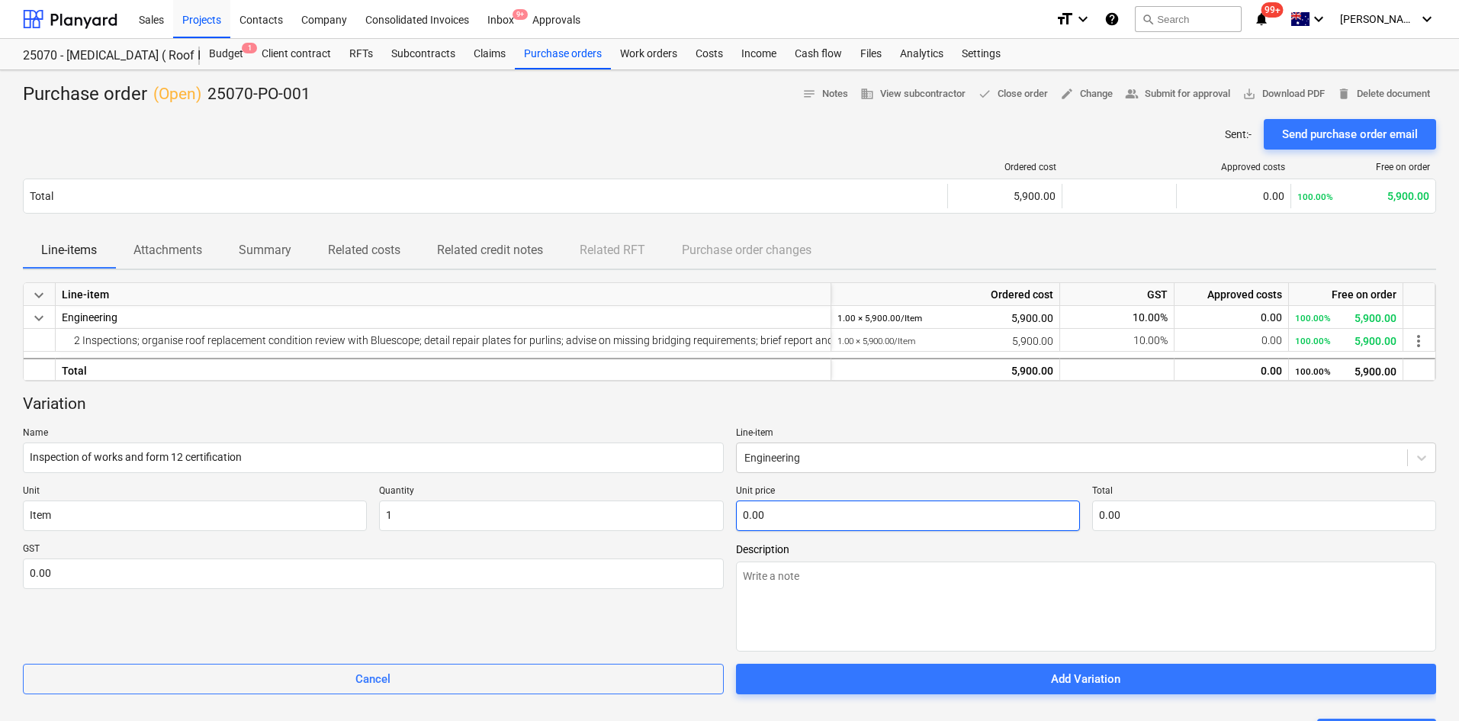
type input "1.00"
click at [800, 522] on input "text" at bounding box center [908, 515] width 344 height 31
type textarea "x"
type input "3"
type input "3.00"
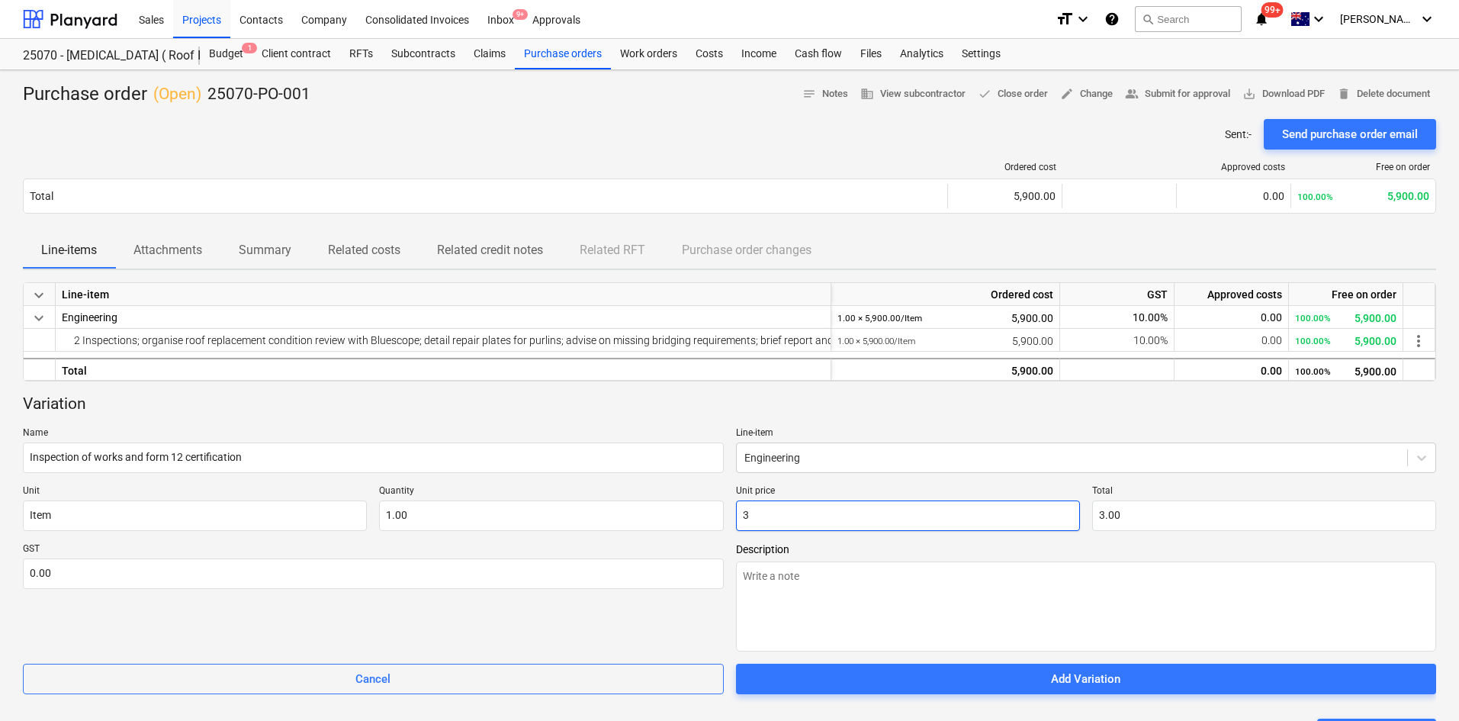
type textarea "x"
type input "39"
type input "39.00"
type textarea "x"
type input "390"
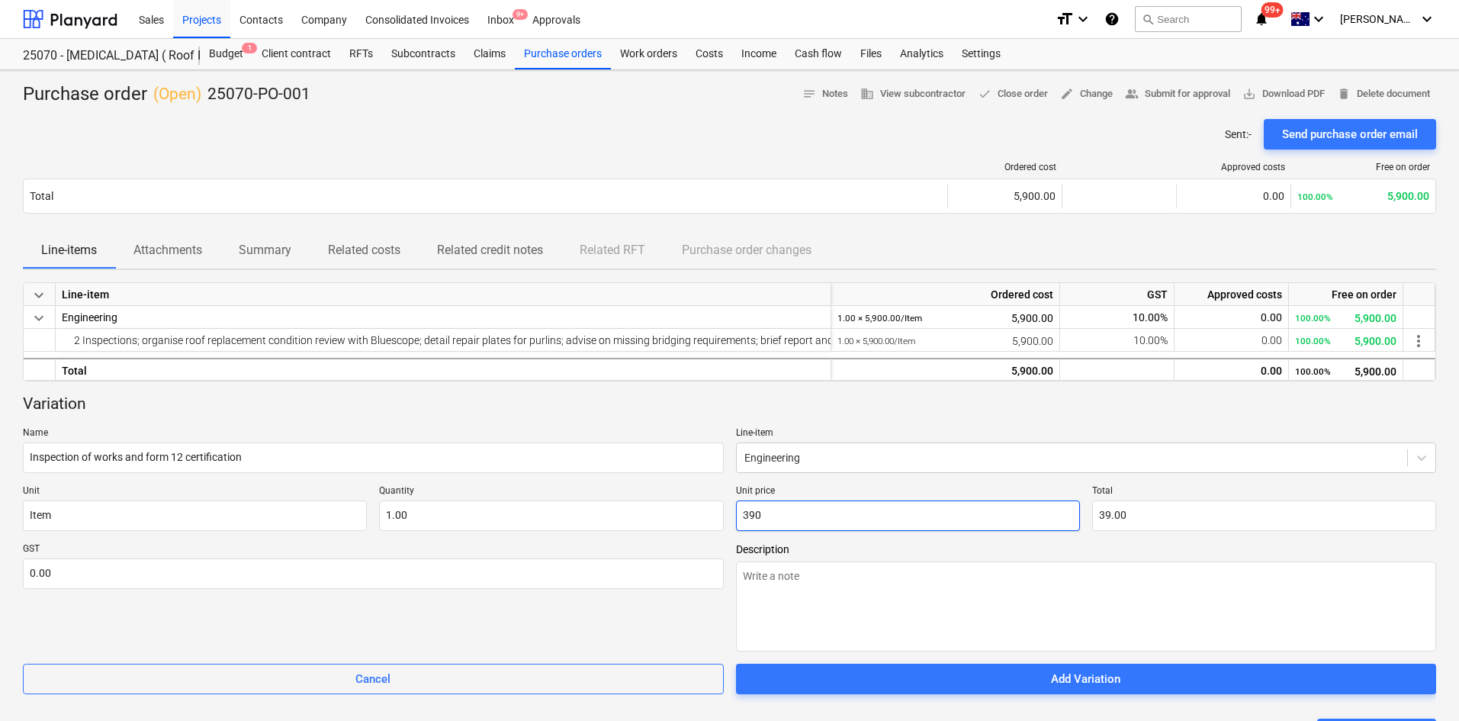
type input "390.00"
type textarea "x"
type input "3900"
type input "3,900.00"
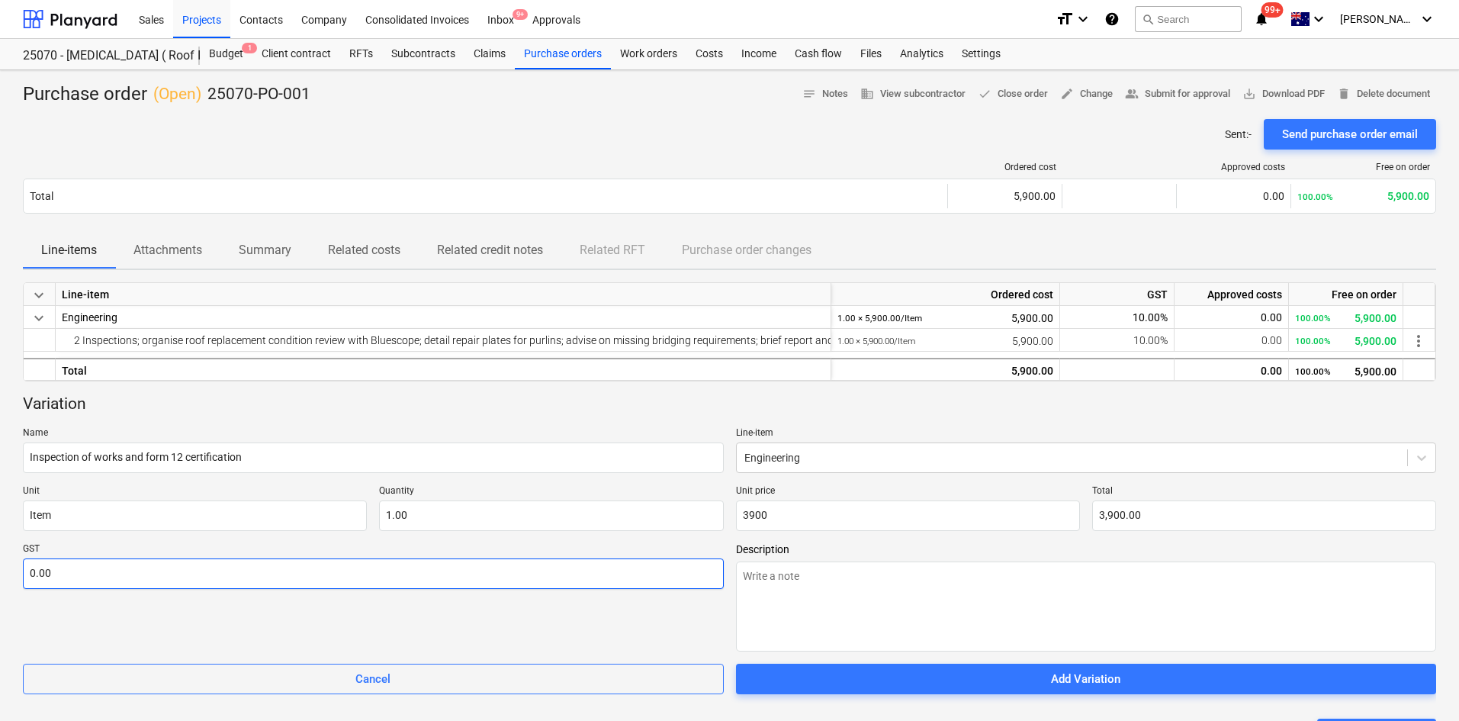
type input "3,900.00"
click at [211, 573] on input "text" at bounding box center [373, 573] width 701 height 31
type textarea "x"
type input "1"
type textarea "x"
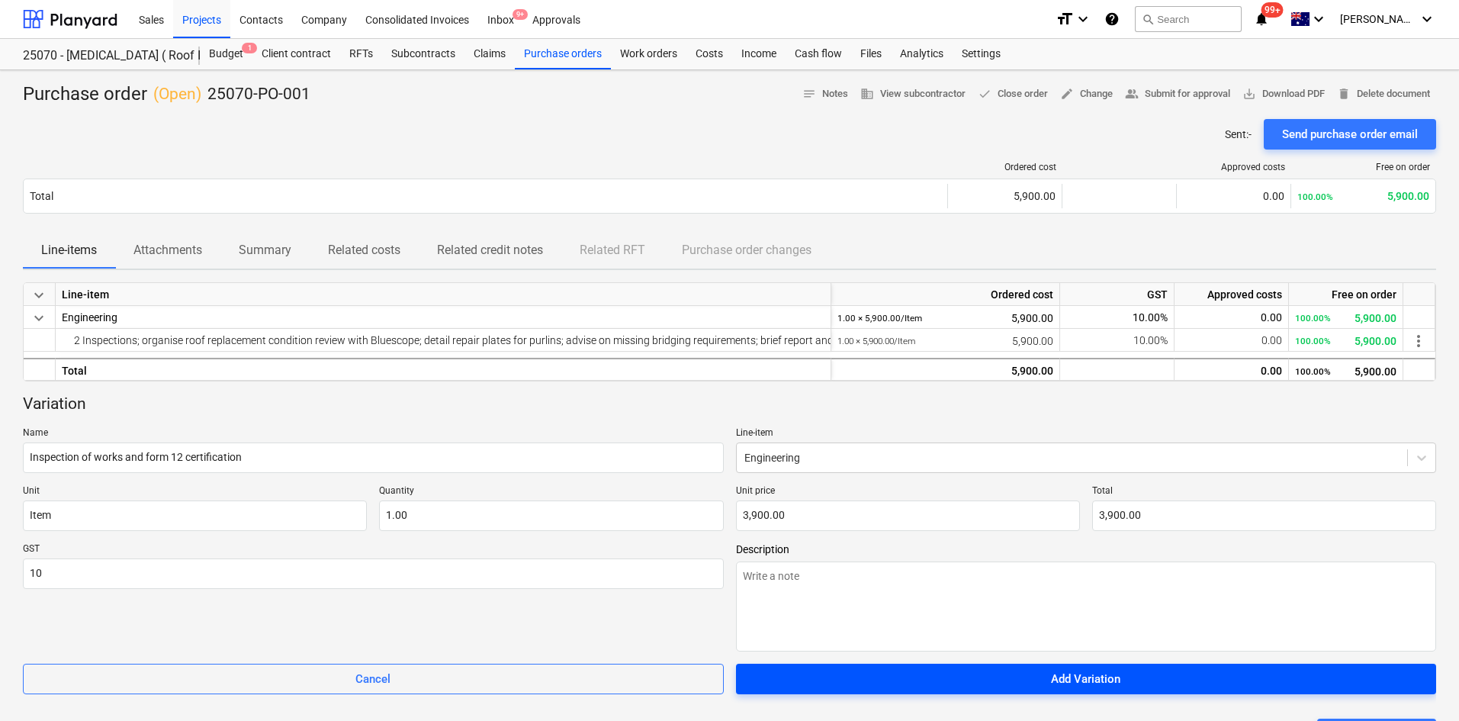
type input "10.00"
click at [780, 680] on span "Add Variation" at bounding box center [1086, 679] width 664 height 20
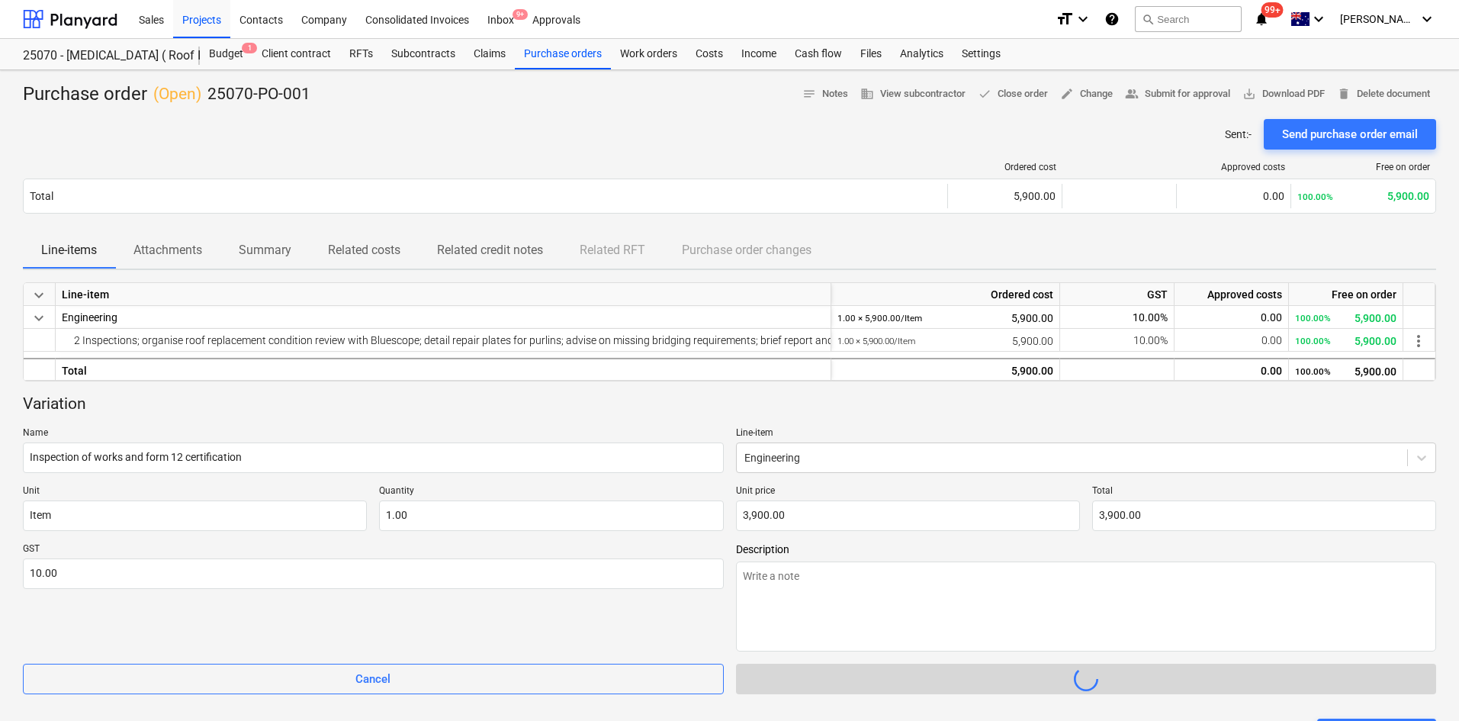
type textarea "x"
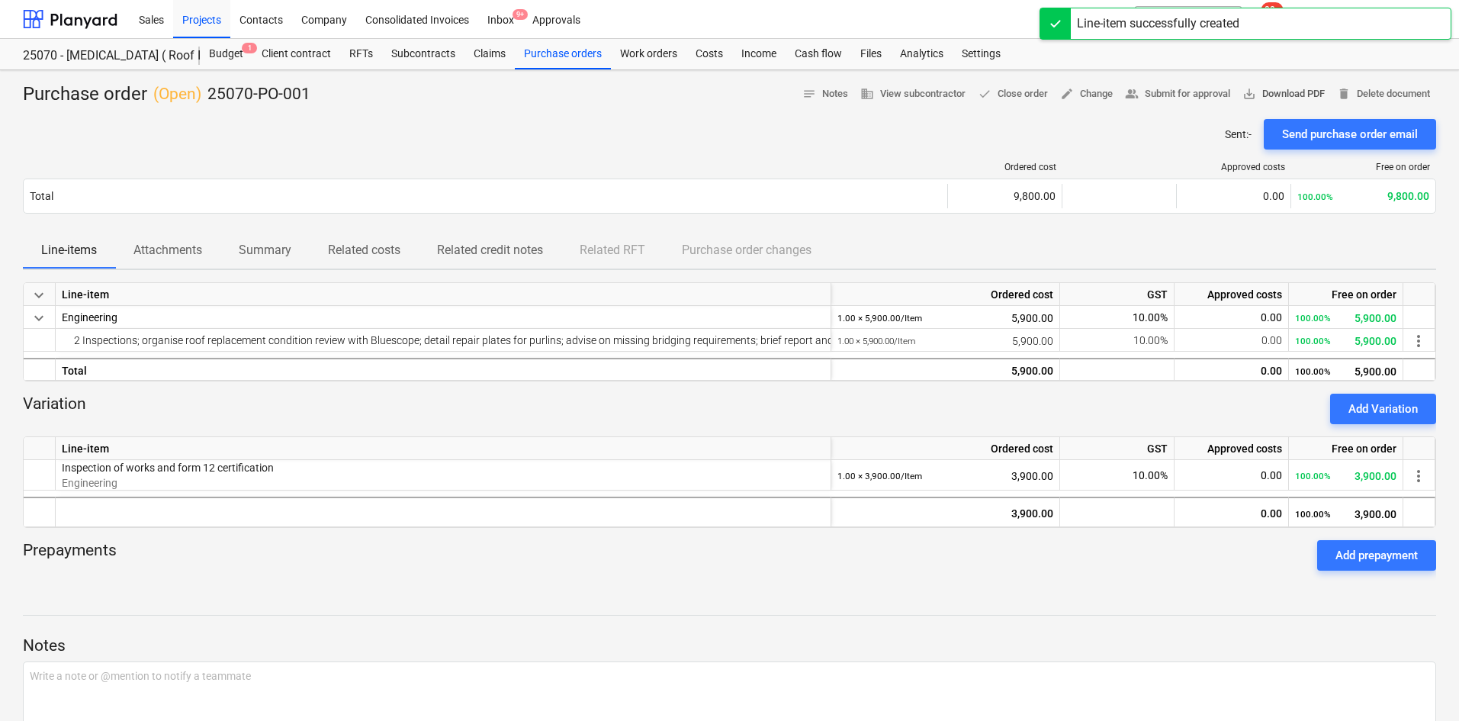
click at [1297, 91] on span "save_alt Download PDF" at bounding box center [1284, 94] width 82 height 18
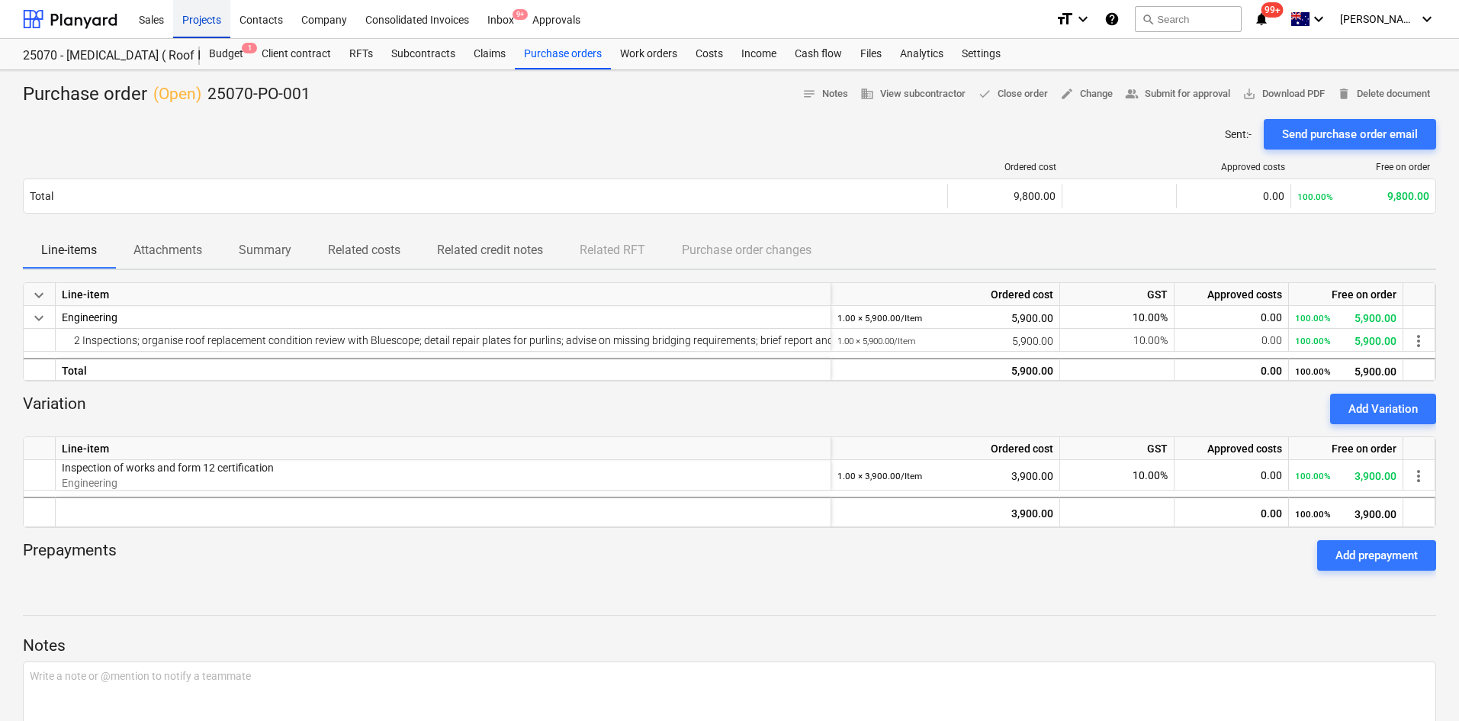
click at [200, 21] on div "Projects" at bounding box center [201, 18] width 57 height 39
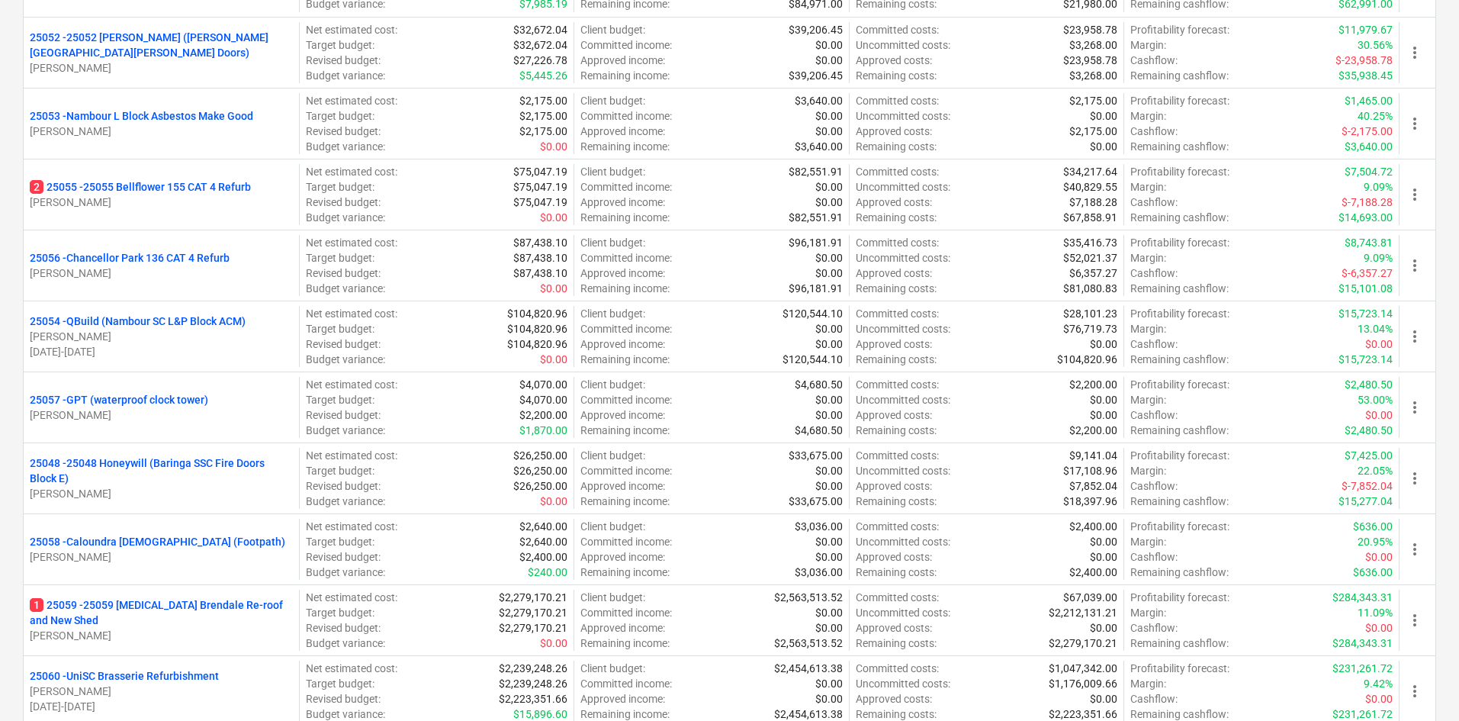
scroll to position [5268, 0]
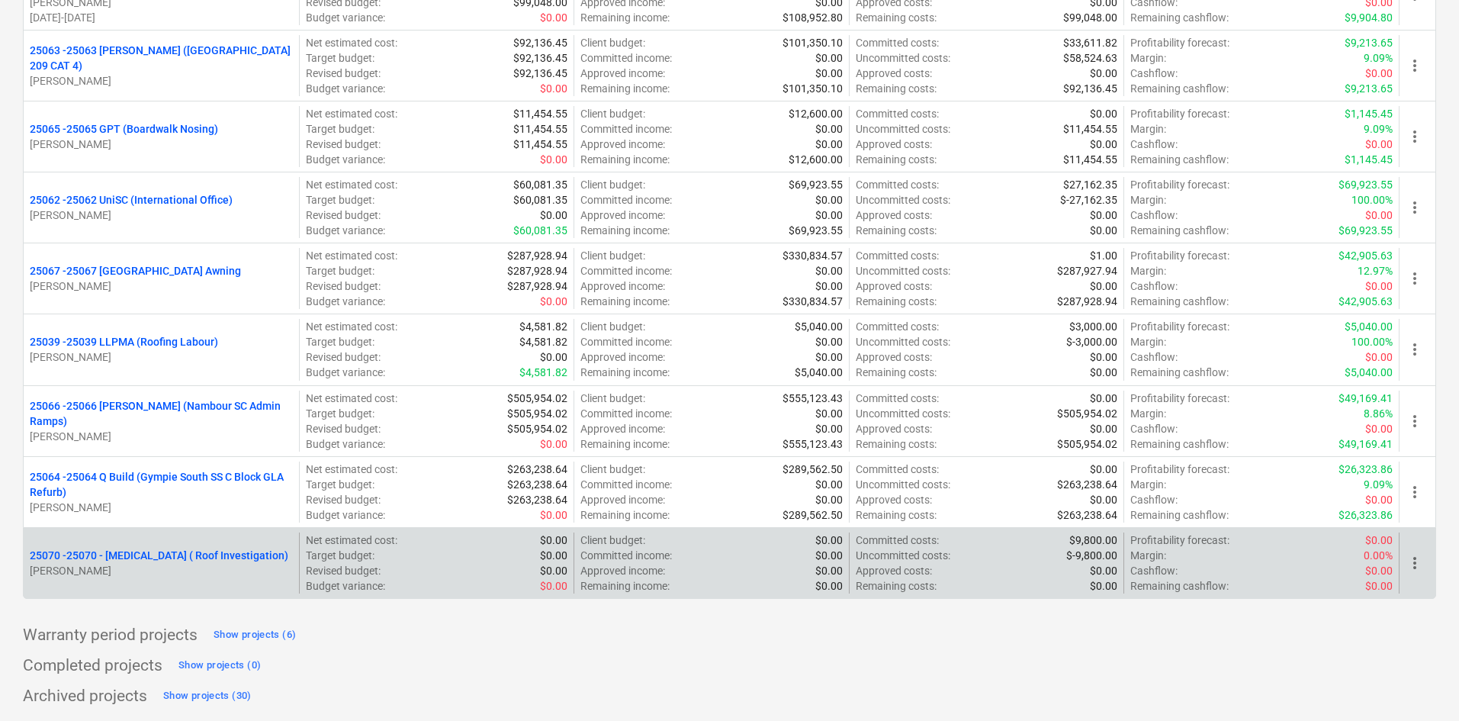
click at [1416, 563] on span "more_vert" at bounding box center [1415, 563] width 18 height 18
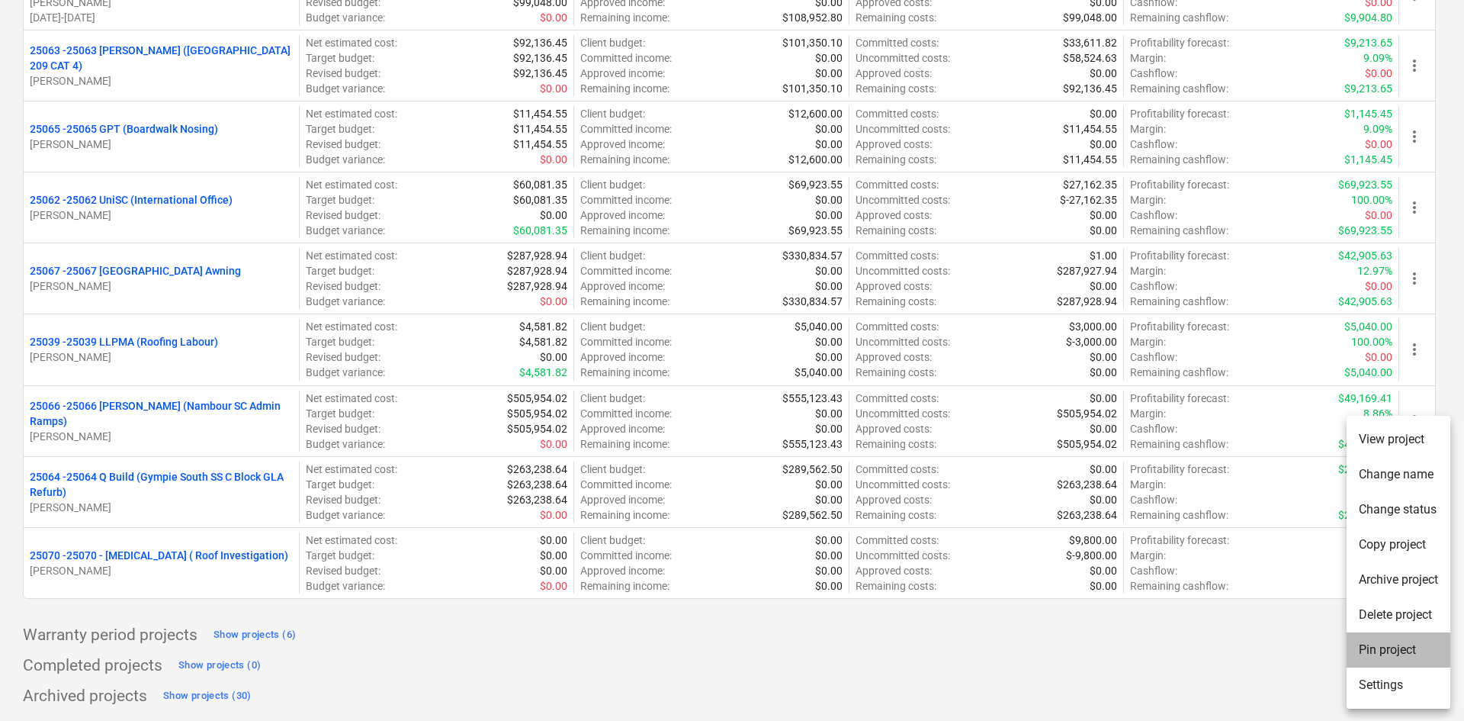
click at [1379, 651] on li "Pin project" at bounding box center [1399, 649] width 104 height 35
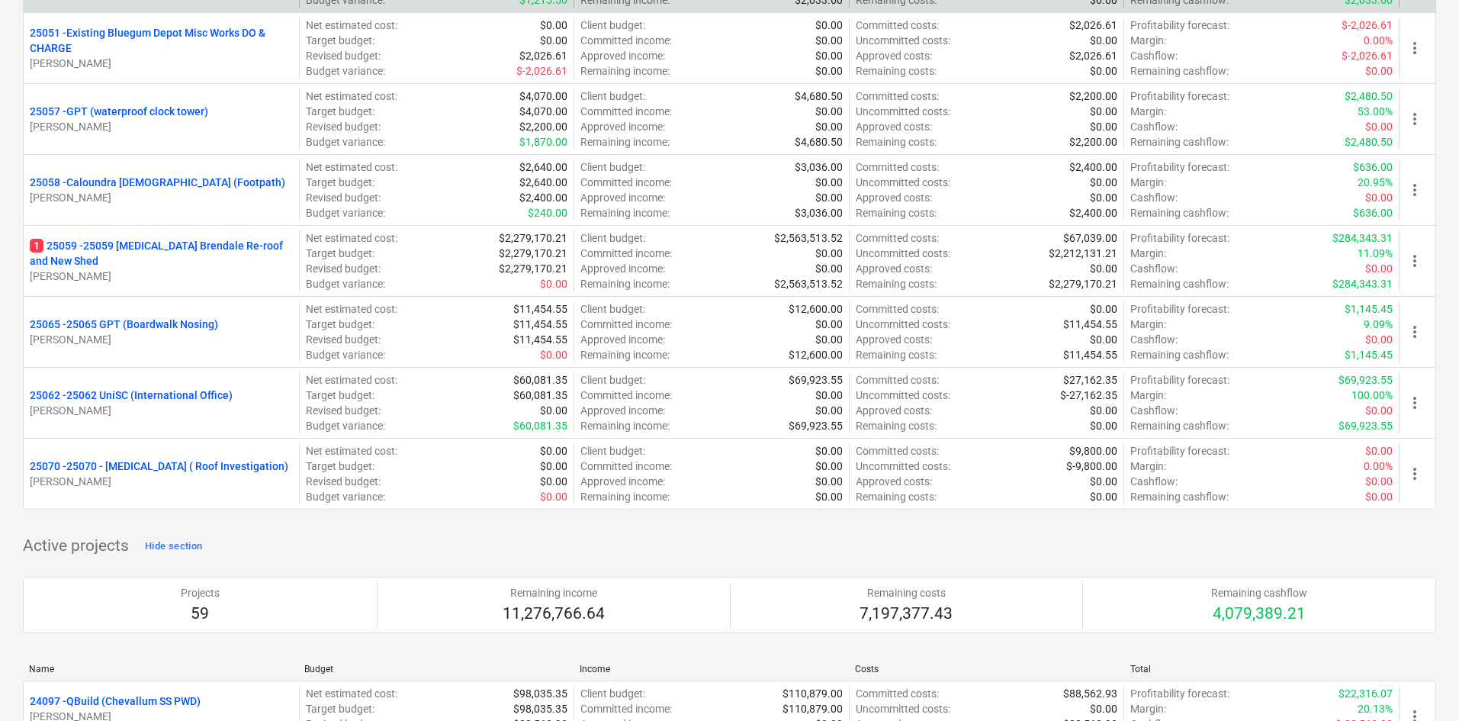
scroll to position [992, 0]
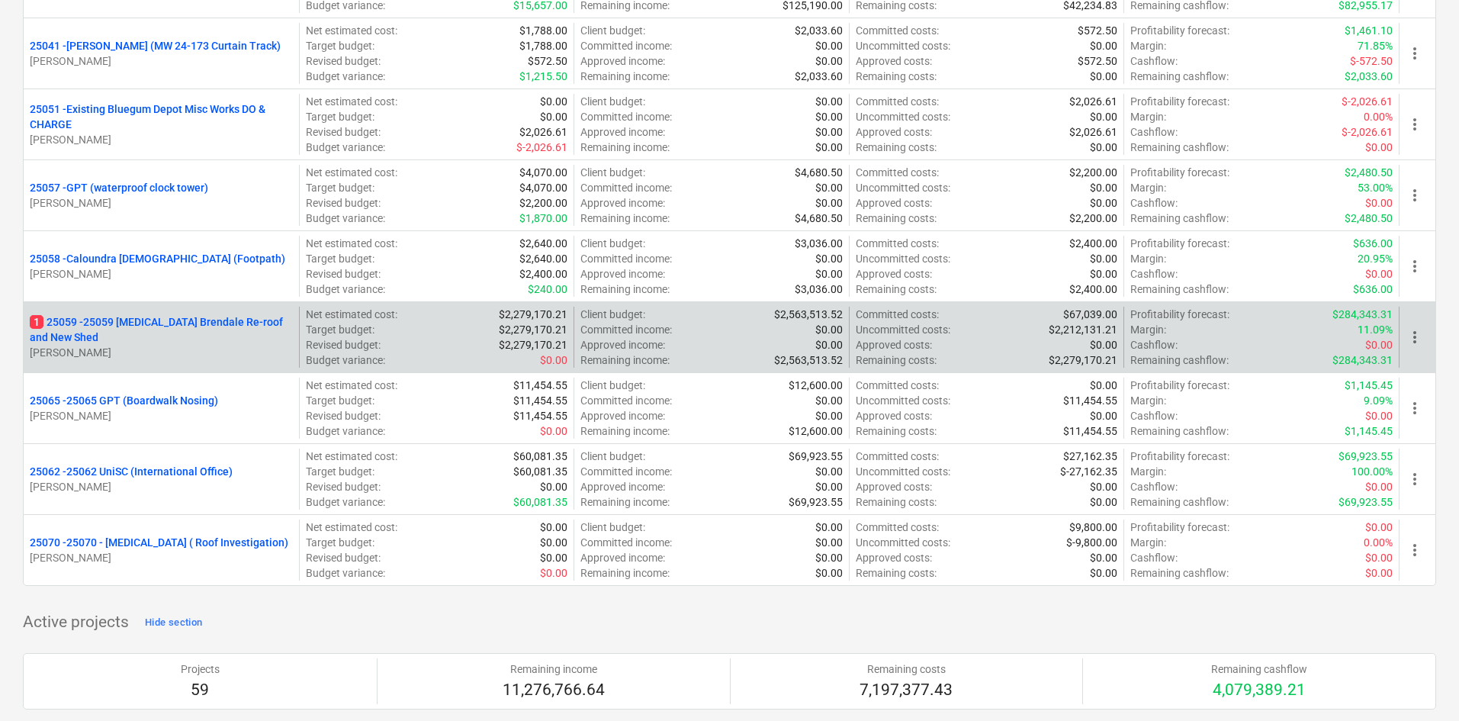
click at [99, 328] on p "1 25059 - 25059 [MEDICAL_DATA] Brendale Re-roof and New Shed" at bounding box center [161, 329] width 263 height 31
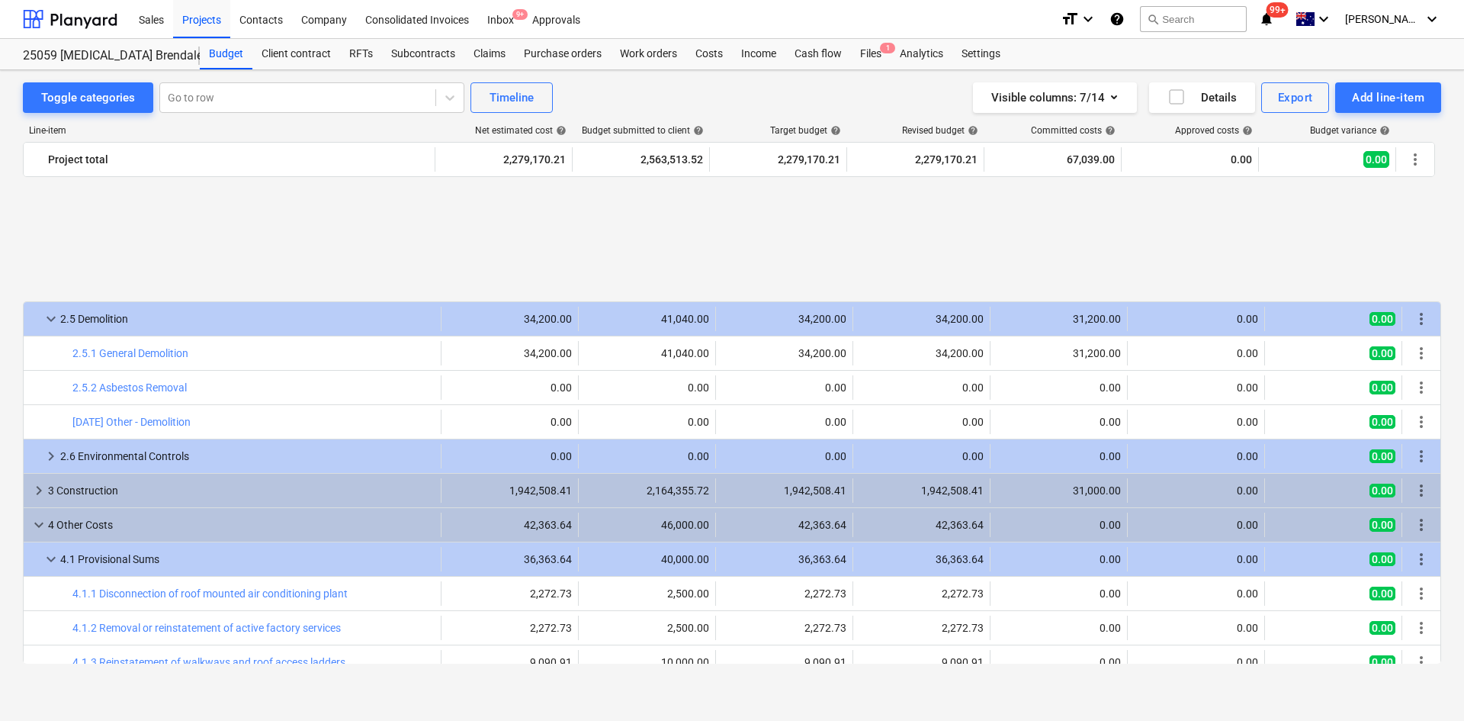
scroll to position [1167, 0]
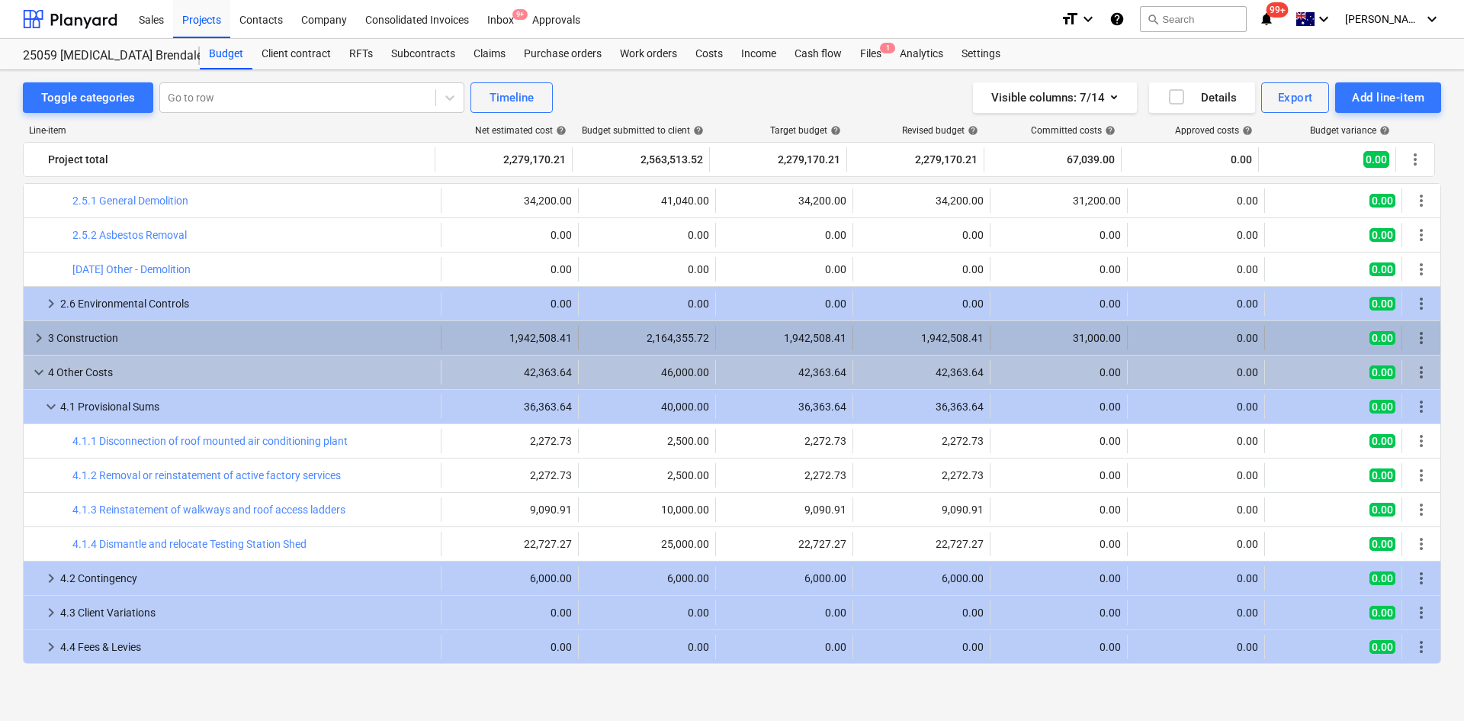
click at [37, 338] on span "keyboard_arrow_right" at bounding box center [39, 338] width 18 height 18
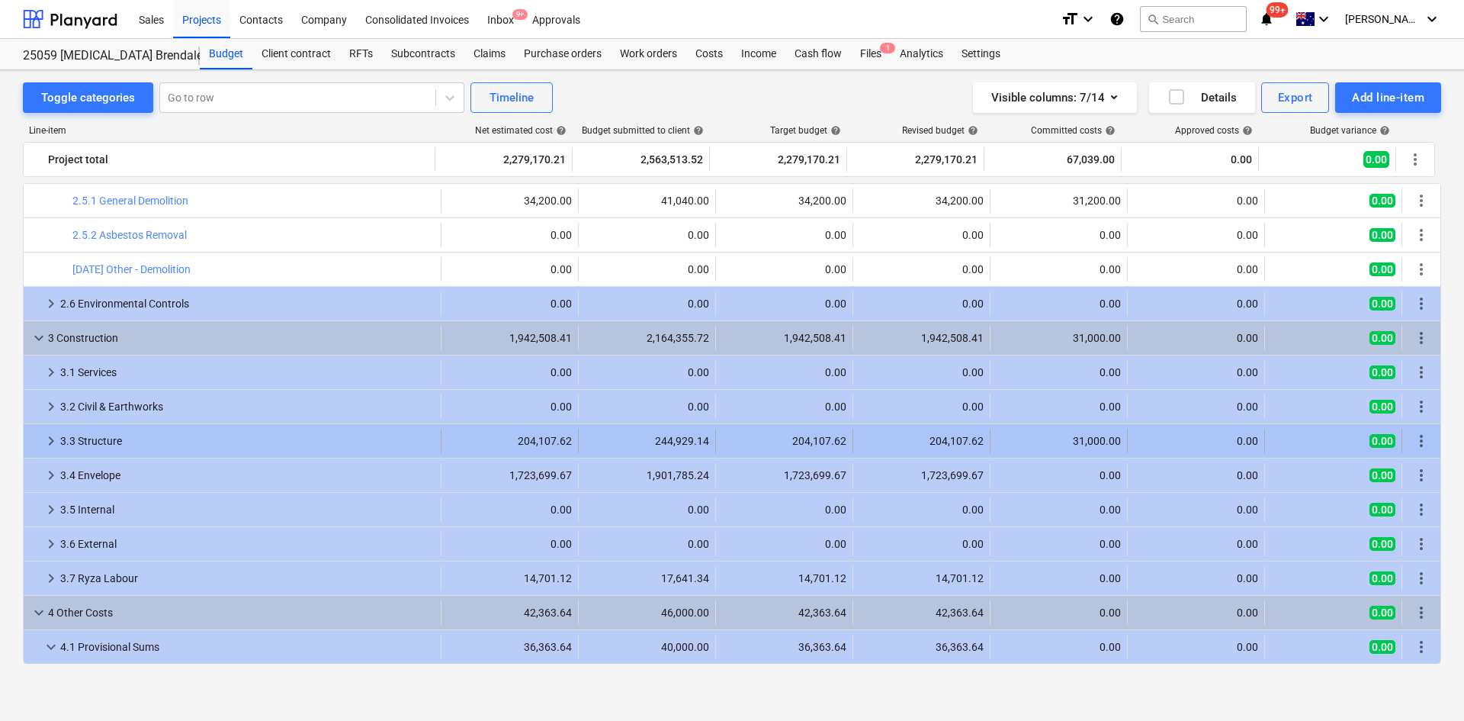
click at [48, 441] on span "keyboard_arrow_right" at bounding box center [51, 441] width 18 height 18
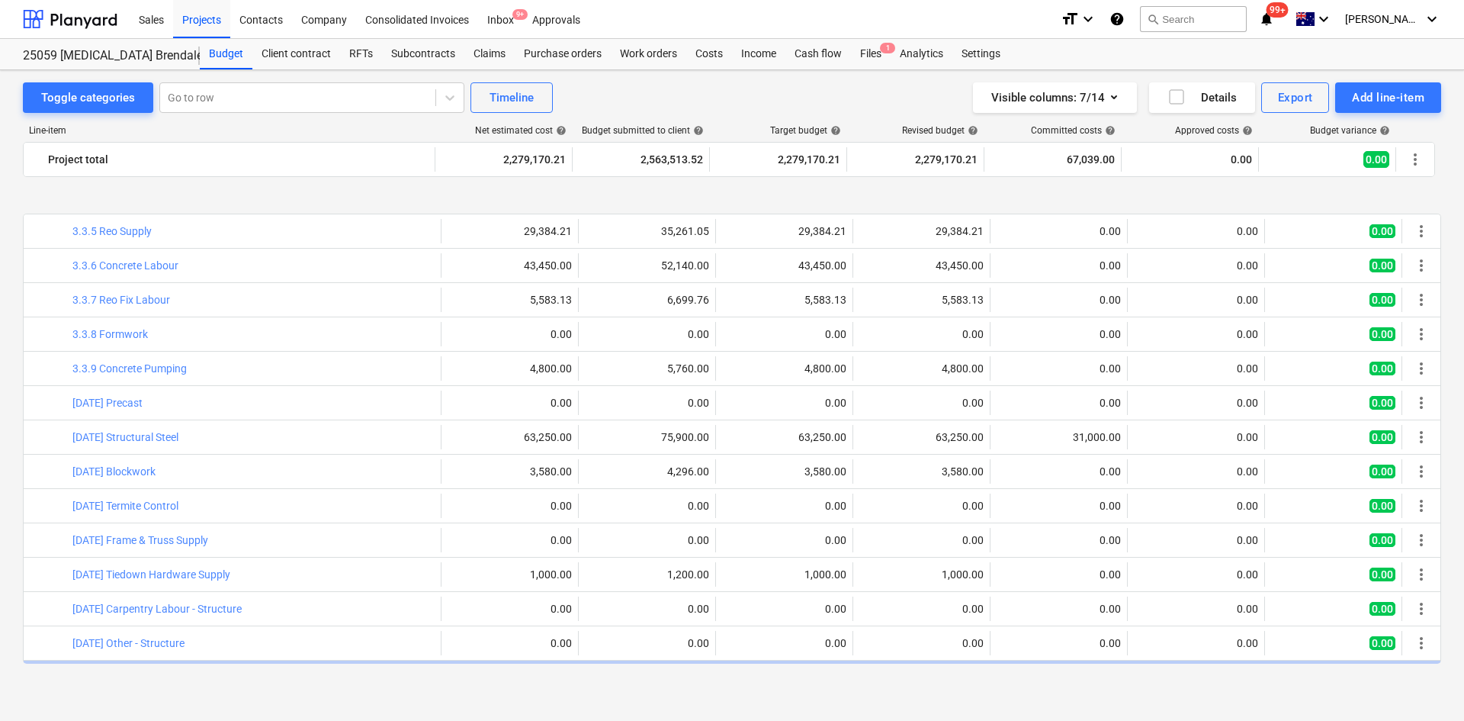
scroll to position [1625, 0]
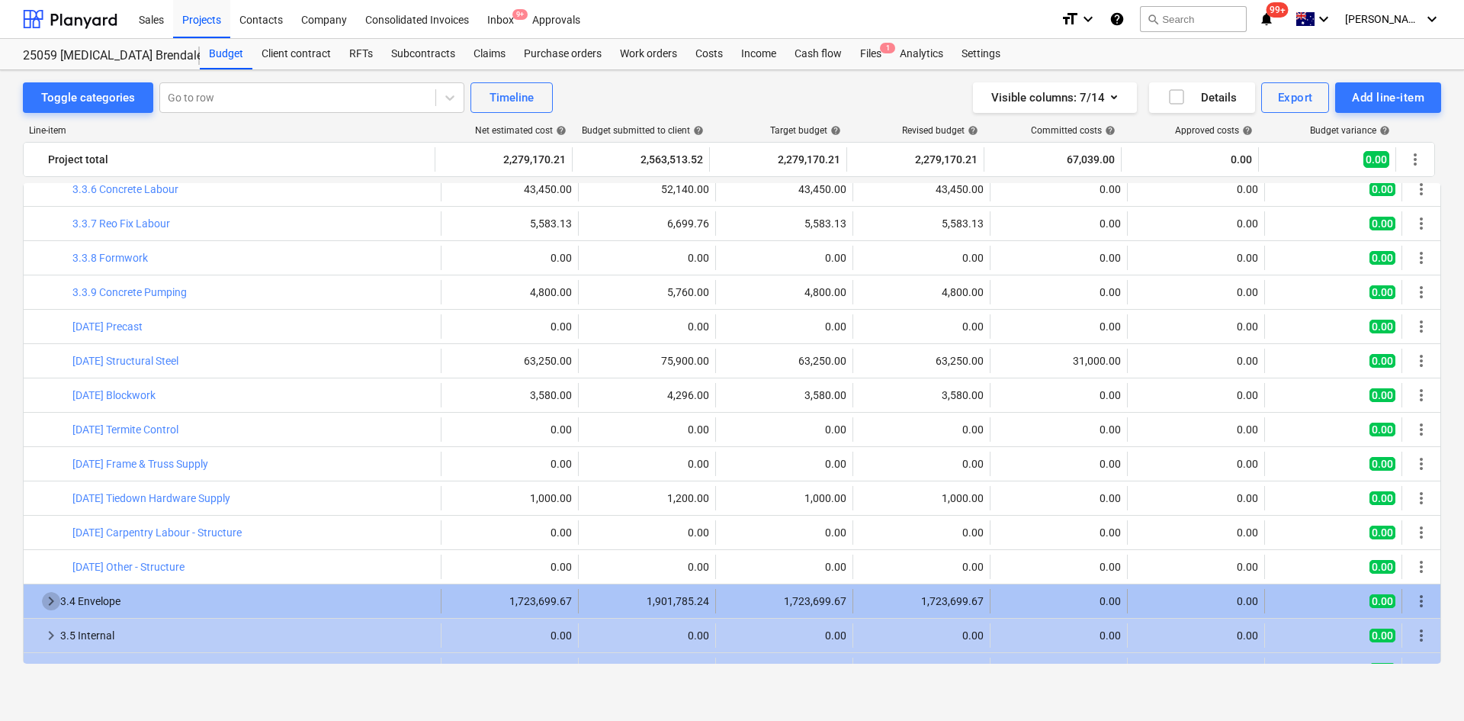
click at [50, 602] on span "keyboard_arrow_right" at bounding box center [51, 601] width 18 height 18
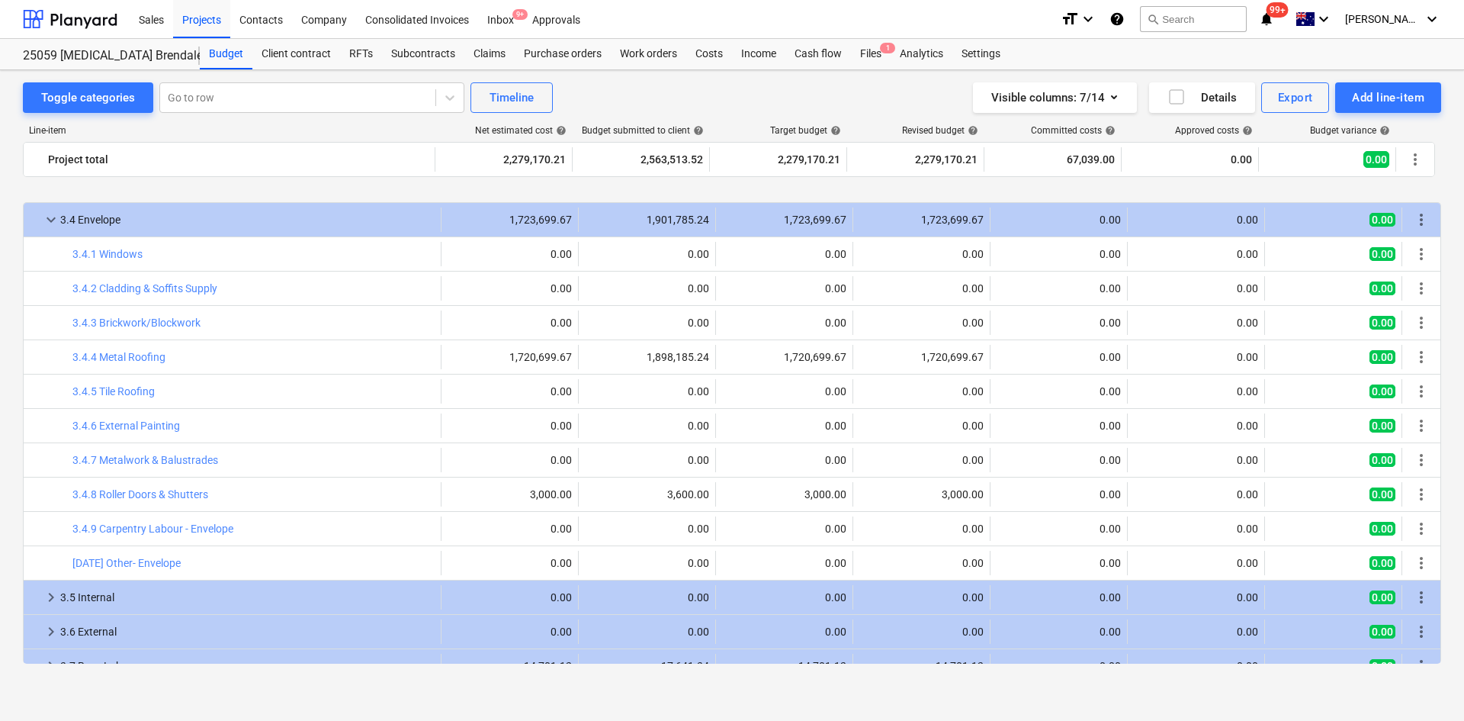
scroll to position [2082, 0]
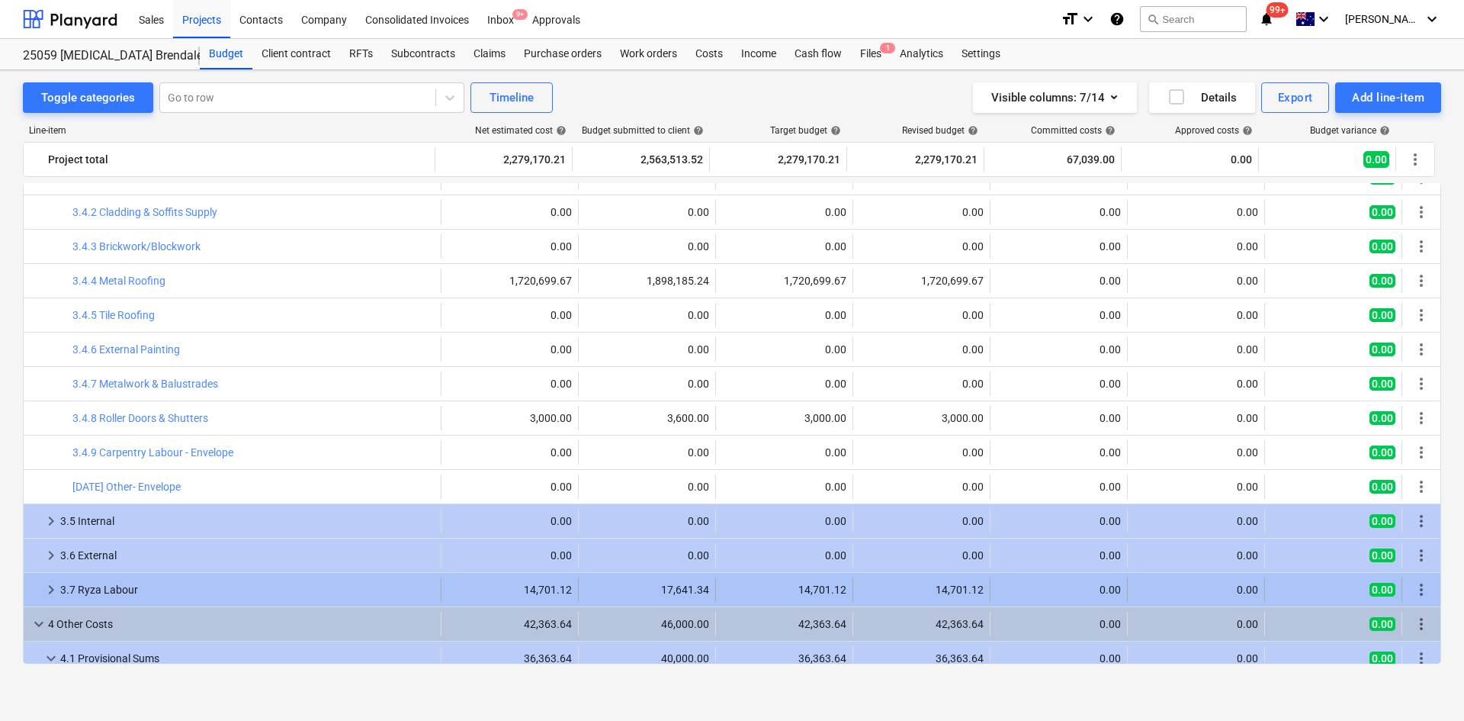
click at [48, 590] on span "keyboard_arrow_right" at bounding box center [51, 589] width 18 height 18
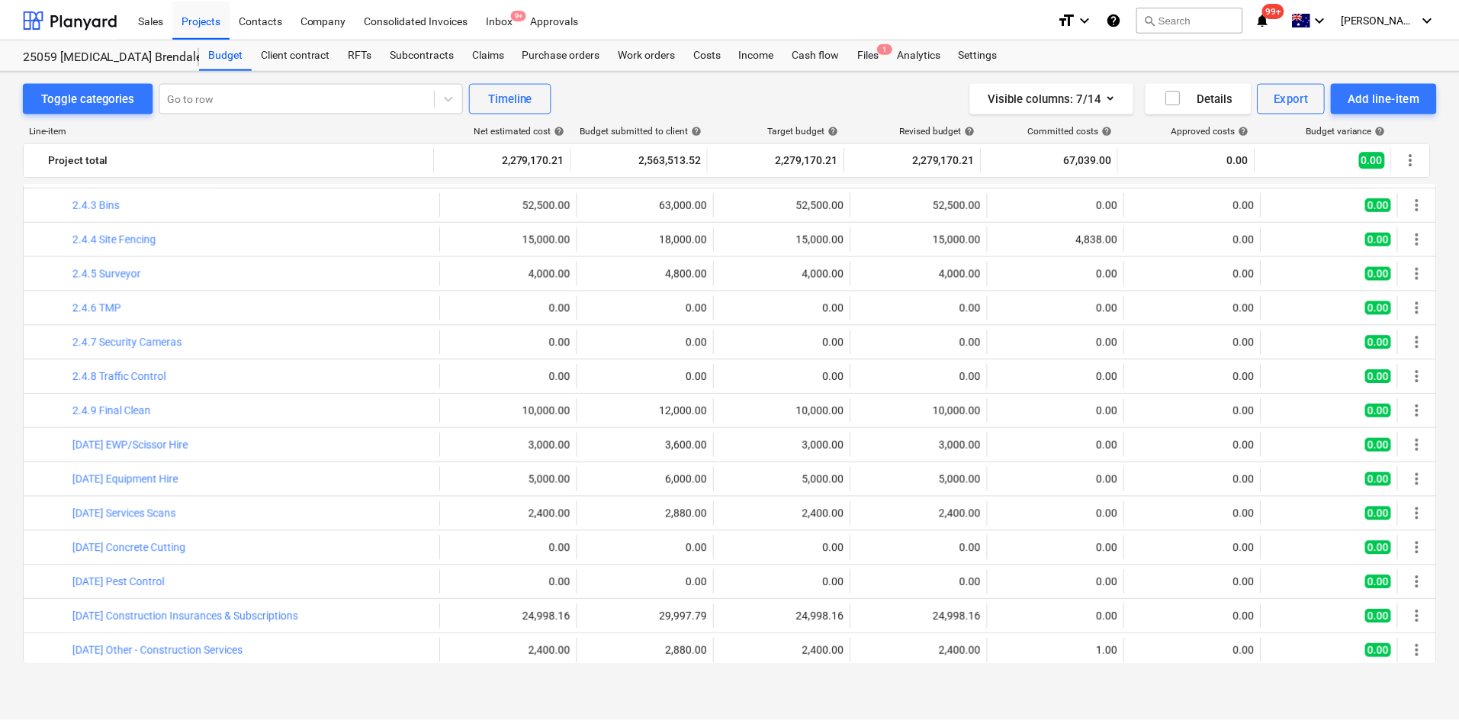
scroll to position [572, 0]
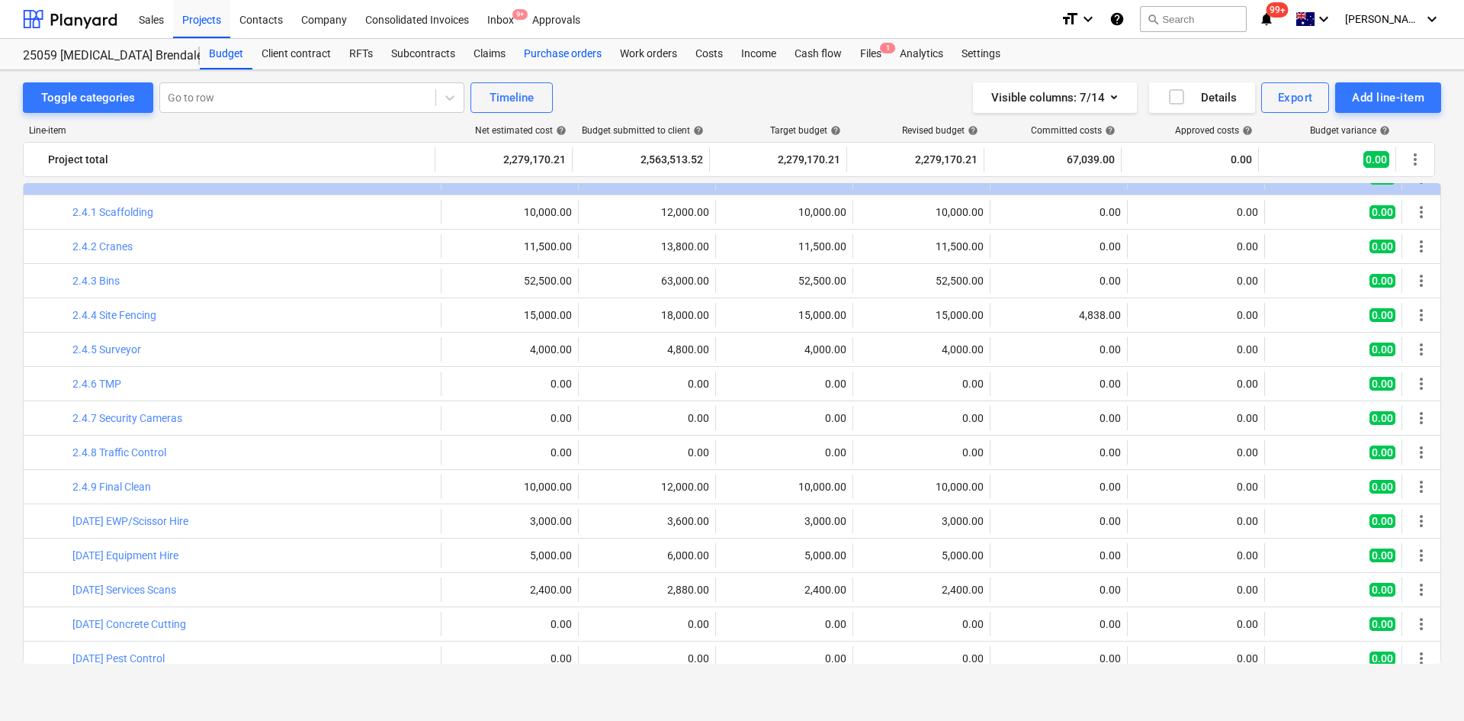
click at [571, 52] on div "Purchase orders" at bounding box center [563, 54] width 96 height 31
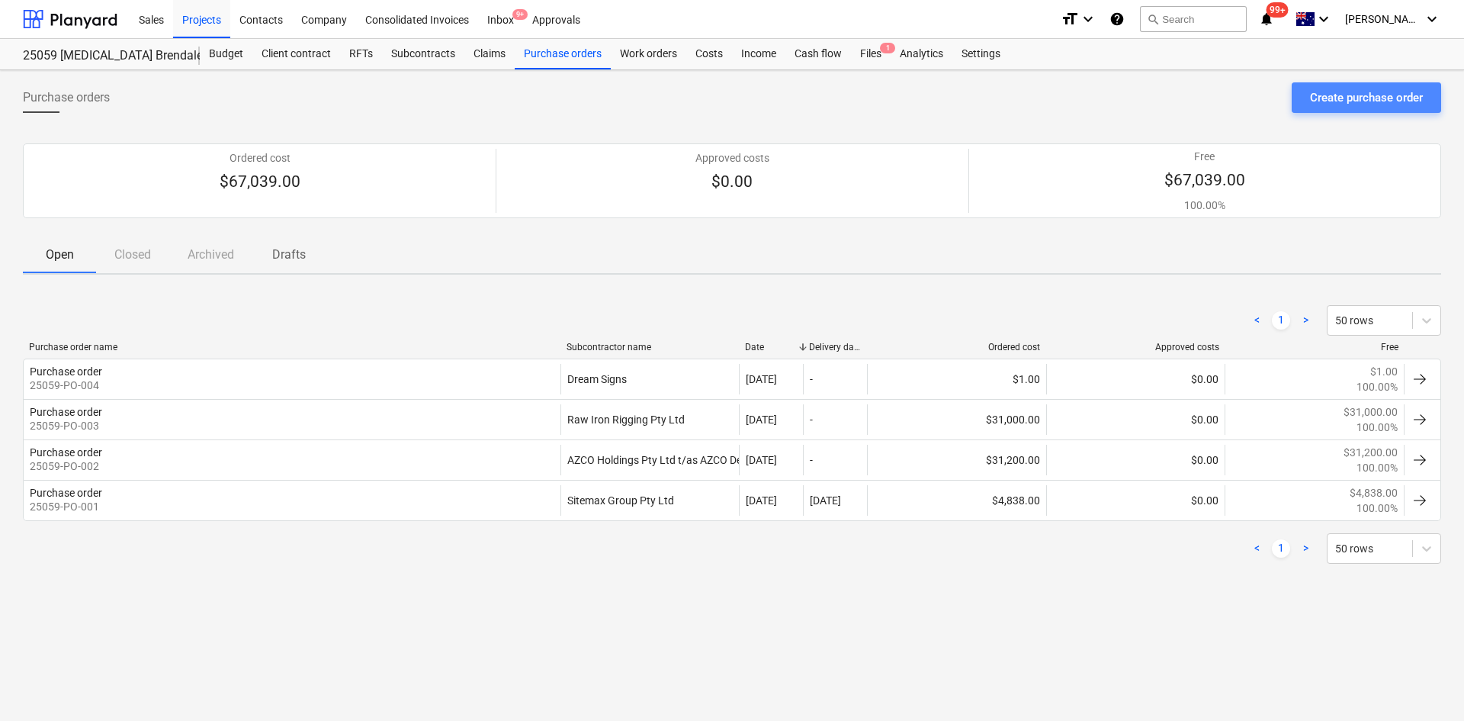
click at [1316, 103] on div "Create purchase order" at bounding box center [1366, 98] width 113 height 20
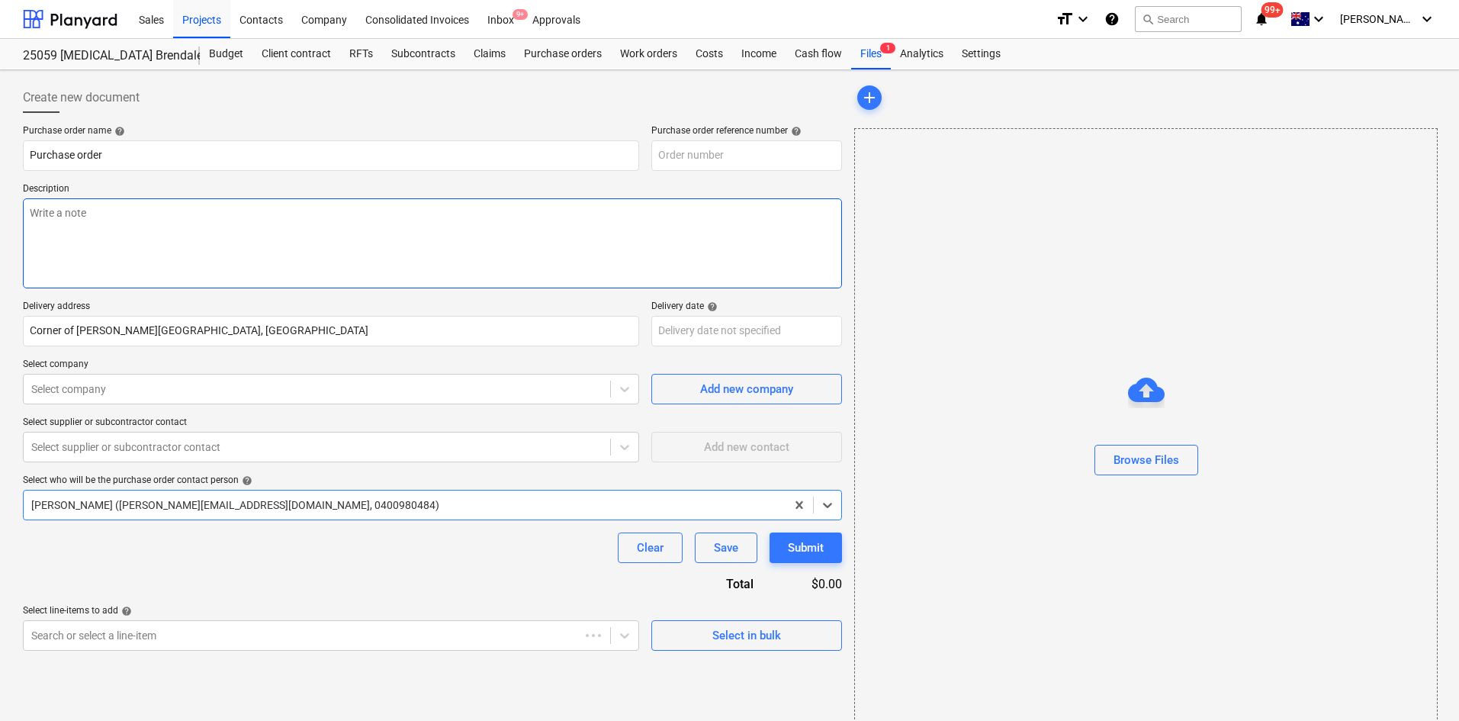
type input "25059-PO-005"
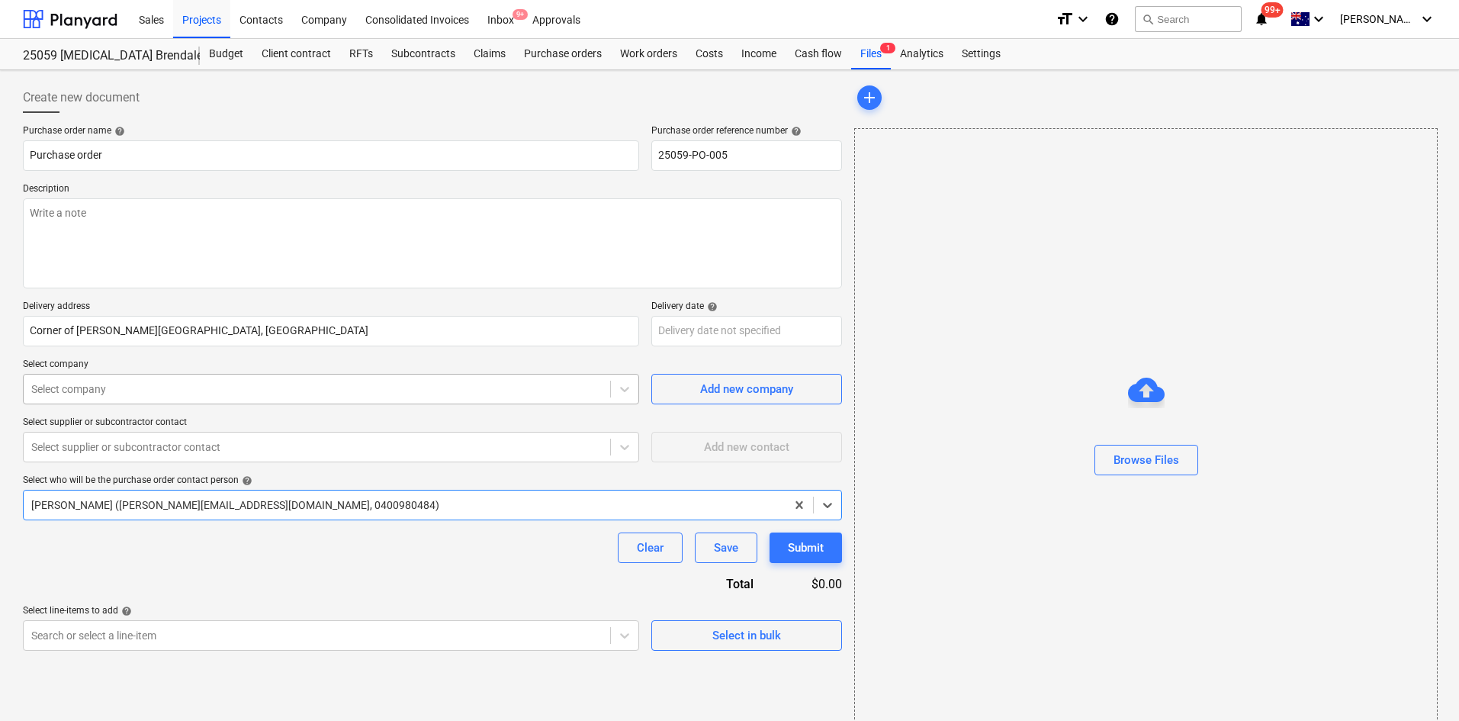
click at [292, 391] on div at bounding box center [316, 388] width 571 height 15
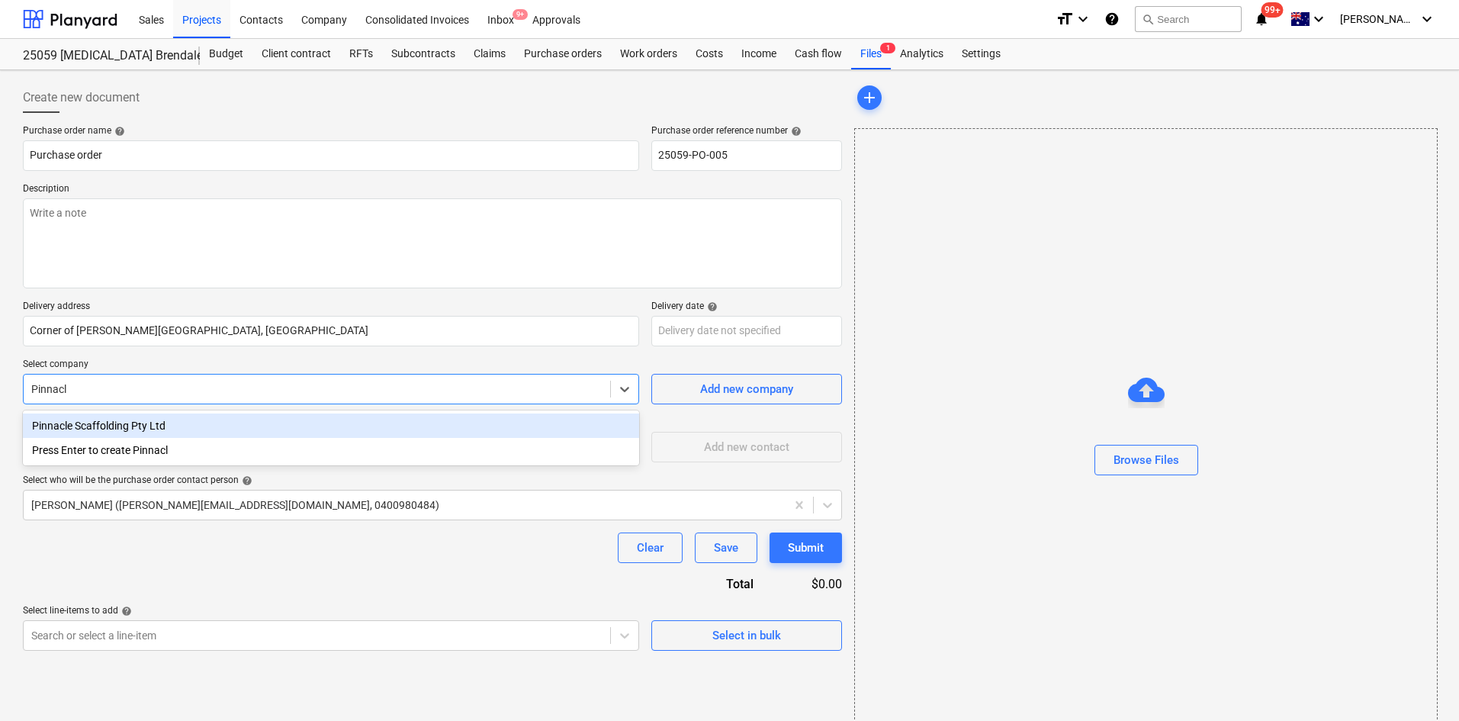
type input "Pinnacle"
click at [246, 431] on div "Pinnacle Scaffolding Pty Ltd" at bounding box center [331, 425] width 616 height 24
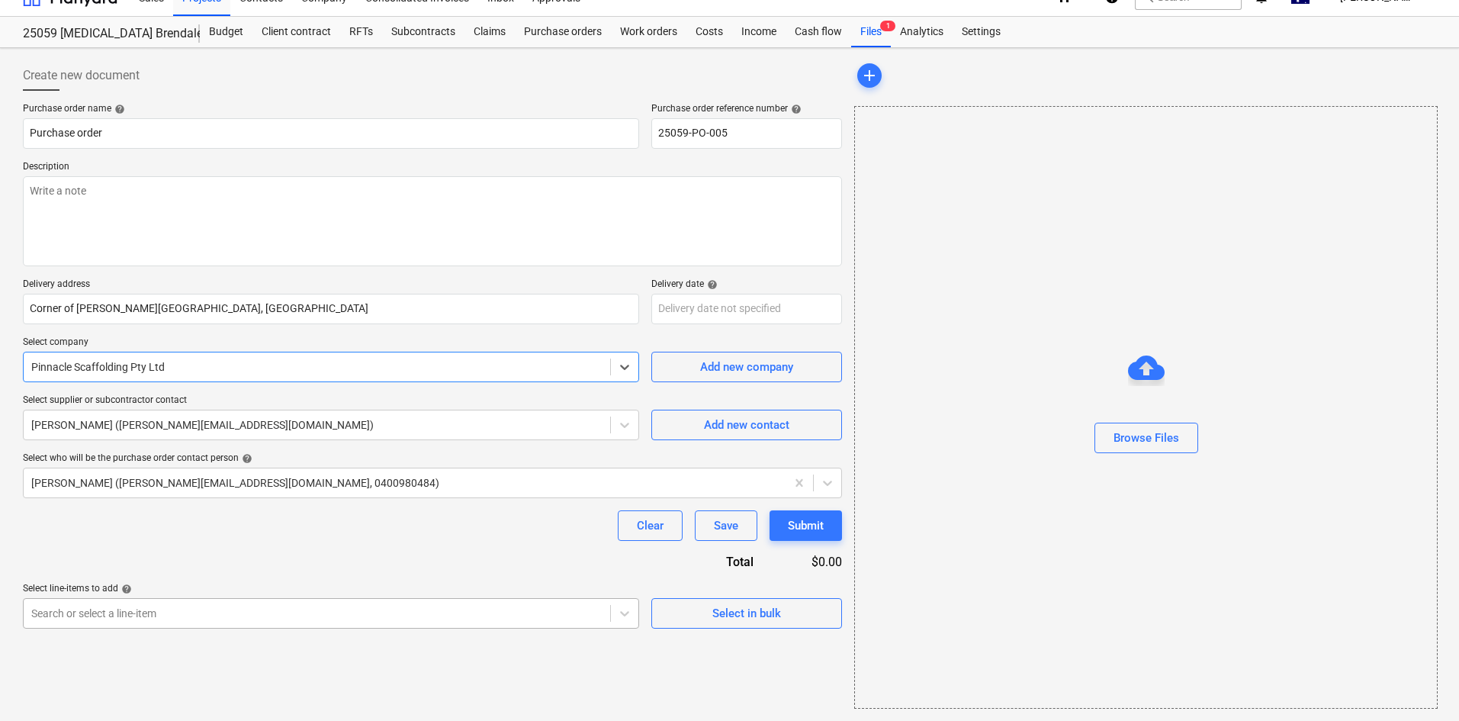
scroll to position [168, 0]
click at [189, 609] on body "Sales Projects Contacts Company Consolidated Invoices Inbox 9+ Approvals format…" at bounding box center [729, 338] width 1459 height 721
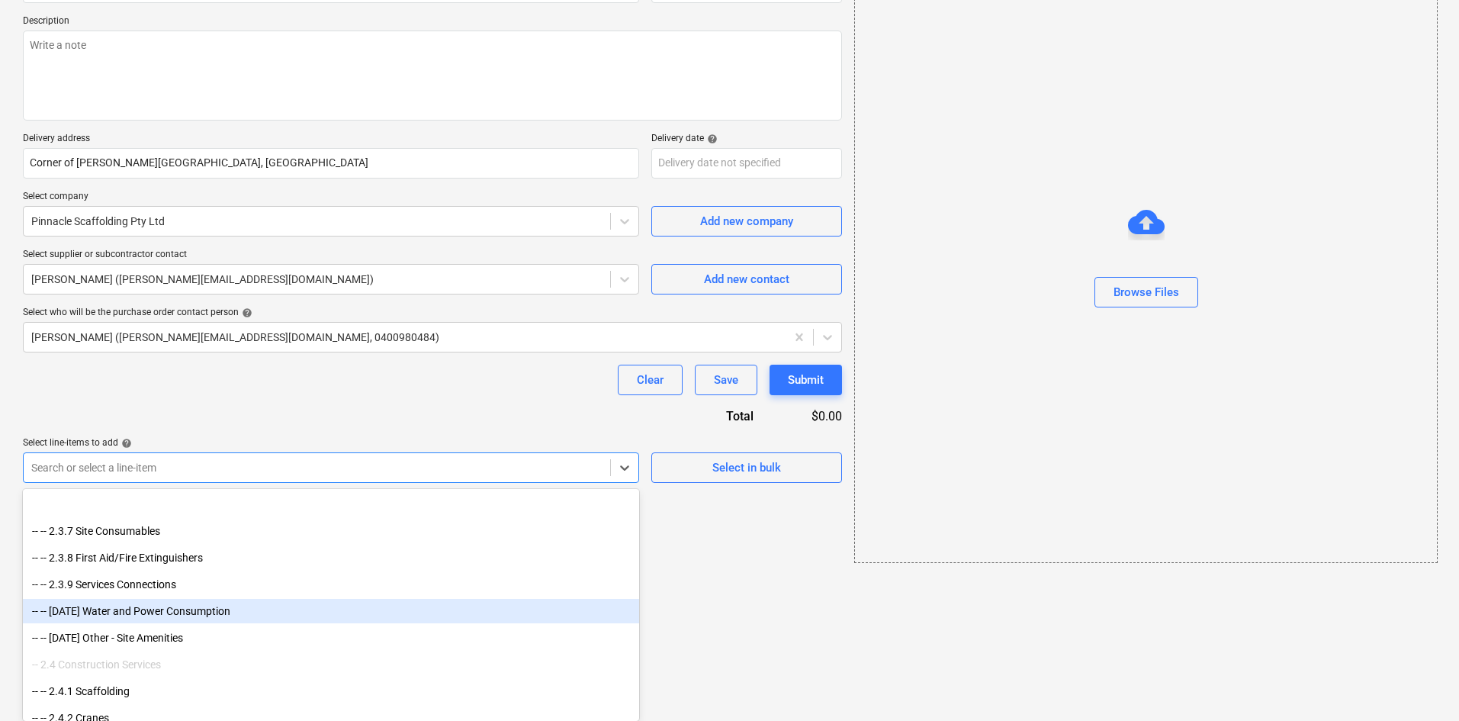
scroll to position [1144, 0]
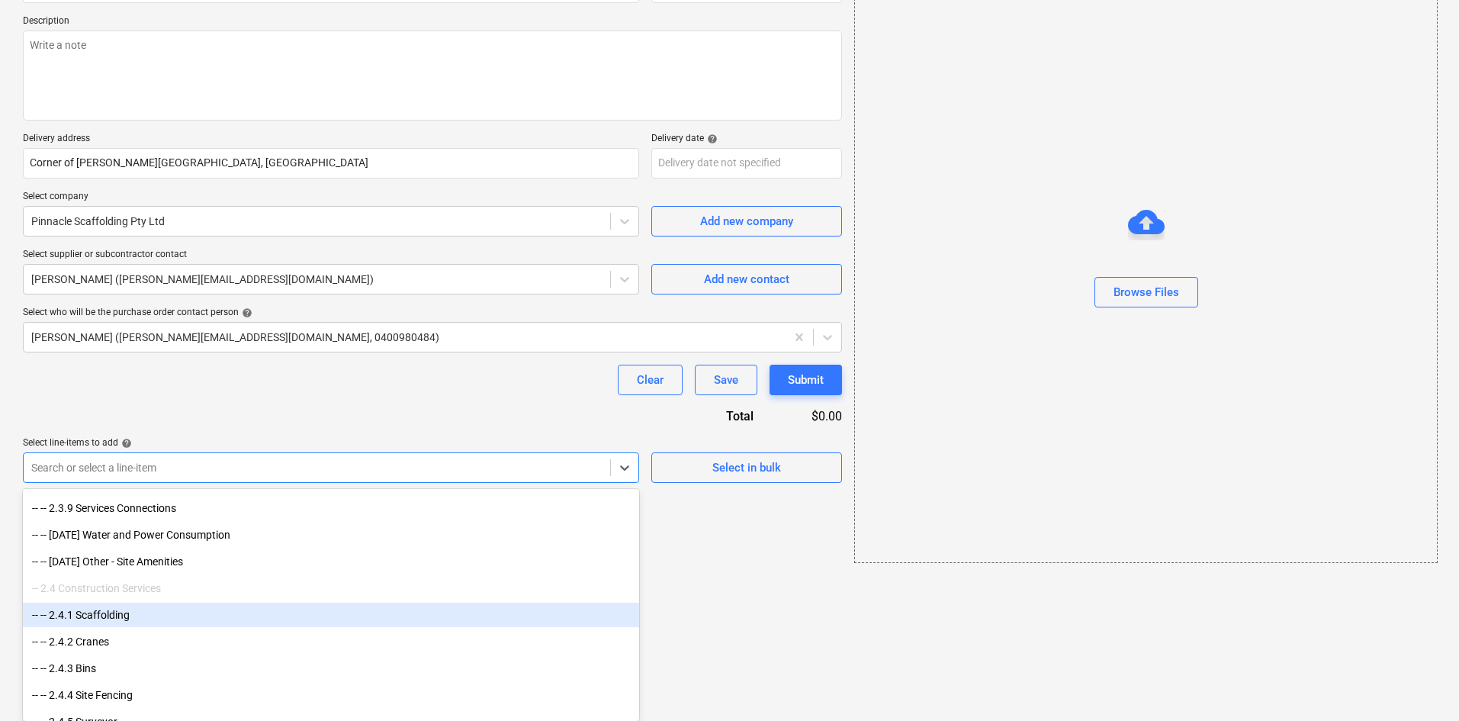
click at [189, 609] on div "-- -- 2.4.1 Scaffolding" at bounding box center [331, 615] width 616 height 24
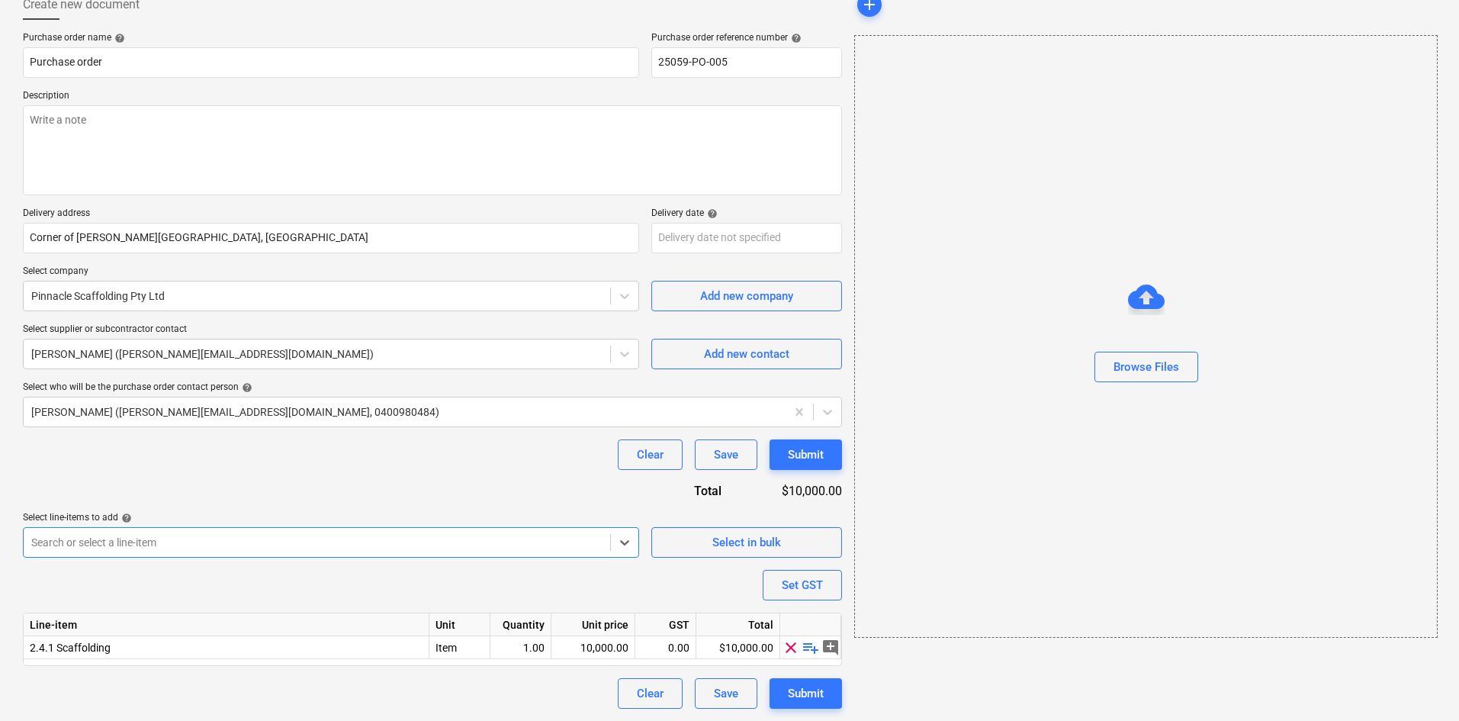
scroll to position [93, 0]
click at [813, 649] on span "playlist_add" at bounding box center [811, 647] width 18 height 18
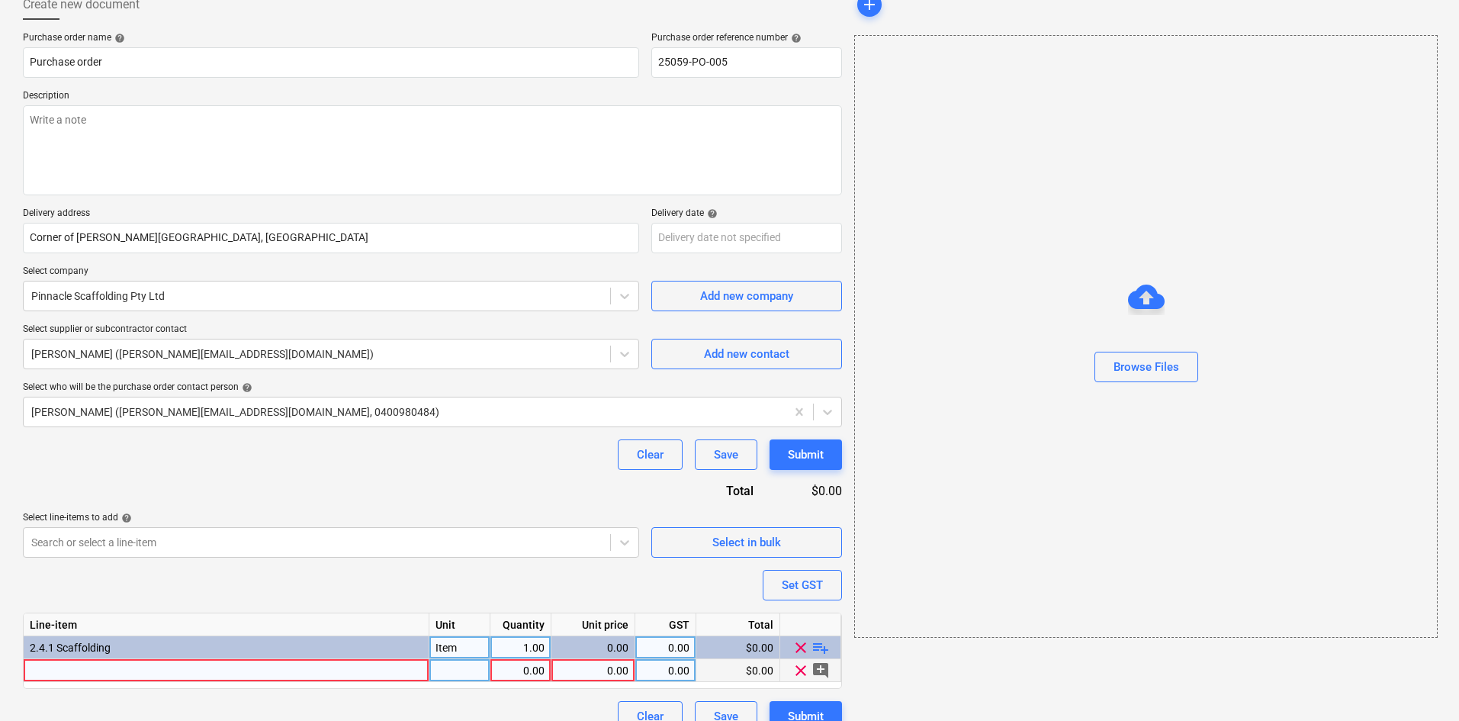
click at [226, 670] on div at bounding box center [227, 670] width 406 height 23
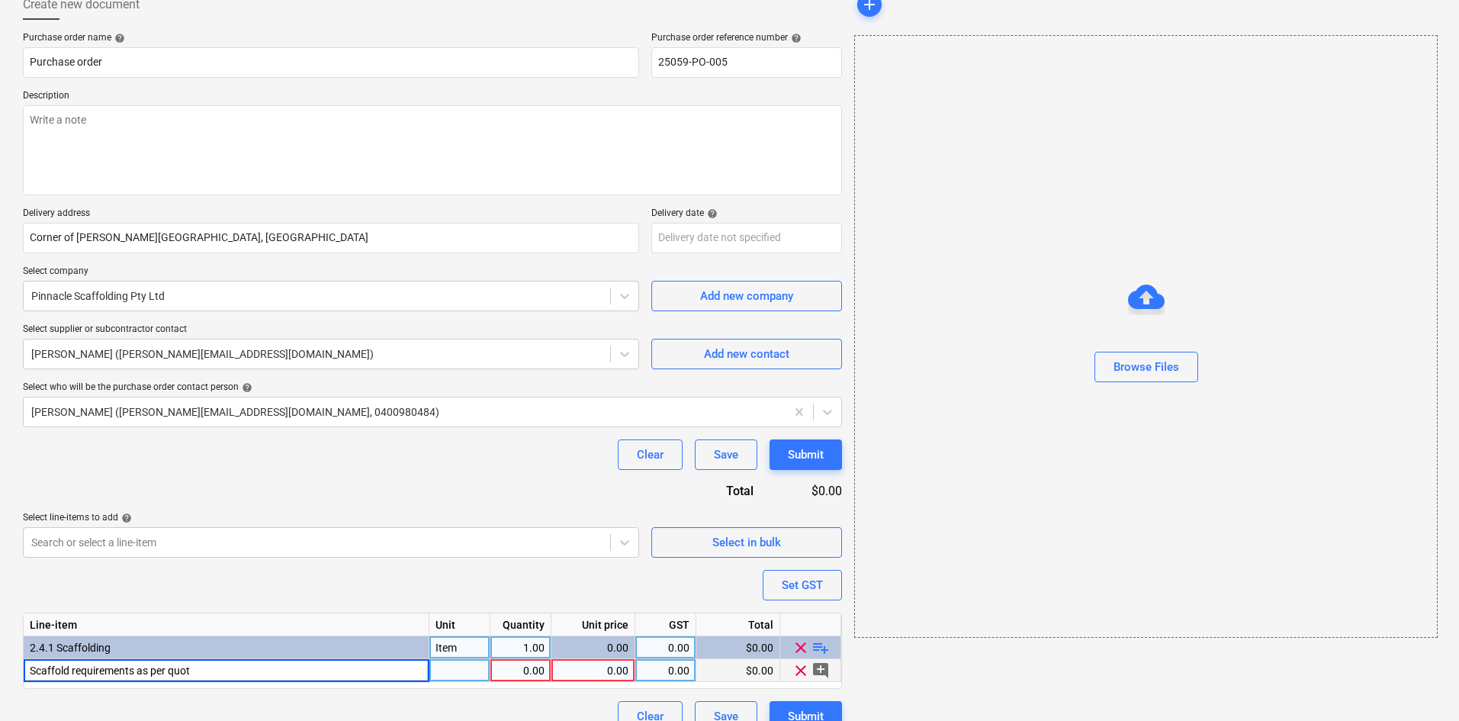
type input "Scaffold requirements as per quote"
click at [470, 674] on div at bounding box center [459, 670] width 61 height 23
type input "Item"
click at [615, 672] on div "0.00" at bounding box center [593, 670] width 71 height 23
type input "8501"
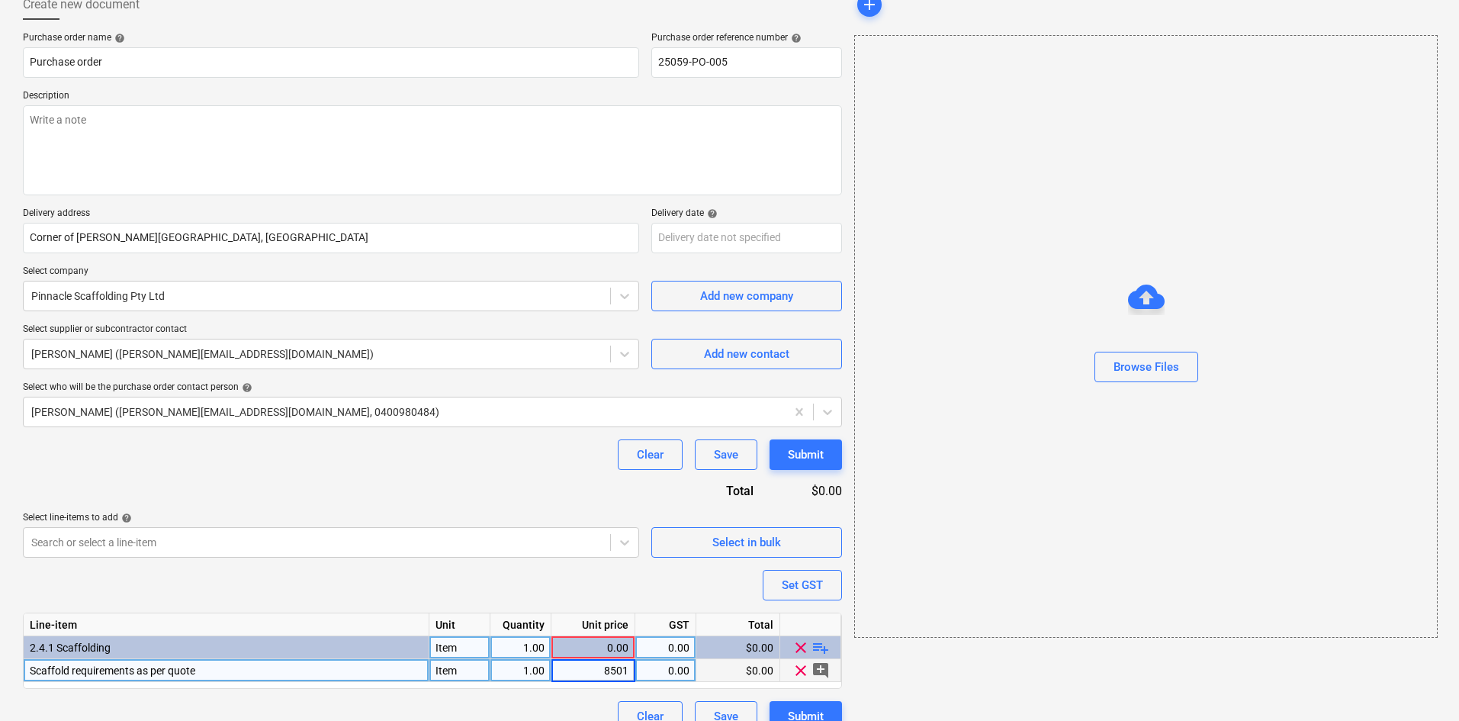
click at [689, 667] on div "0.00" at bounding box center [665, 670] width 48 height 23
type input "10"
click at [596, 697] on div "Purchase order name help Purchase order Purchase order reference number help 25…" at bounding box center [432, 381] width 819 height 699
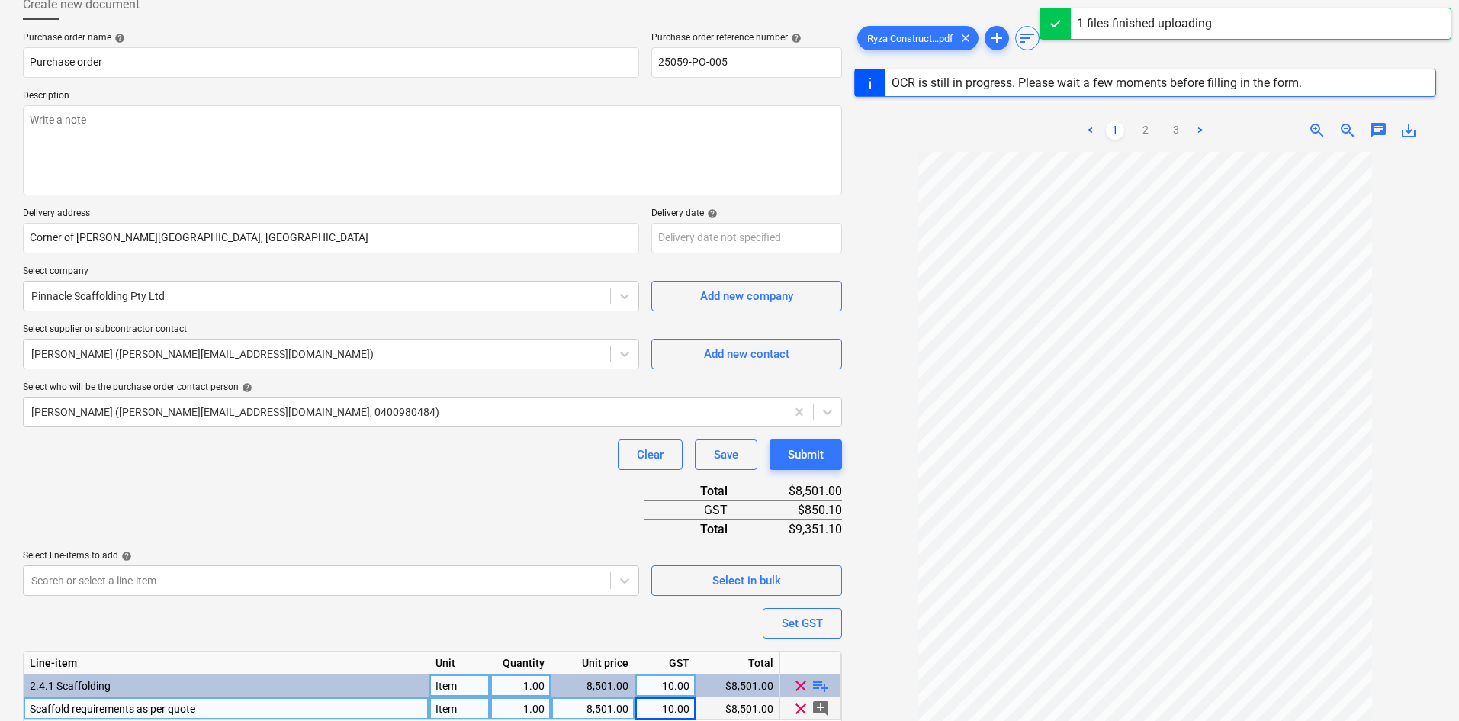
scroll to position [181, 0]
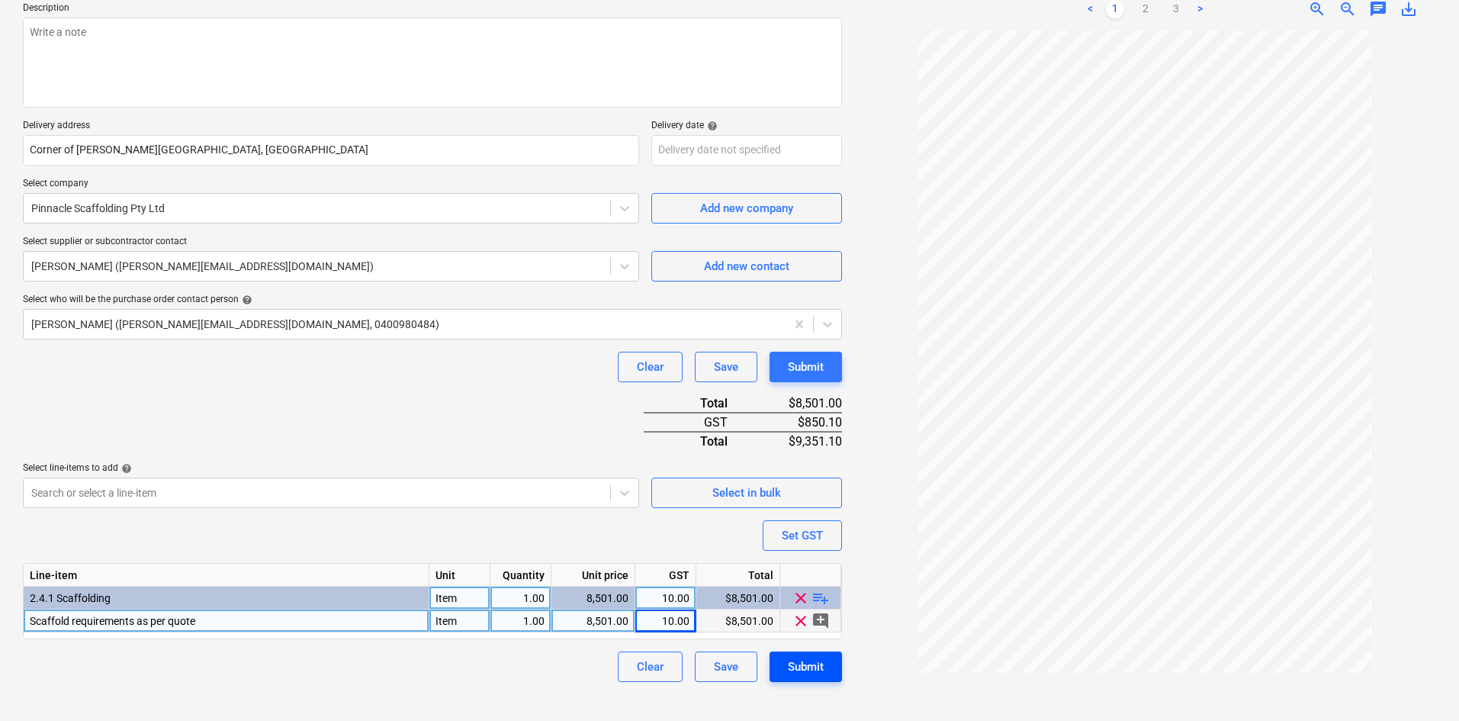
click at [794, 662] on div "Submit" at bounding box center [806, 667] width 36 height 20
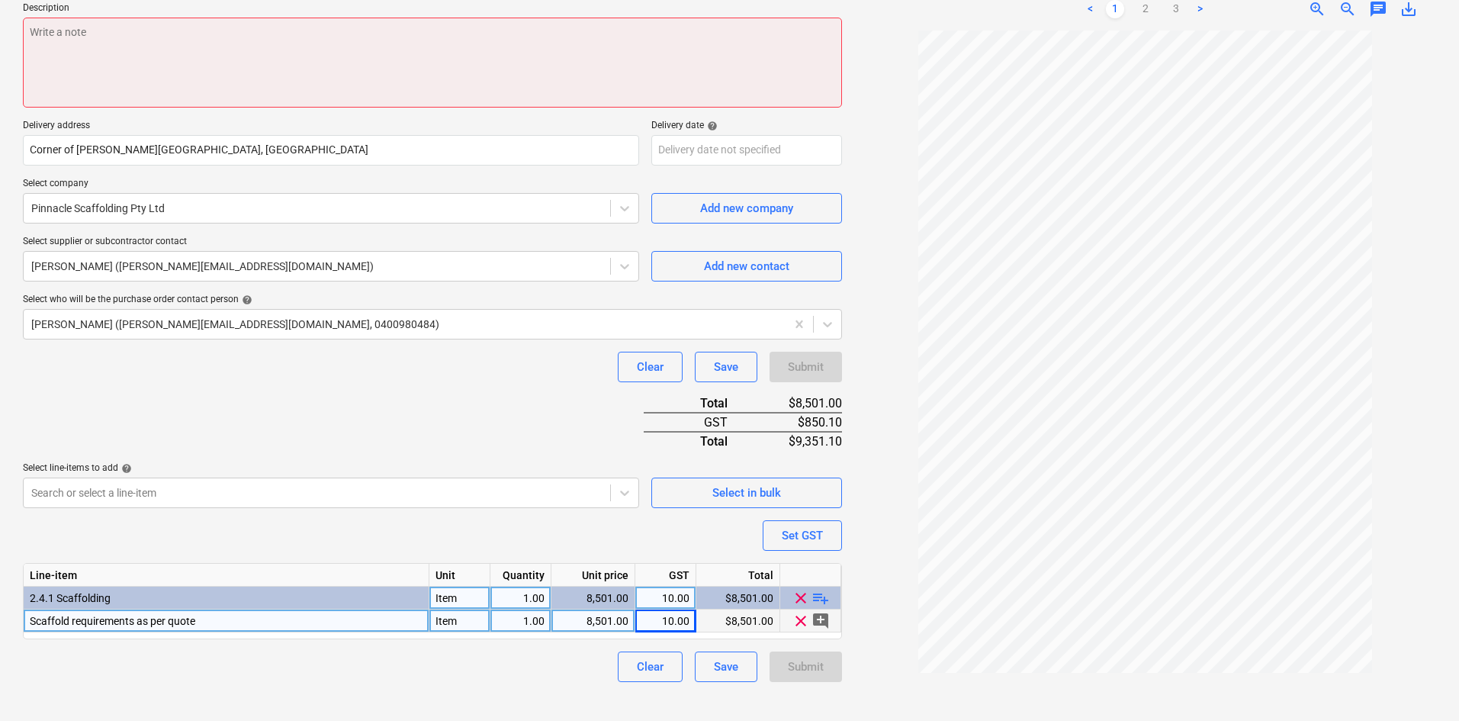
click at [87, 55] on textarea at bounding box center [432, 63] width 819 height 90
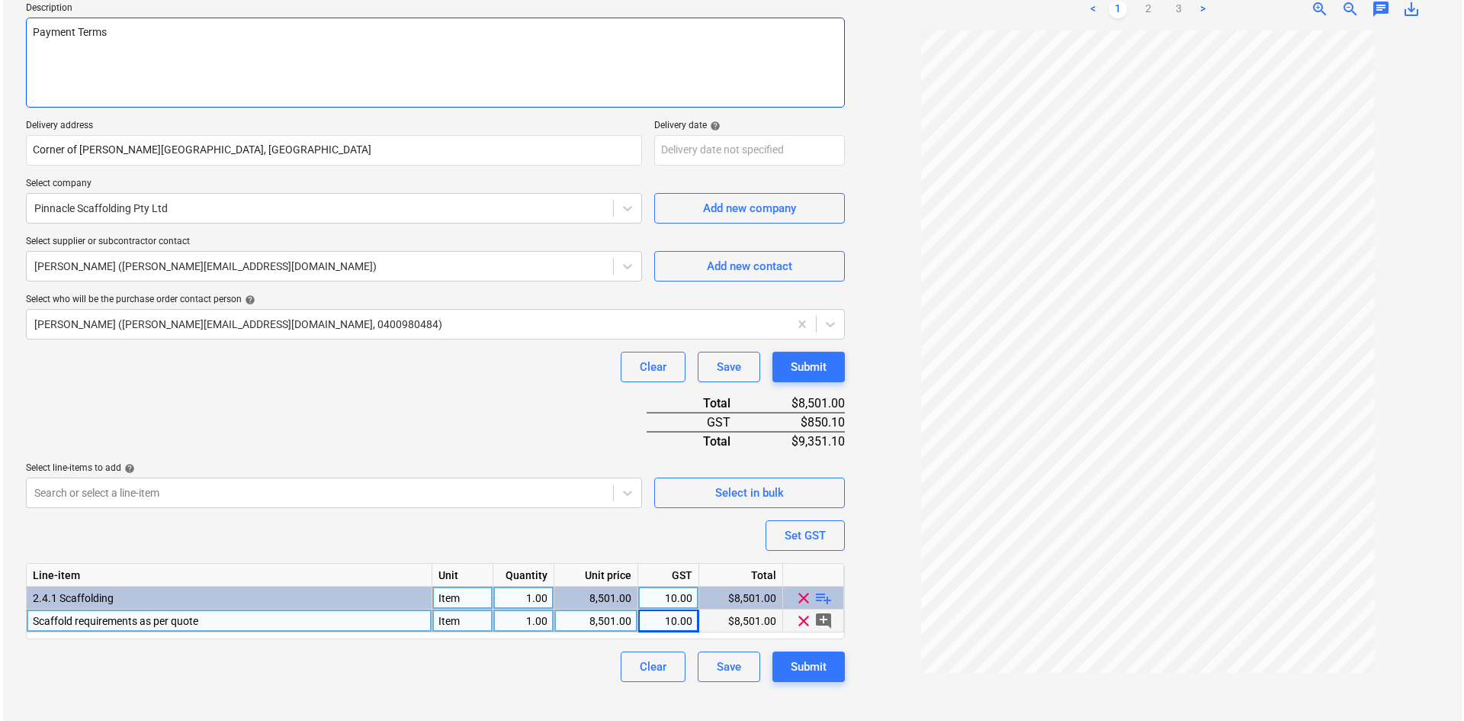
scroll to position [154, 0]
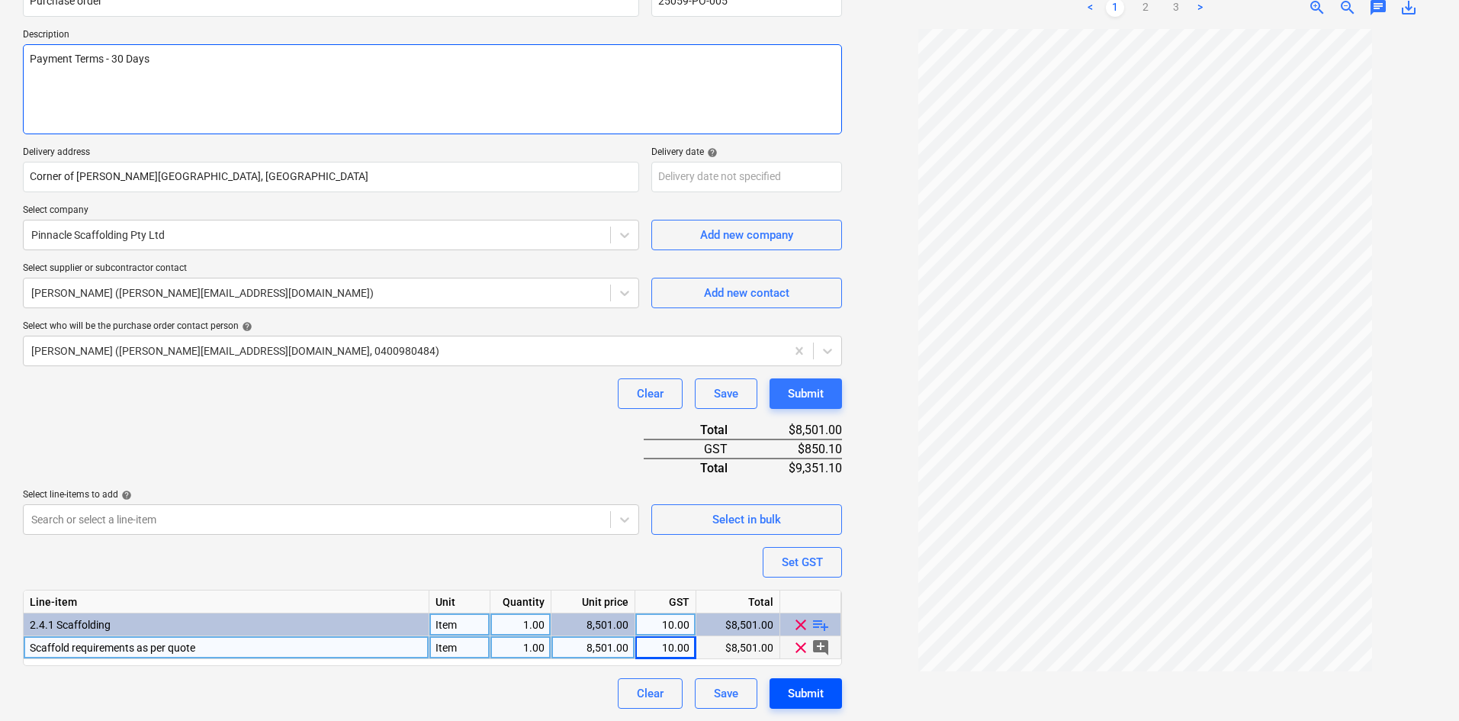
type textarea "Payment Terms - 30 Days"
click at [808, 690] on div "Submit" at bounding box center [806, 693] width 36 height 20
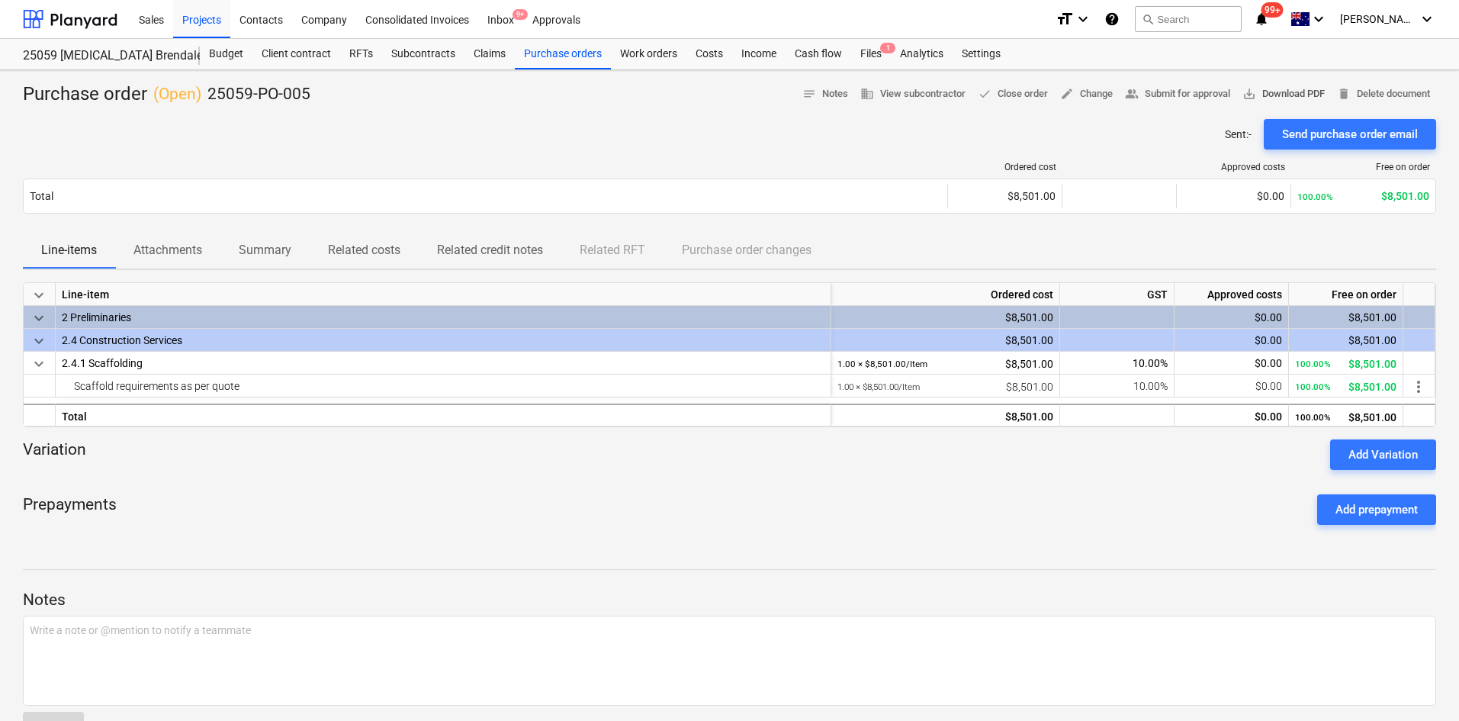
click at [1275, 95] on span "save_alt Download PDF" at bounding box center [1284, 94] width 82 height 18
